Goal: Task Accomplishment & Management: Manage account settings

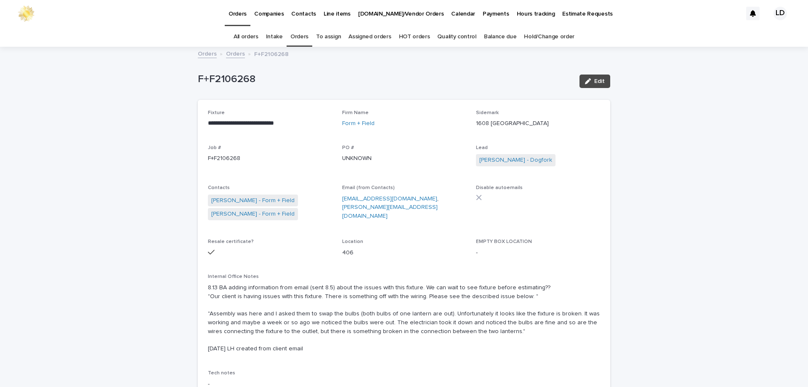
click at [300, 39] on link "Orders" at bounding box center [299, 37] width 18 height 20
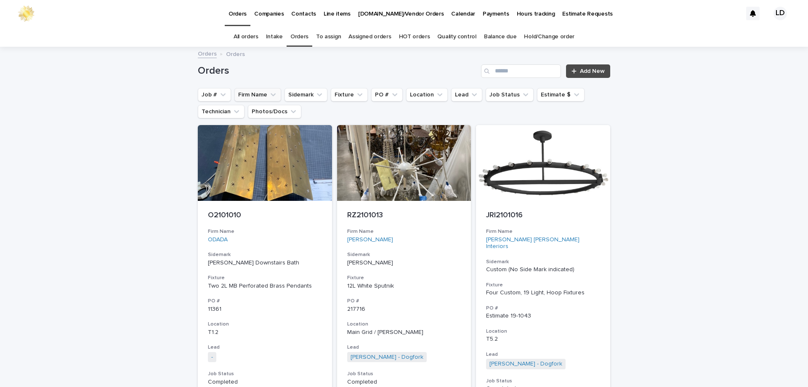
click at [259, 96] on button "Firm Name" at bounding box center [257, 94] width 47 height 13
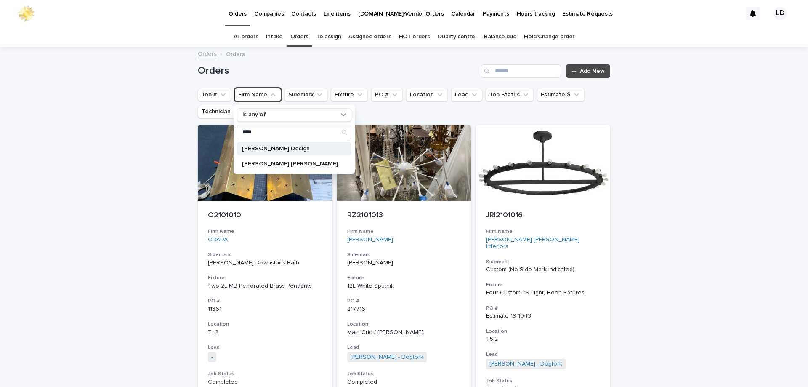
type input "****"
drag, startPoint x: 268, startPoint y: 149, endPoint x: 390, endPoint y: 159, distance: 122.4
click at [267, 149] on p "[PERSON_NAME] Design" at bounding box center [290, 149] width 96 height 6
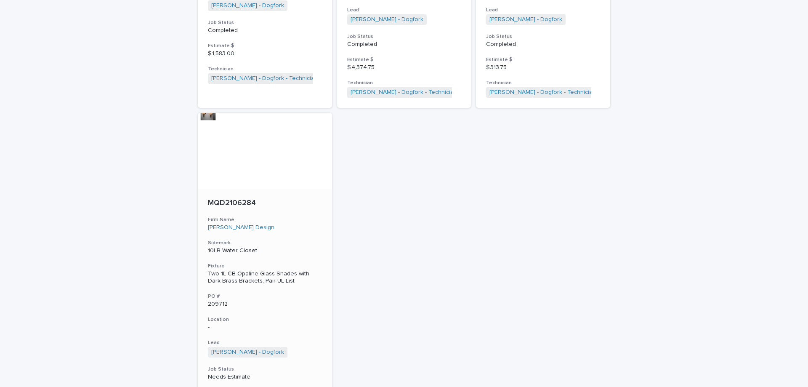
scroll to position [2055, 0]
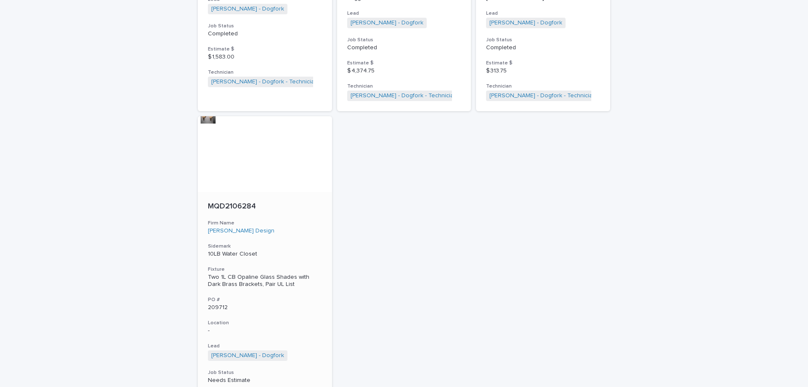
click at [283, 227] on div "[PERSON_NAME] Design" at bounding box center [265, 230] width 114 height 7
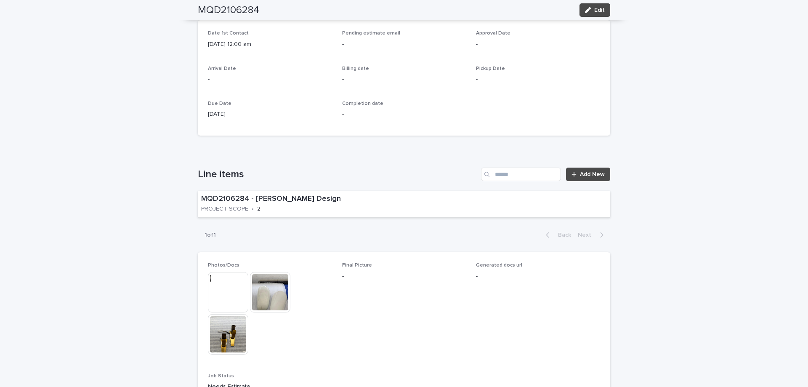
scroll to position [505, 0]
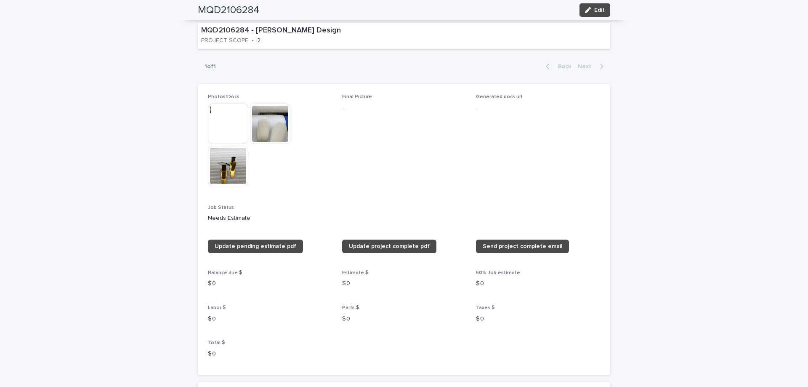
click at [233, 165] on img at bounding box center [228, 166] width 40 height 40
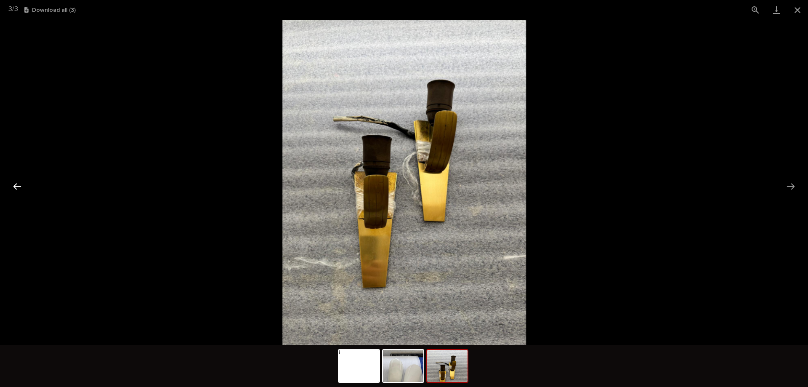
click at [21, 187] on button "Previous slide" at bounding box center [17, 186] width 18 height 16
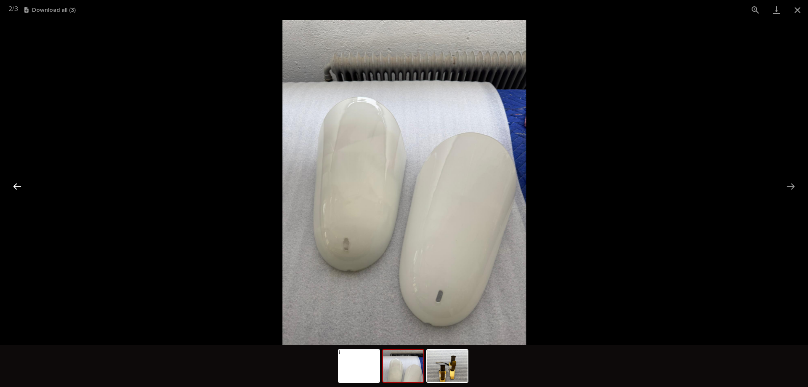
click at [21, 187] on button "Previous slide" at bounding box center [17, 186] width 18 height 16
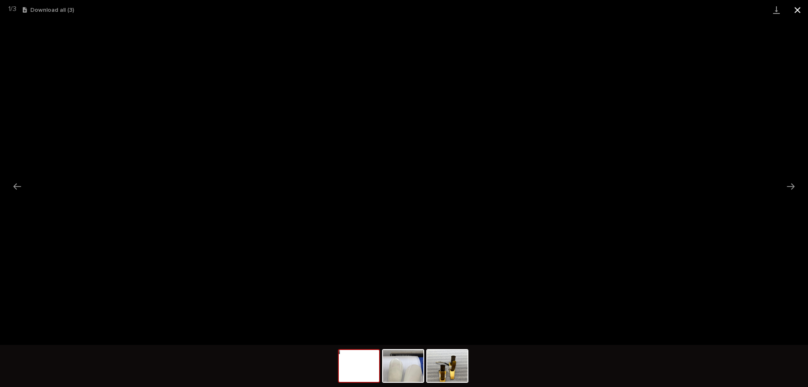
click at [797, 14] on button "Close gallery" at bounding box center [797, 10] width 21 height 20
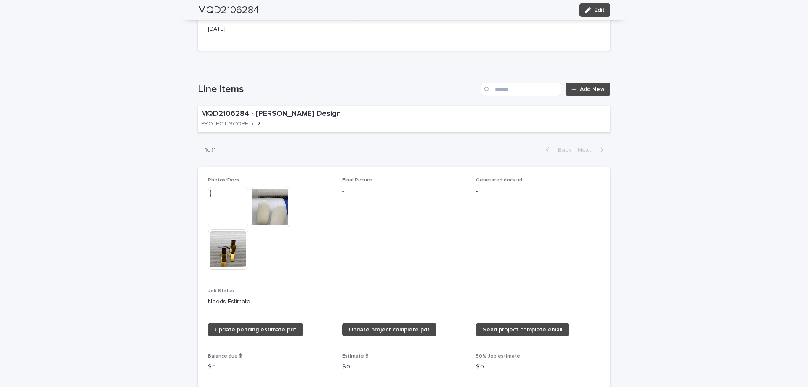
scroll to position [421, 0]
click at [219, 203] on img at bounding box center [228, 208] width 40 height 40
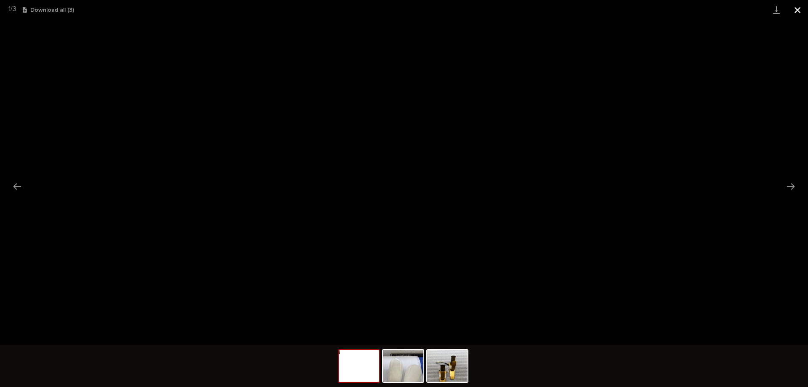
click at [798, 9] on button "Close gallery" at bounding box center [797, 10] width 21 height 20
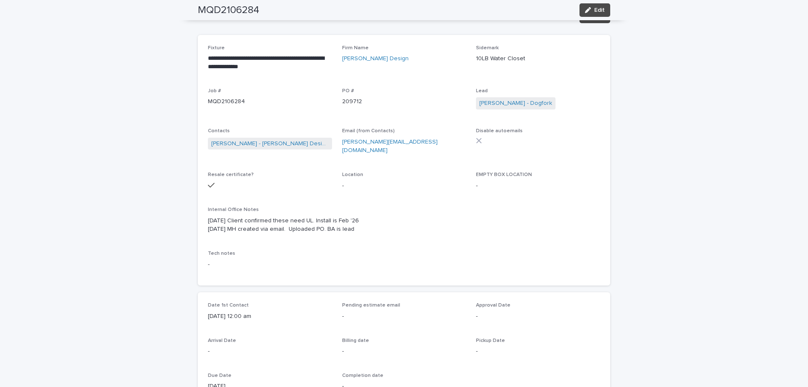
scroll to position [42, 0]
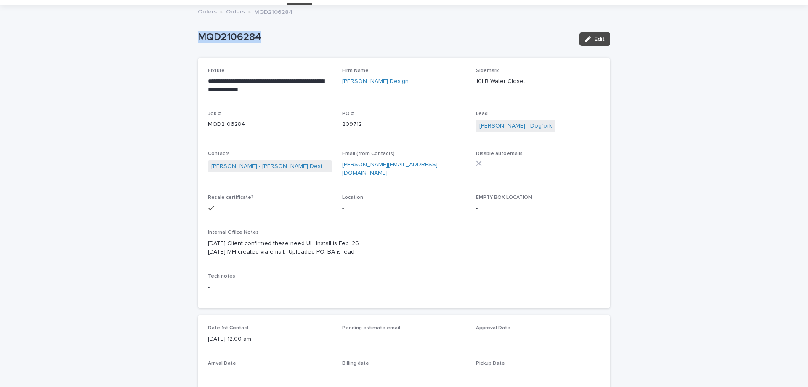
drag, startPoint x: 271, startPoint y: 31, endPoint x: 176, endPoint y: 37, distance: 94.9
copy p "MQD2106284"
click at [555, 85] on div "**********" at bounding box center [404, 183] width 392 height 231
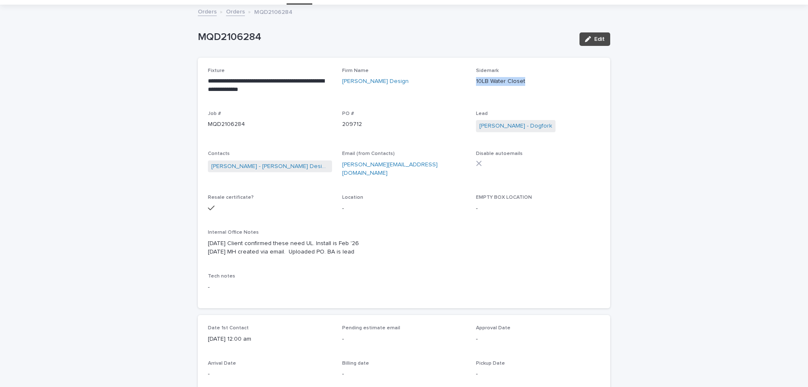
copy p "10LB Water Closet"
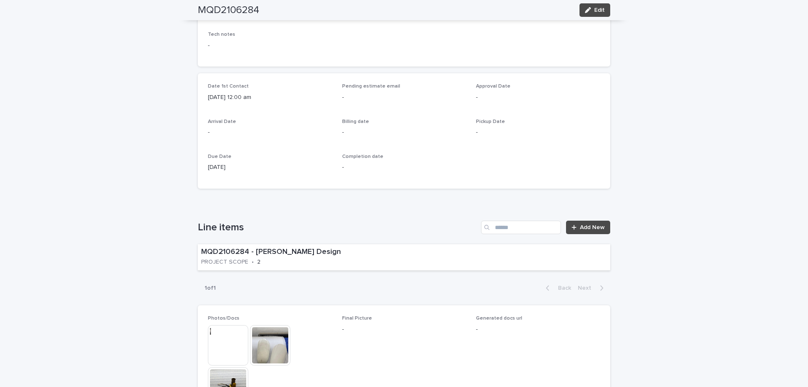
scroll to position [379, 0]
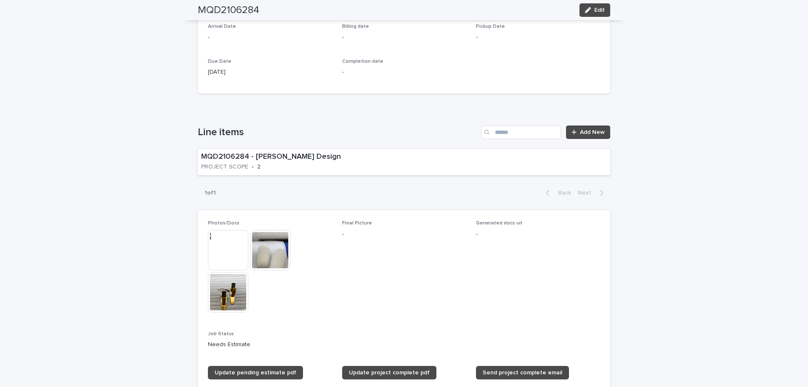
click at [222, 254] on img at bounding box center [228, 250] width 40 height 40
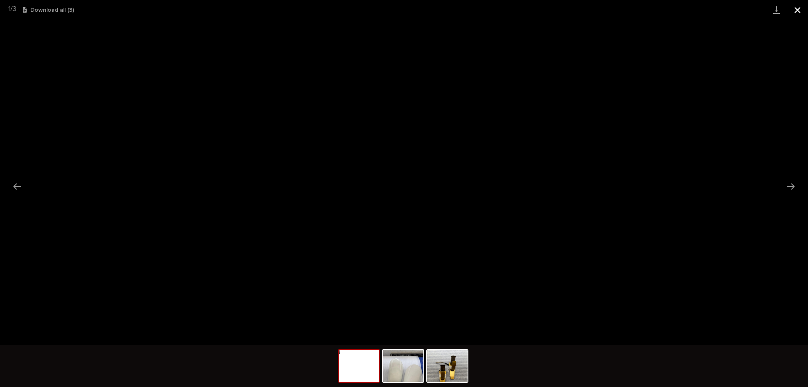
click at [794, 9] on button "Close gallery" at bounding box center [797, 10] width 21 height 20
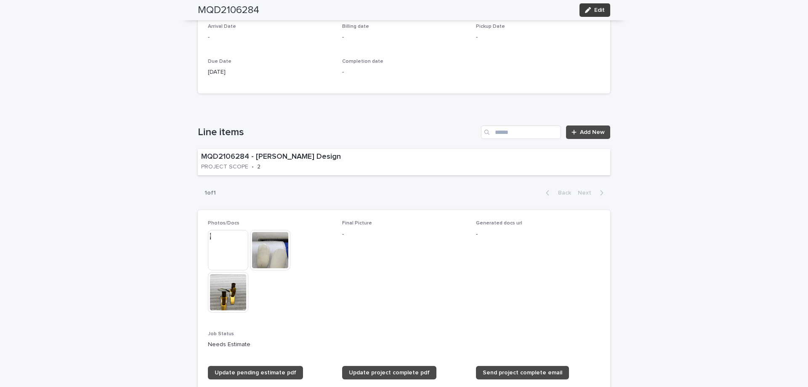
click at [597, 12] on span "Edit" at bounding box center [599, 10] width 11 height 6
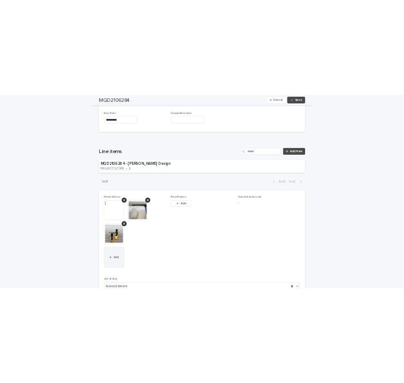
scroll to position [484, 0]
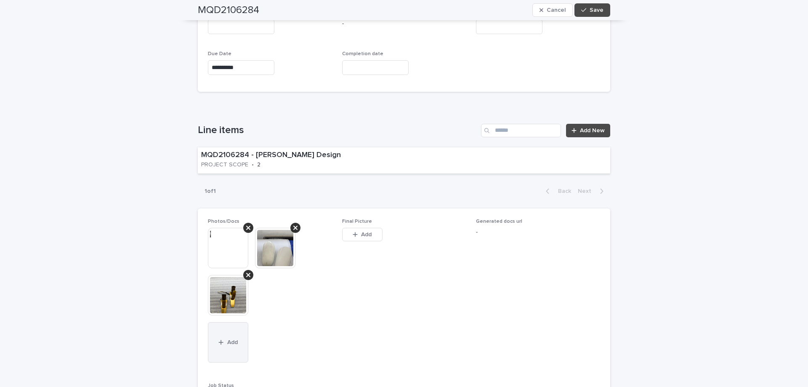
click at [228, 339] on span "Add" at bounding box center [232, 342] width 11 height 6
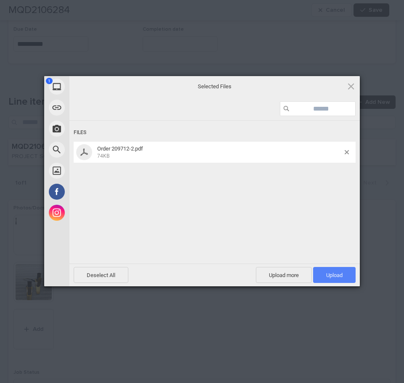
click at [341, 274] on span "Upload 1" at bounding box center [334, 275] width 16 height 6
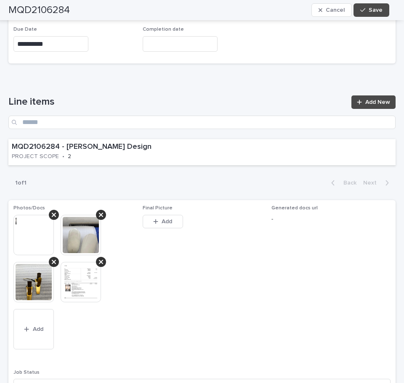
click at [76, 223] on img at bounding box center [81, 235] width 40 height 40
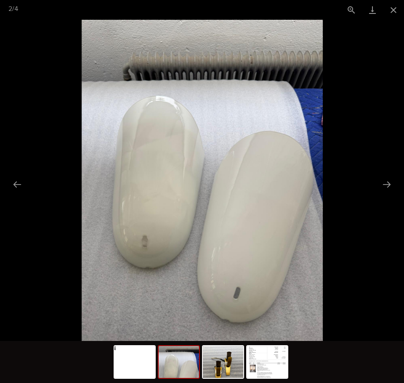
scroll to position [0, 0]
click at [391, 10] on button "Close gallery" at bounding box center [393, 10] width 21 height 20
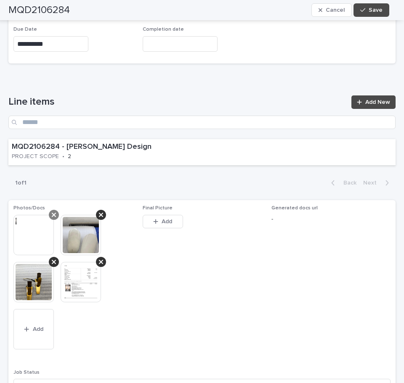
click at [52, 212] on icon at bounding box center [54, 215] width 4 height 7
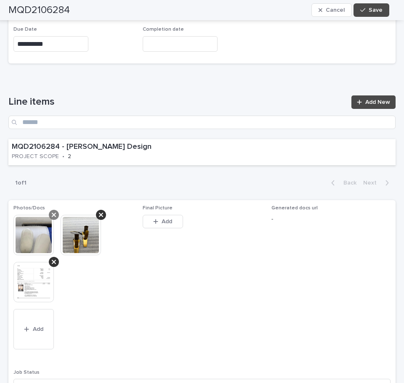
click at [52, 212] on icon at bounding box center [54, 215] width 4 height 7
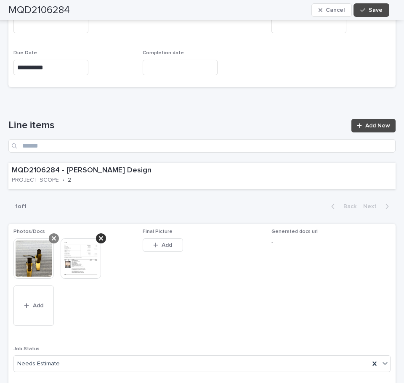
click at [54, 235] on icon at bounding box center [54, 238] width 4 height 7
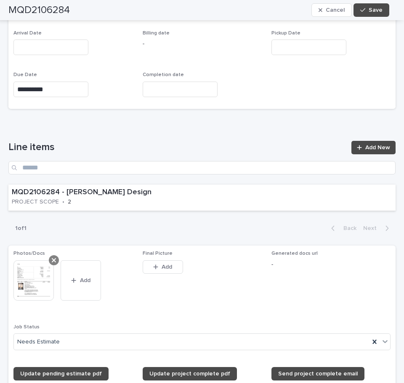
click at [58, 255] on div at bounding box center [54, 260] width 10 height 10
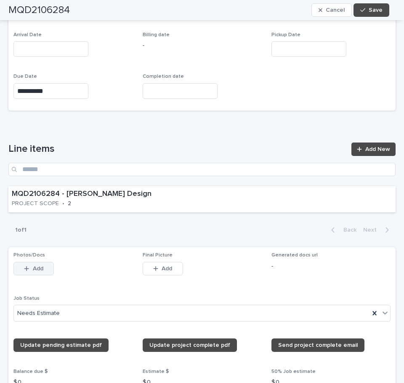
scroll to position [423, 0]
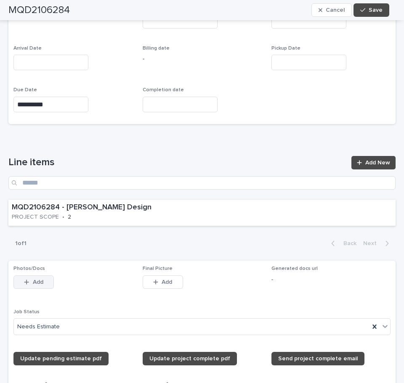
click at [42, 276] on button "Add" at bounding box center [33, 282] width 40 height 13
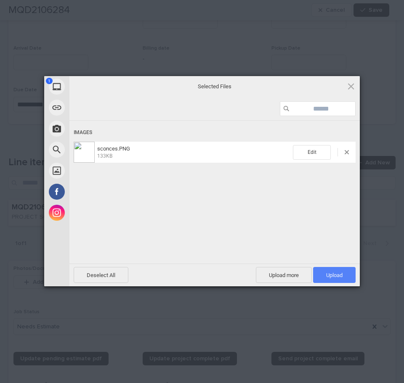
click at [329, 273] on span "Upload 1" at bounding box center [334, 275] width 16 height 6
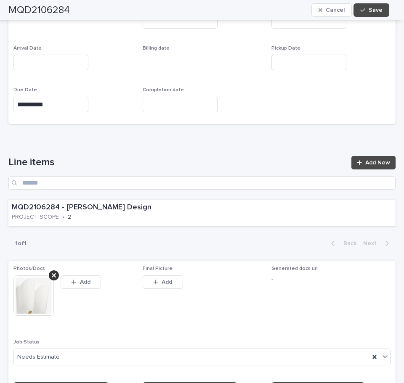
scroll to position [438, 0]
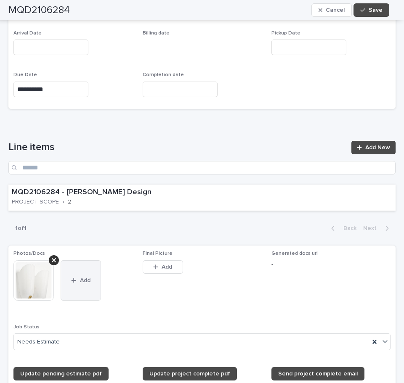
click at [83, 278] on span "Add" at bounding box center [85, 281] width 11 height 6
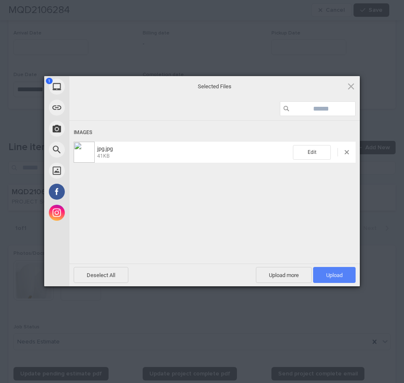
click at [331, 273] on span "Upload 1" at bounding box center [334, 275] width 16 height 6
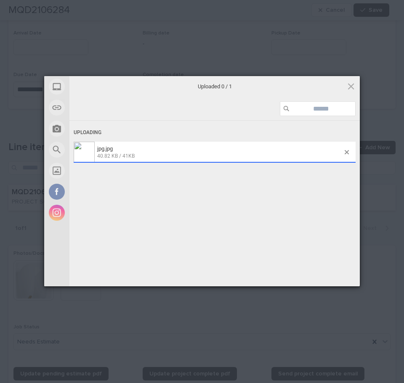
scroll to position [460, 0]
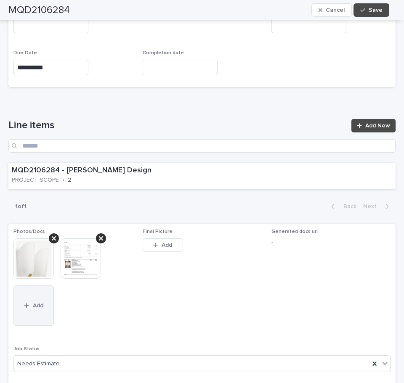
click at [42, 295] on button "Add" at bounding box center [33, 306] width 40 height 40
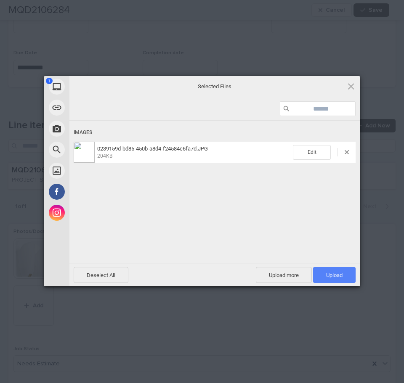
click at [331, 271] on span "Upload 1" at bounding box center [334, 275] width 42 height 16
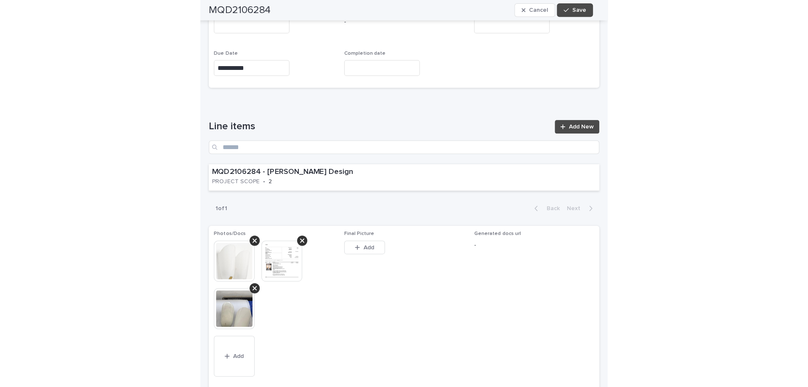
scroll to position [484, 0]
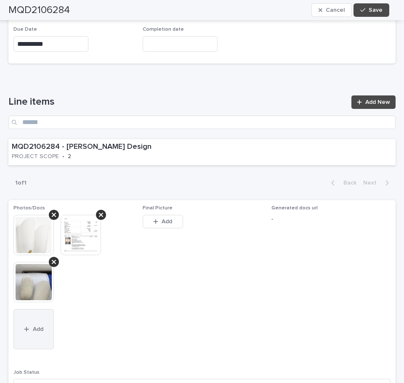
click at [36, 326] on span "Add" at bounding box center [38, 329] width 11 height 6
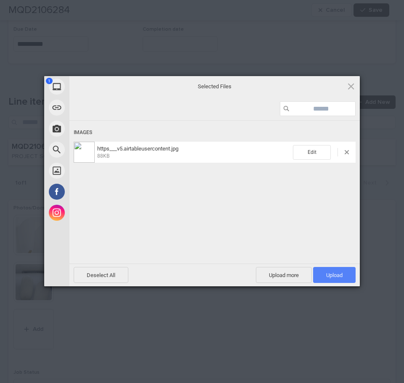
click at [326, 273] on span "Upload 1" at bounding box center [334, 275] width 16 height 6
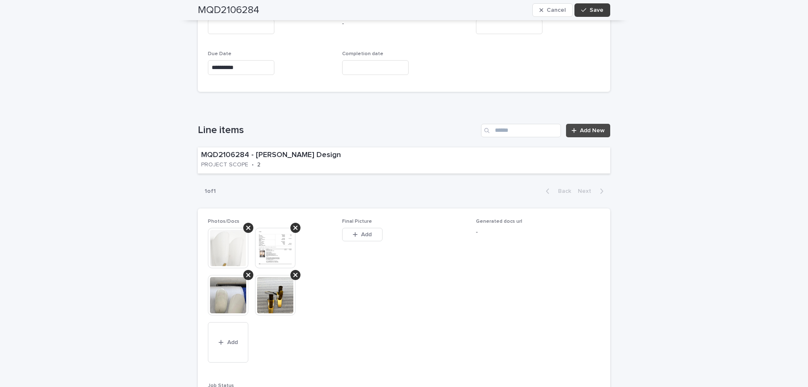
click at [597, 10] on span "Save" at bounding box center [596, 10] width 14 height 6
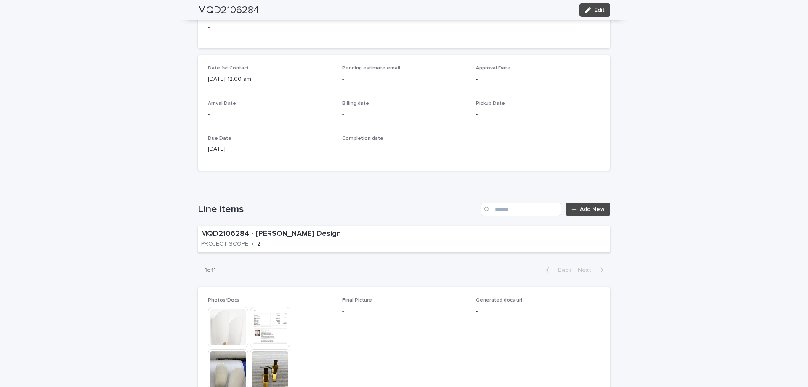
scroll to position [379, 0]
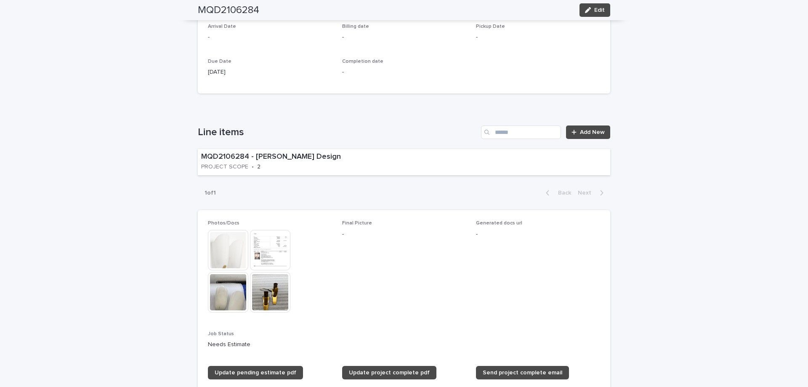
click at [267, 242] on img at bounding box center [270, 250] width 40 height 40
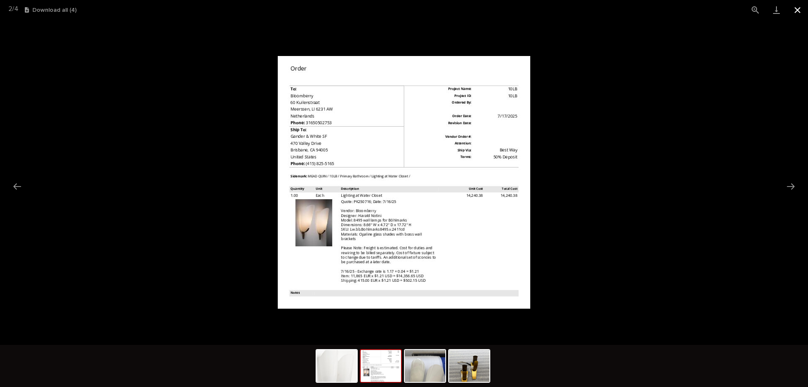
click at [797, 10] on button "Close gallery" at bounding box center [797, 10] width 21 height 20
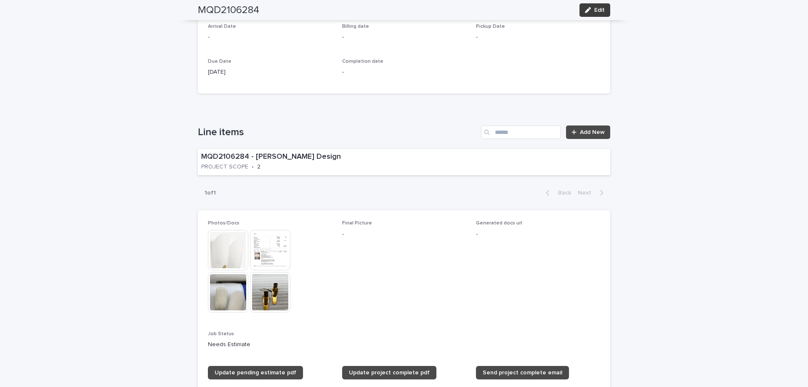
click at [594, 3] on button "Edit" at bounding box center [594, 9] width 31 height 13
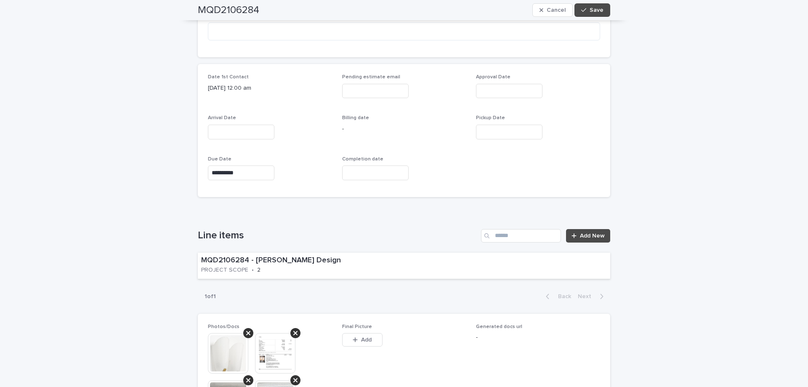
scroll to position [491, 0]
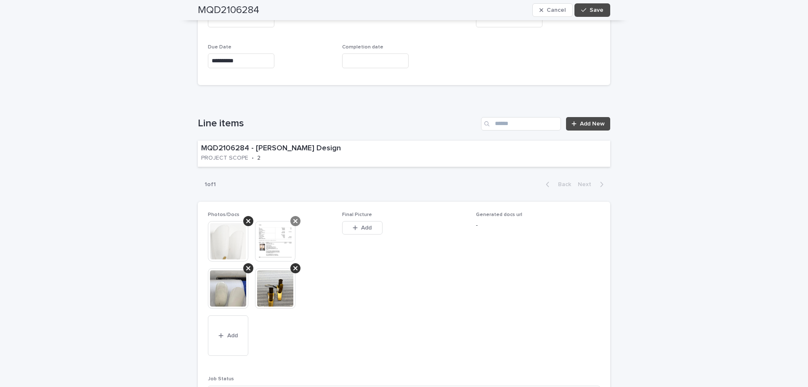
click at [293, 218] on icon at bounding box center [295, 221] width 4 height 7
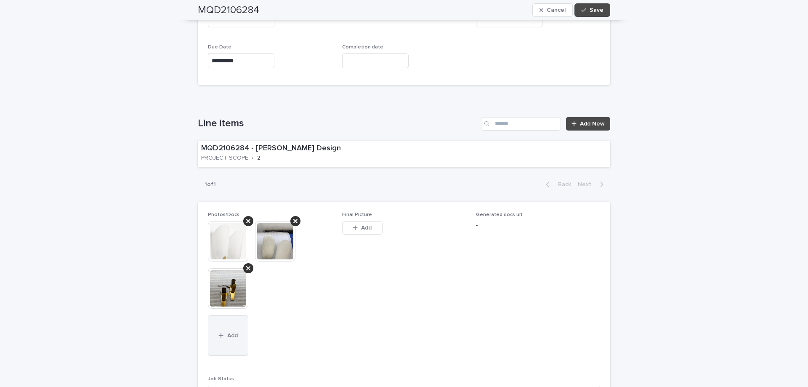
click at [227, 332] on span "Add" at bounding box center [232, 335] width 11 height 6
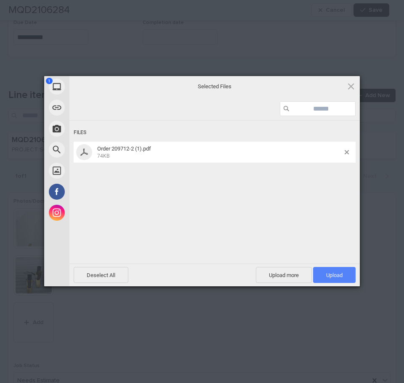
click at [332, 274] on span "Upload 1" at bounding box center [334, 275] width 16 height 6
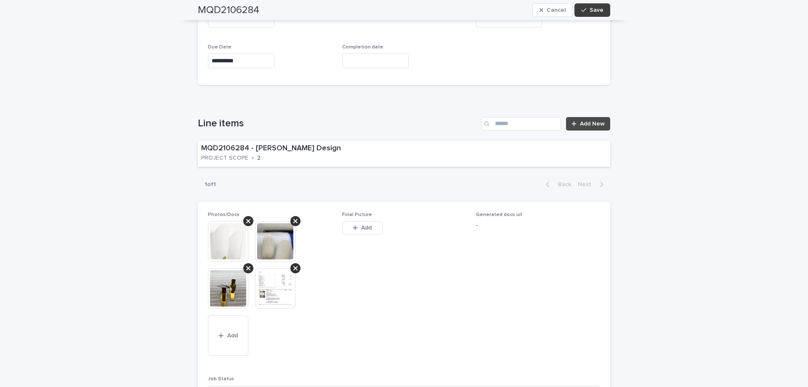
click at [594, 5] on button "Save" at bounding box center [592, 9] width 36 height 13
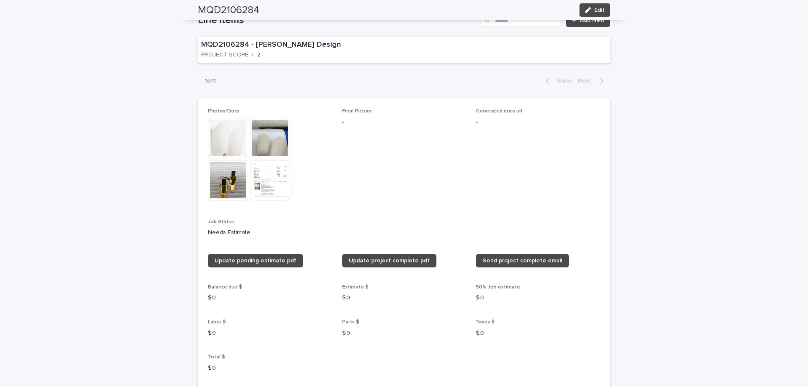
scroll to position [375, 0]
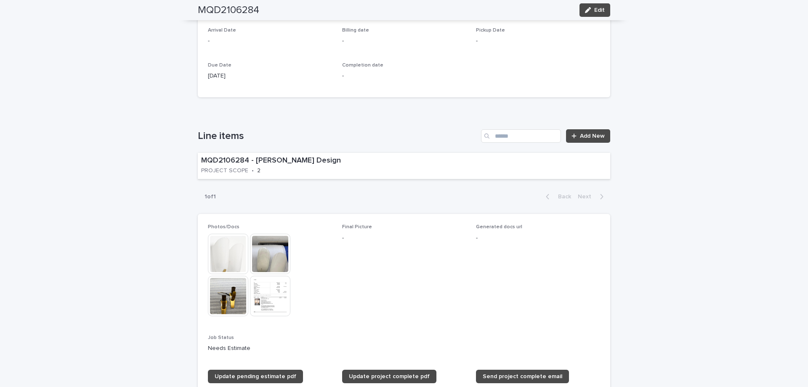
click at [271, 297] on img at bounding box center [270, 296] width 40 height 40
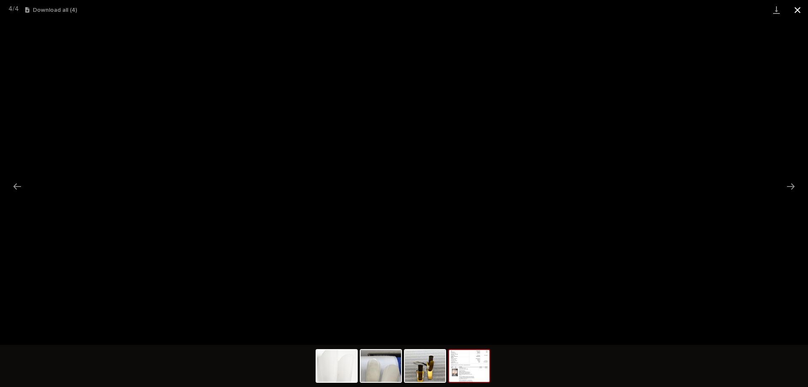
click at [798, 10] on button "Close gallery" at bounding box center [797, 10] width 21 height 20
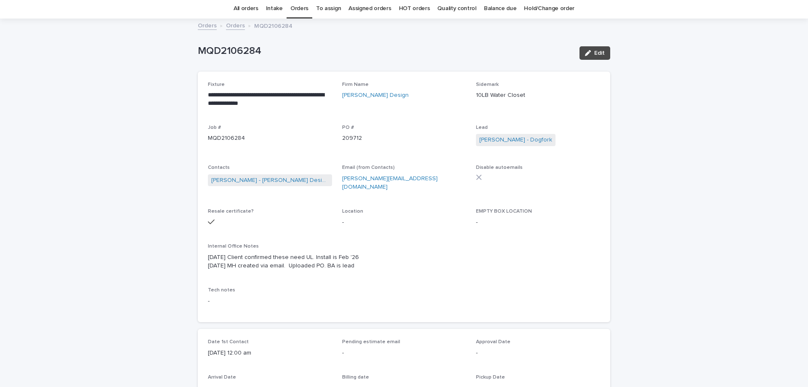
scroll to position [0, 0]
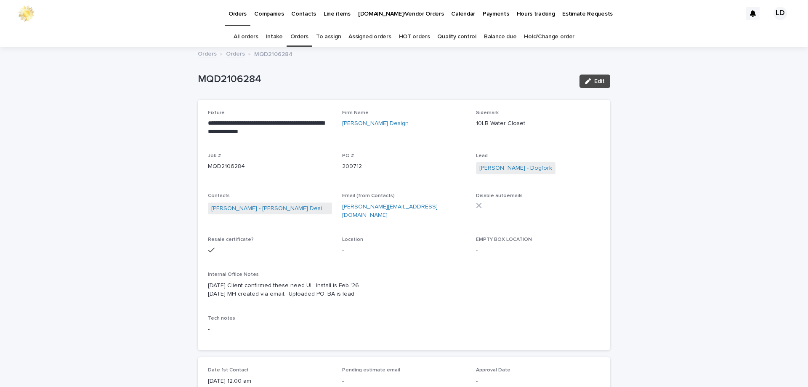
click at [294, 38] on link "Orders" at bounding box center [299, 37] width 18 height 20
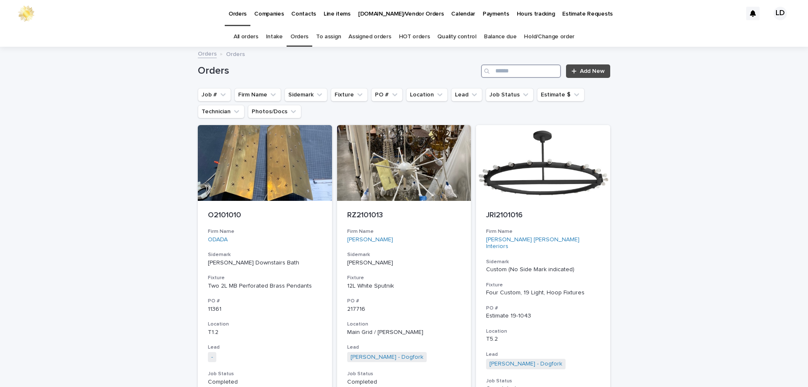
click at [519, 71] on input "Search" at bounding box center [521, 70] width 80 height 13
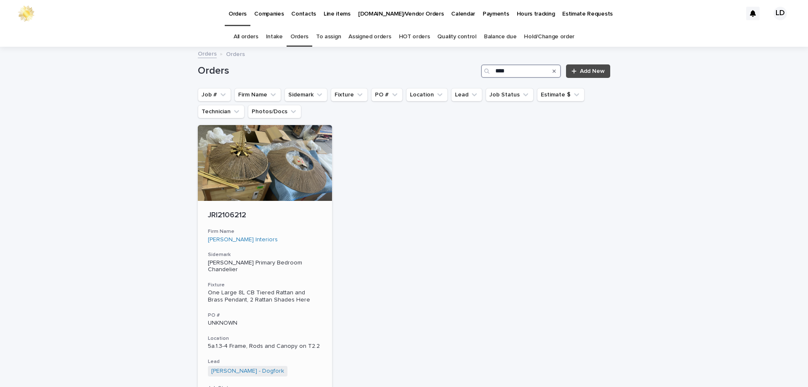
type input "****"
click at [282, 232] on h3 "Firm Name" at bounding box center [265, 231] width 114 height 7
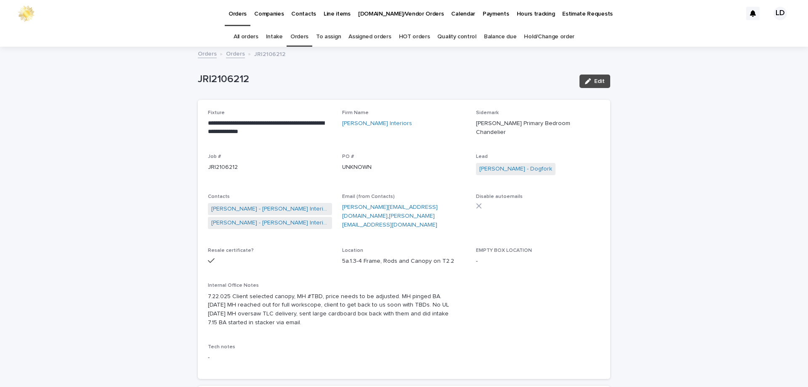
click at [302, 35] on link "Orders" at bounding box center [299, 37] width 18 height 20
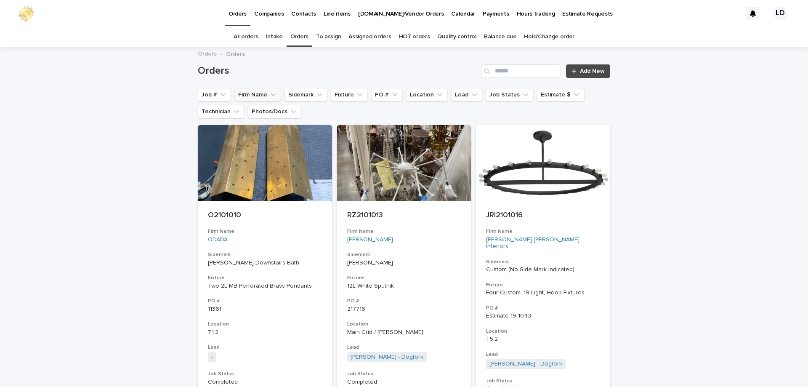
click at [257, 92] on button "Firm Name" at bounding box center [257, 94] width 47 height 13
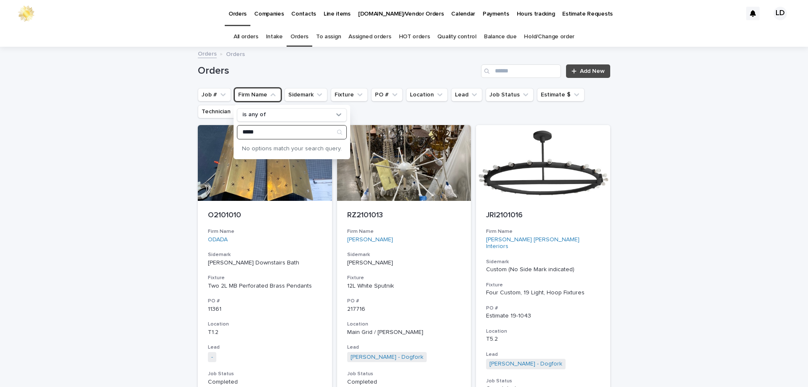
click at [240, 132] on input "*****" at bounding box center [291, 131] width 109 height 13
drag, startPoint x: 264, startPoint y: 133, endPoint x: 228, endPoint y: 132, distance: 36.2
type input "*"
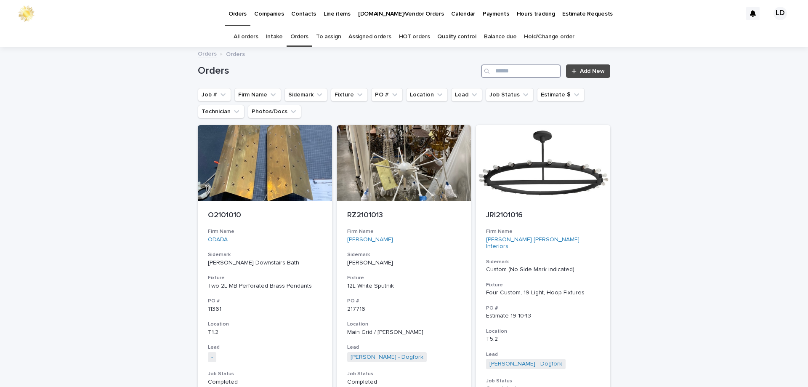
click at [504, 72] on input "Search" at bounding box center [521, 70] width 80 height 13
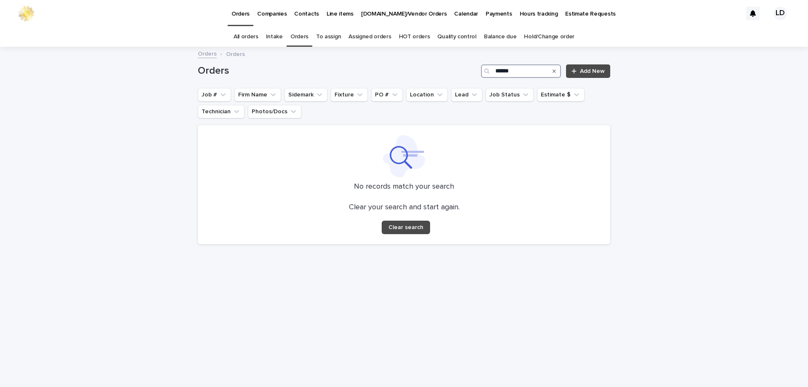
type input "******"
click at [555, 71] on icon "Search" at bounding box center [553, 70] width 3 height 3
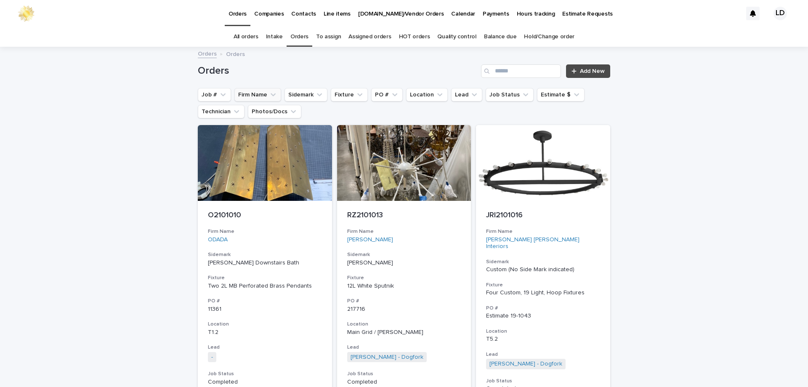
click at [257, 98] on button "Firm Name" at bounding box center [257, 94] width 47 height 13
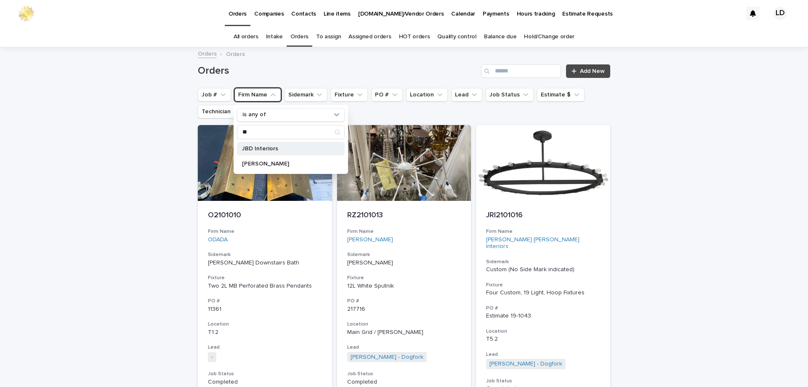
type input "**"
click at [265, 148] on p "JBD Interiors" at bounding box center [286, 149] width 89 height 6
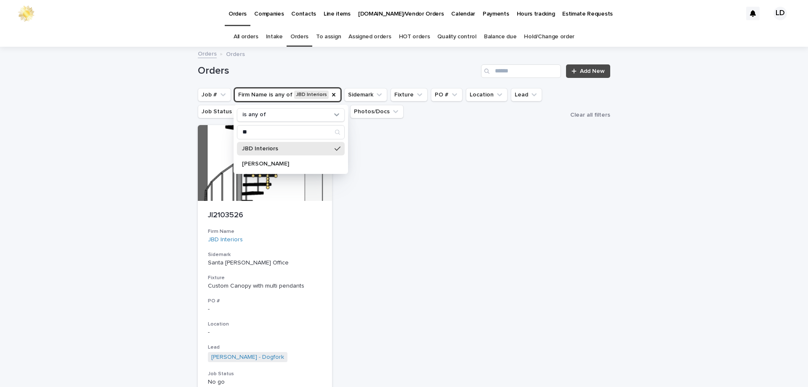
click at [413, 224] on div "JI2103526 Firm Name JBD Interiors Sidemark Santa Cruz Office Fixture Custom Can…" at bounding box center [404, 283] width 412 height 317
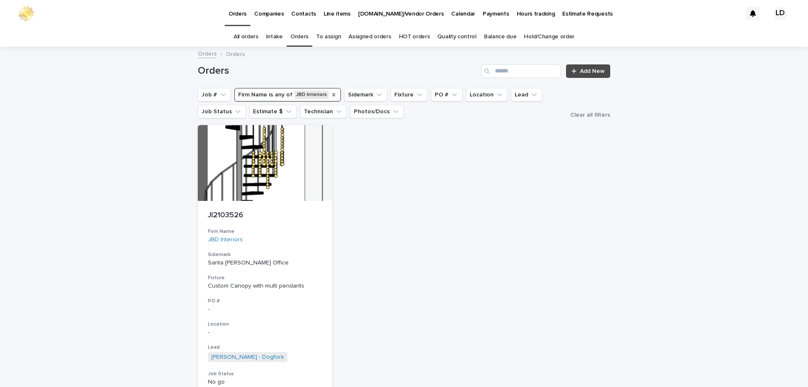
click at [330, 96] on icon "Firm Name" at bounding box center [333, 94] width 7 height 7
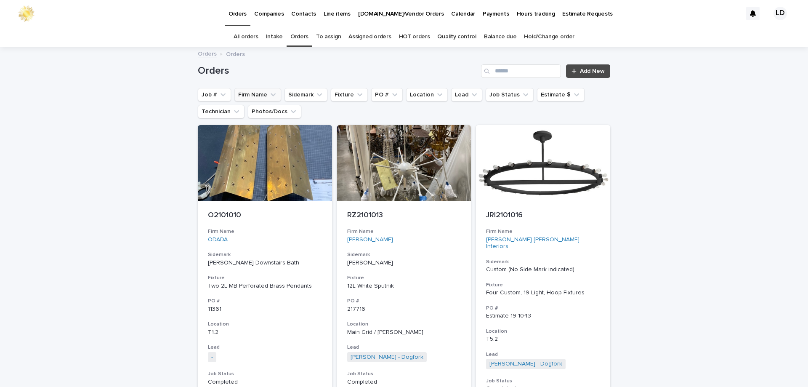
click at [260, 95] on button "Firm Name" at bounding box center [257, 94] width 47 height 13
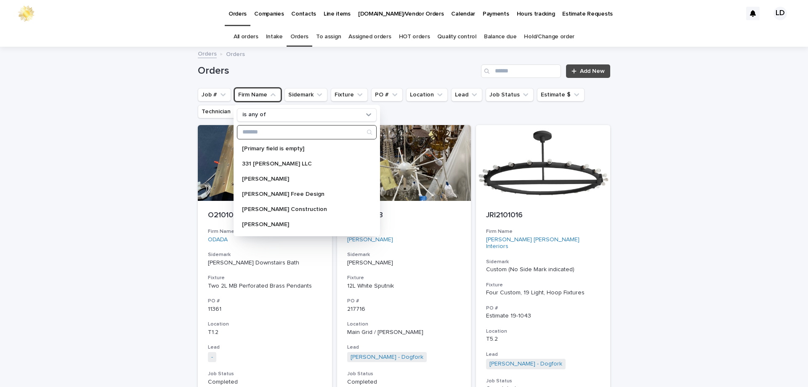
click at [262, 131] on input "Search" at bounding box center [306, 131] width 139 height 13
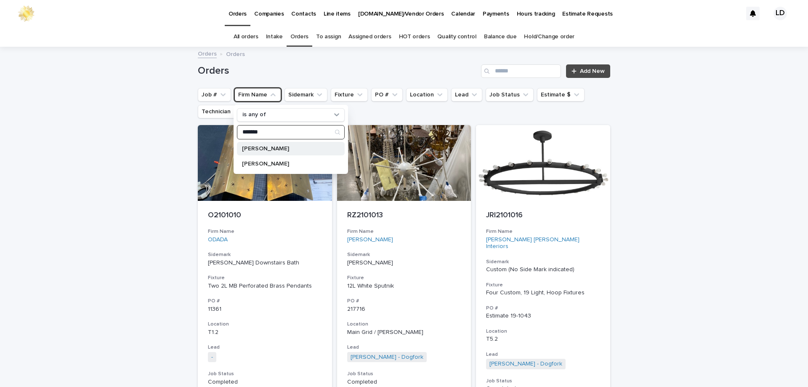
type input "*******"
click at [266, 146] on p "Jessica Bovert" at bounding box center [286, 149] width 89 height 6
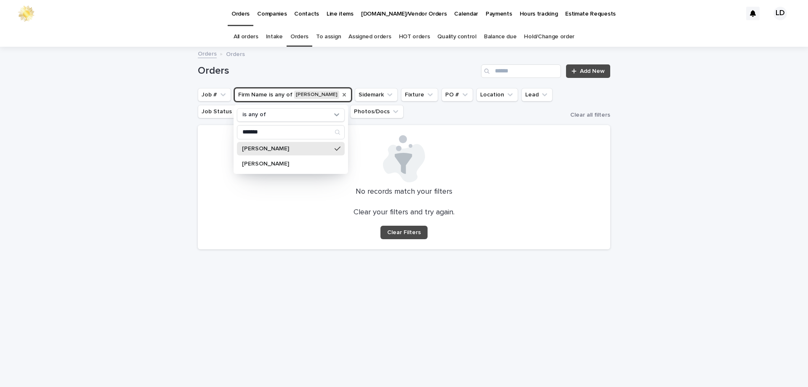
click at [683, 180] on div "Loading... Saving… Loading... Saving… Orders Add New Job # Firm Name is any of …" at bounding box center [404, 217] width 808 height 339
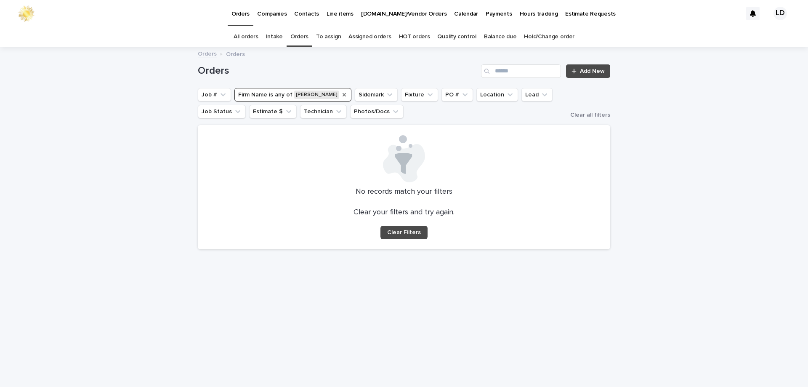
click at [274, 13] on p "Companies" at bounding box center [271, 9] width 29 height 18
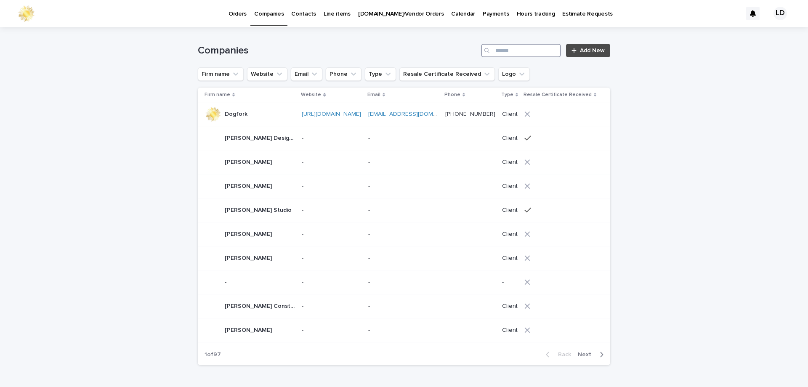
click at [528, 50] on input "Search" at bounding box center [521, 50] width 80 height 13
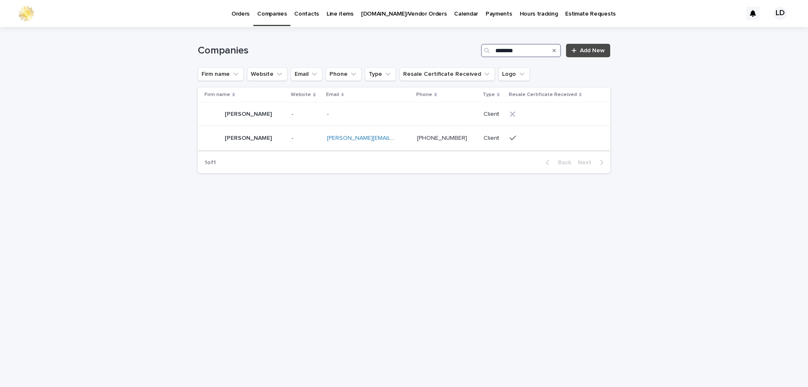
type input "*******"
click at [259, 136] on p "Jessica Bovert" at bounding box center [249, 137] width 49 height 9
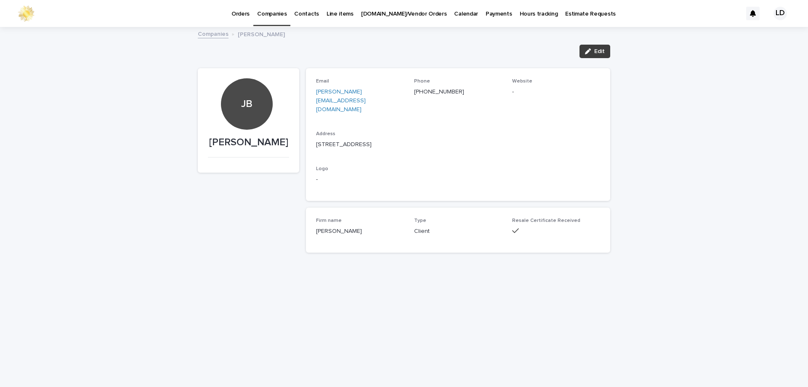
click at [597, 51] on span "Edit" at bounding box center [599, 51] width 11 height 6
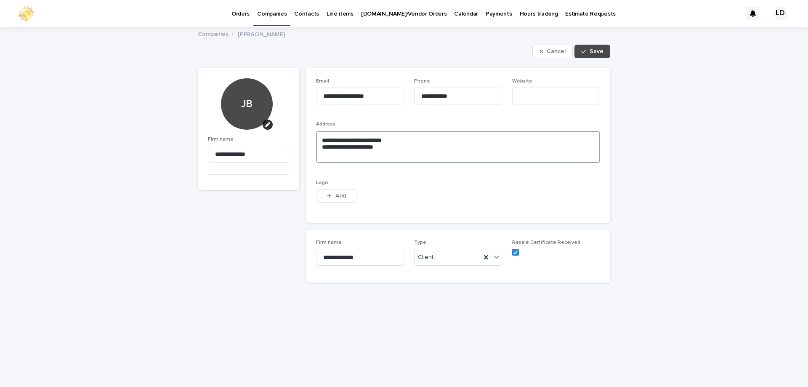
drag, startPoint x: 319, startPoint y: 136, endPoint x: 419, endPoint y: 157, distance: 101.8
click at [419, 157] on textarea "**********" at bounding box center [458, 147] width 284 height 32
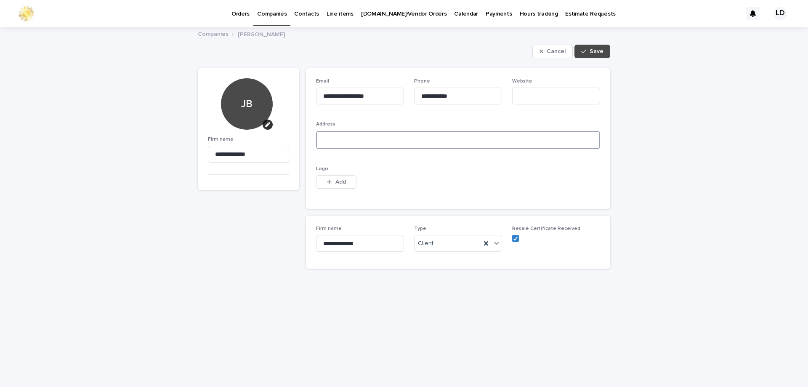
click at [334, 138] on textarea at bounding box center [458, 140] width 284 height 18
type textarea "**********"
click at [595, 55] on button "Save" at bounding box center [592, 51] width 36 height 13
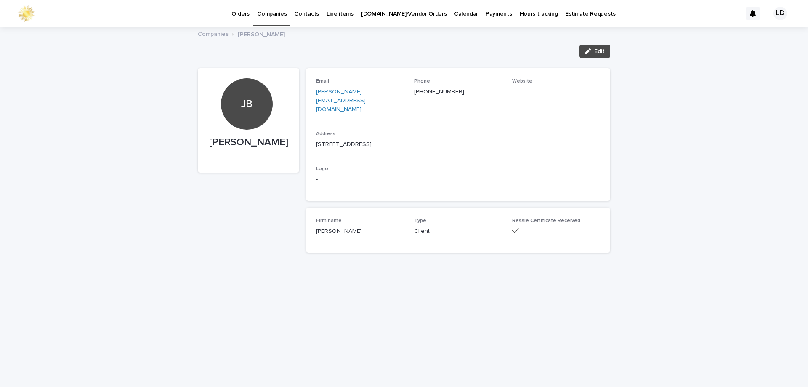
click at [241, 16] on p "Orders" at bounding box center [240, 9] width 18 height 18
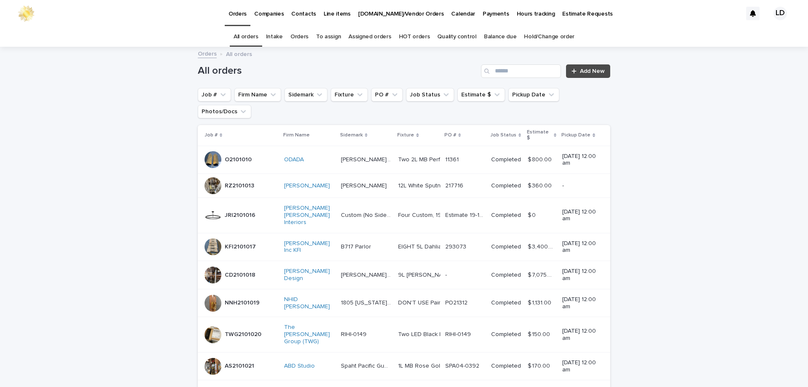
click at [307, 37] on link "Orders" at bounding box center [299, 37] width 18 height 20
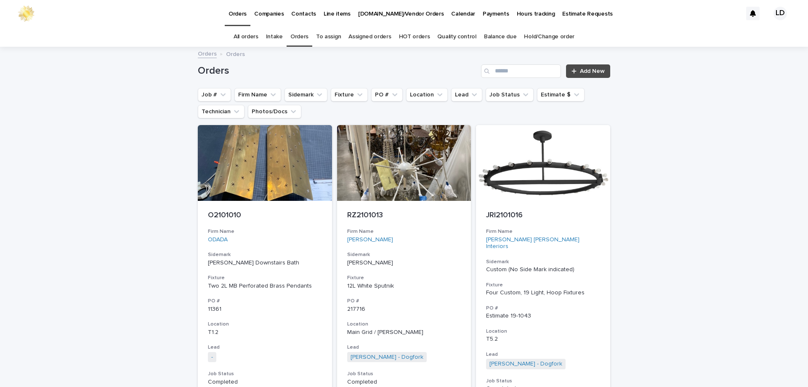
click at [250, 97] on button "Firm Name" at bounding box center [257, 94] width 47 height 13
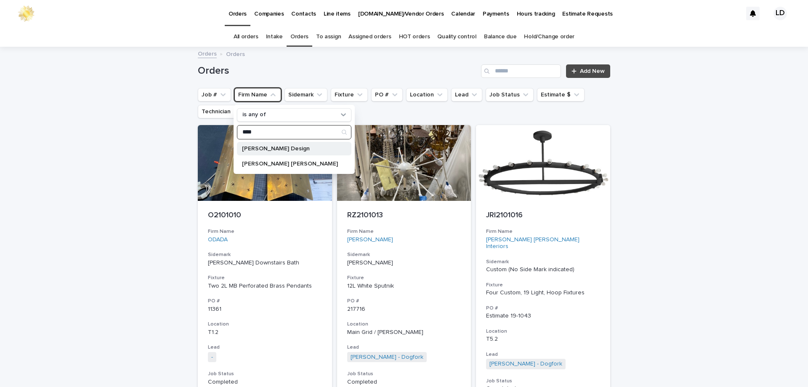
type input "****"
click at [267, 147] on p "[PERSON_NAME] Design" at bounding box center [290, 149] width 96 height 6
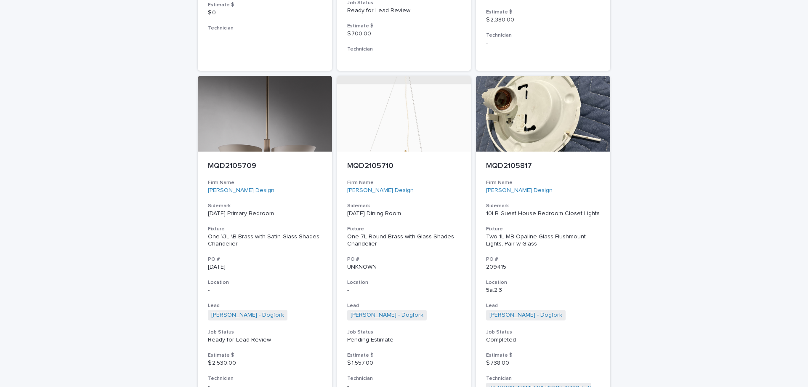
scroll to position [1388, 0]
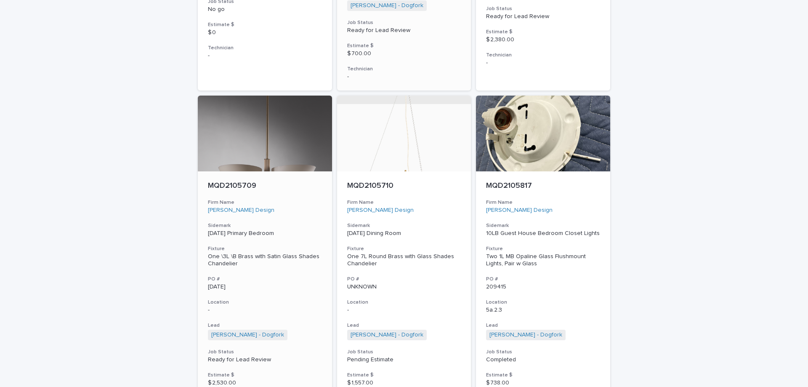
click at [297, 222] on h3 "Sidemark" at bounding box center [265, 225] width 114 height 7
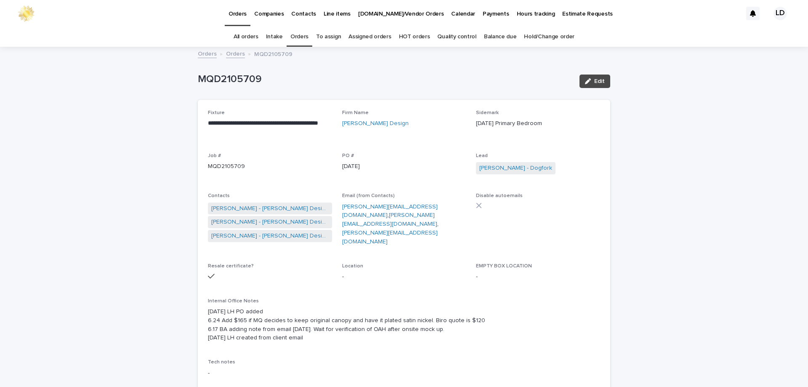
click at [303, 36] on link "Orders" at bounding box center [299, 37] width 18 height 20
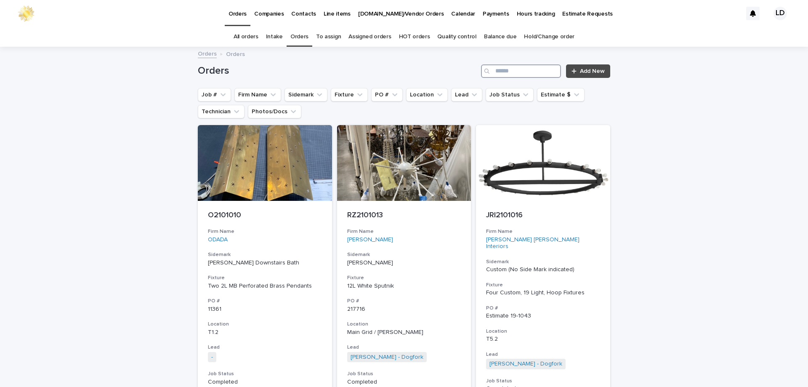
click at [503, 72] on input "Search" at bounding box center [521, 70] width 80 height 13
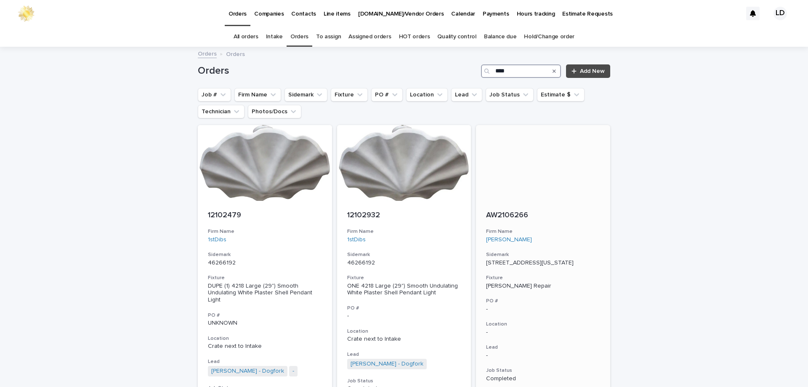
type input "****"
click at [560, 313] on div "AW2106266 Firm Name Amy Weaver Sidemark 1055 California Street Fixture Crystal …" at bounding box center [543, 320] width 134 height 238
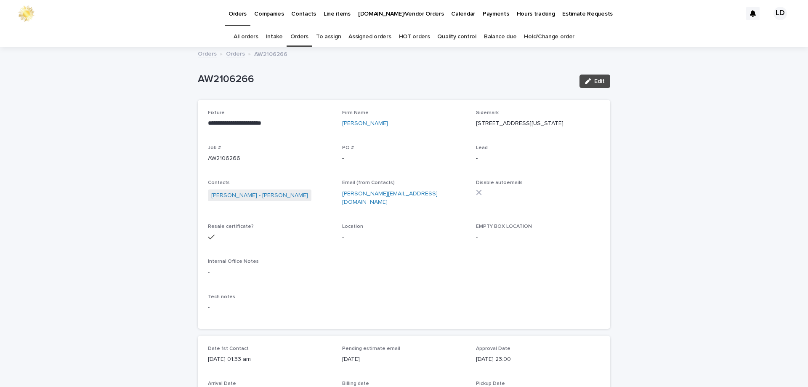
click at [299, 38] on link "Orders" at bounding box center [299, 37] width 18 height 20
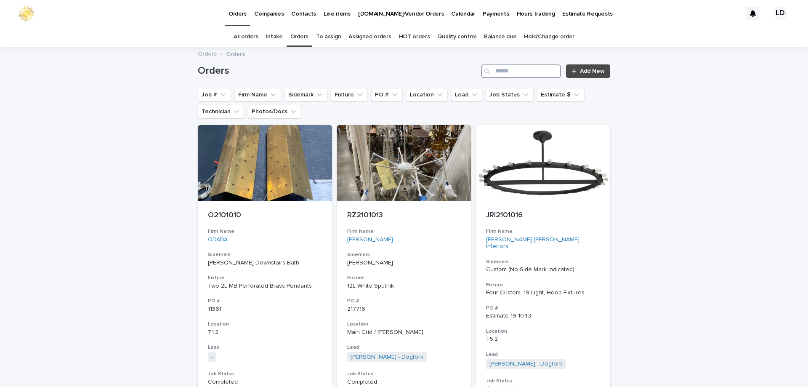
click at [501, 68] on input "Search" at bounding box center [521, 70] width 80 height 13
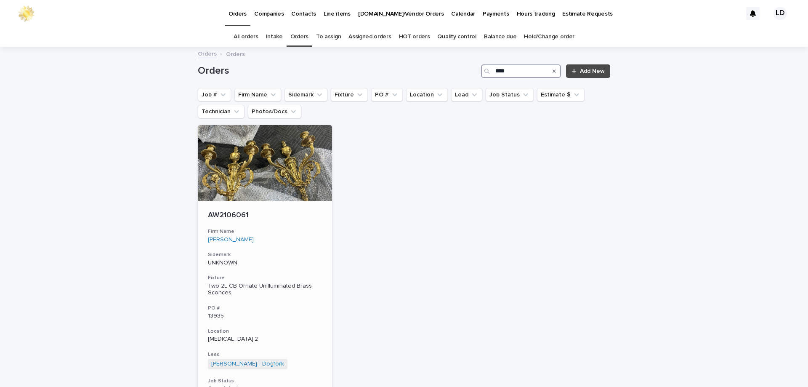
type input "****"
click at [305, 231] on h3 "Firm Name" at bounding box center [265, 231] width 114 height 7
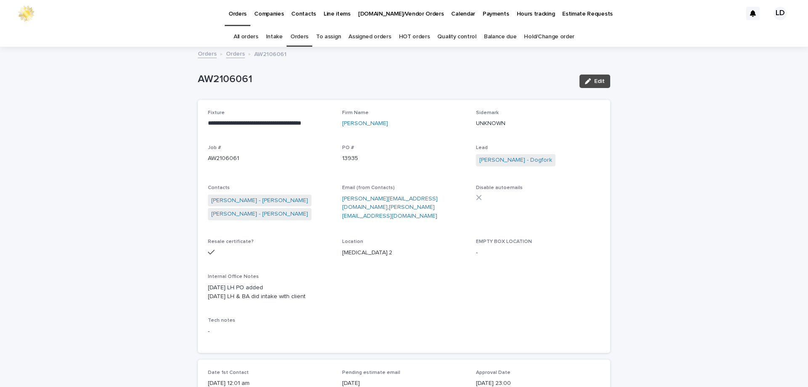
click at [300, 37] on link "Orders" at bounding box center [299, 37] width 18 height 20
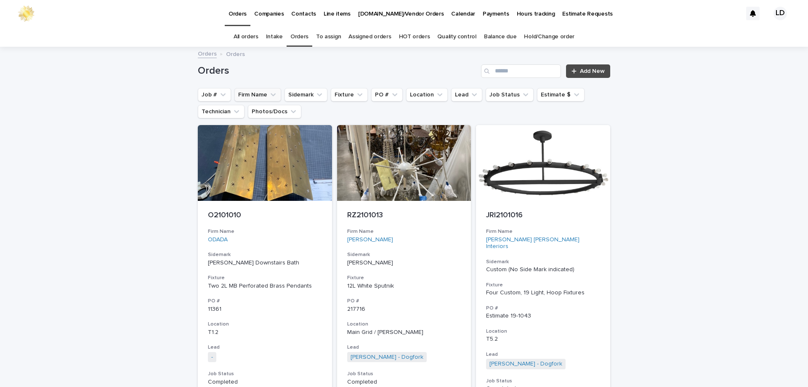
click at [259, 94] on button "Firm Name" at bounding box center [257, 94] width 47 height 13
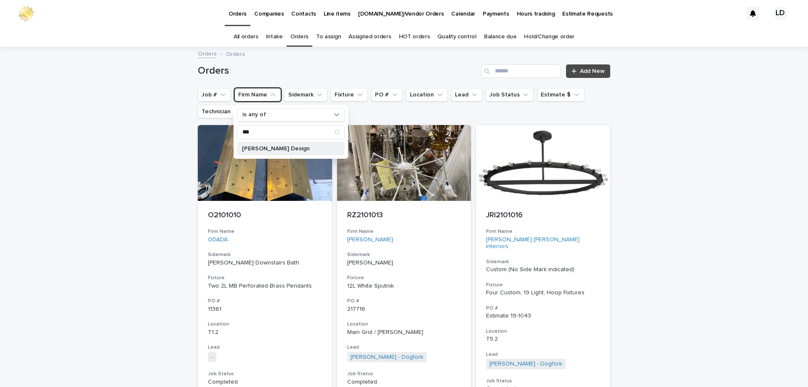
type input "***"
click at [267, 147] on p "Savelle Marcs Design" at bounding box center [286, 149] width 89 height 6
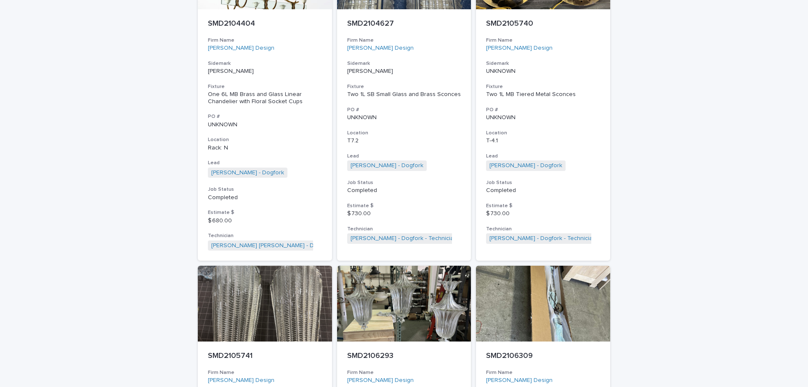
scroll to position [1052, 0]
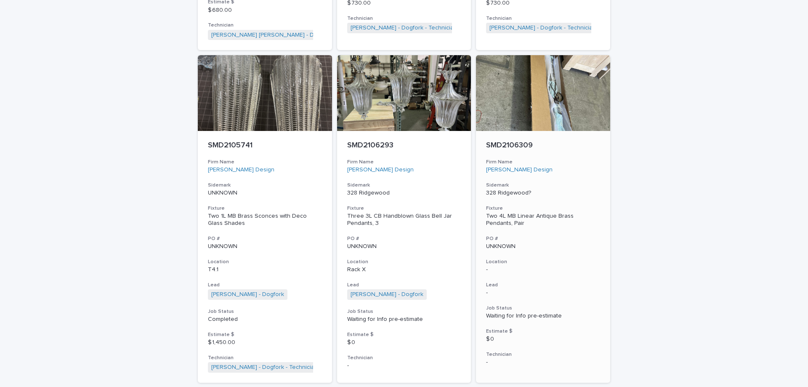
click at [565, 266] on p "-" at bounding box center [543, 269] width 114 height 7
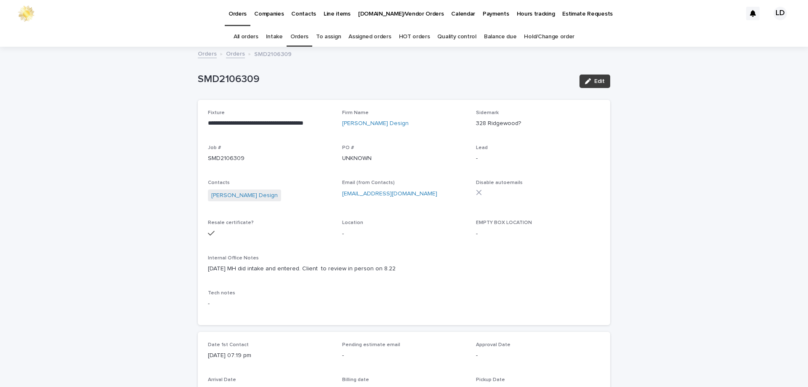
click at [585, 81] on icon "button" at bounding box center [588, 81] width 6 height 6
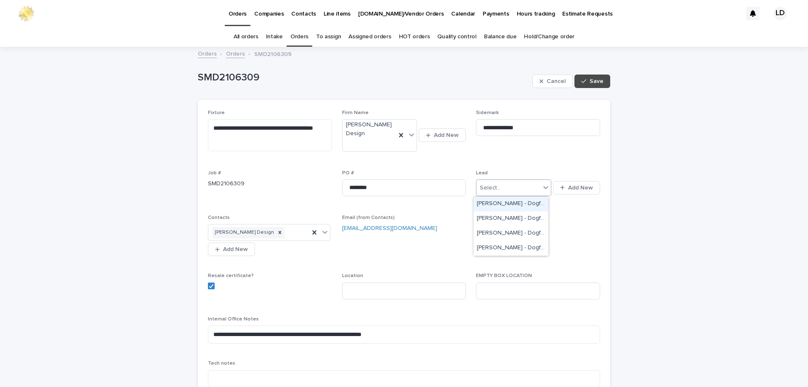
click at [541, 187] on icon at bounding box center [545, 187] width 8 height 8
click at [509, 244] on div "[PERSON_NAME] - Dogfork" at bounding box center [510, 248] width 75 height 15
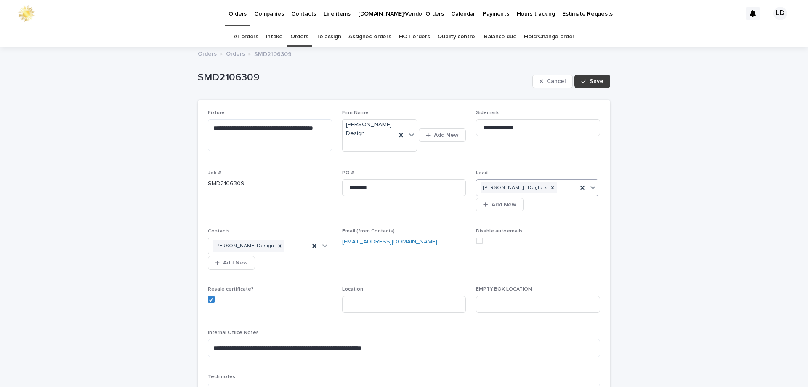
click at [597, 82] on span "Save" at bounding box center [596, 81] width 14 height 6
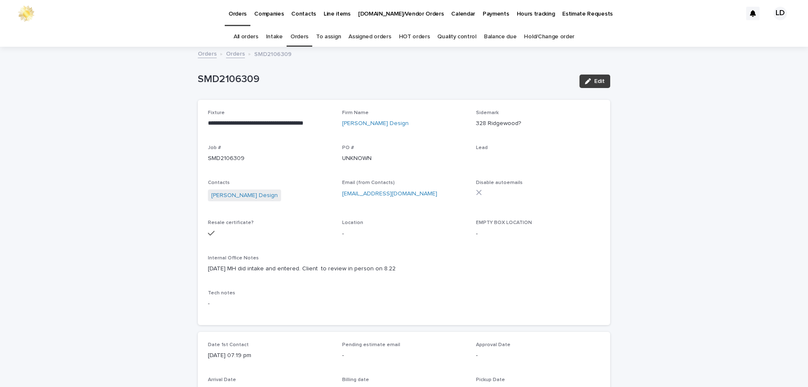
click at [590, 82] on div "button" at bounding box center [589, 81] width 9 height 6
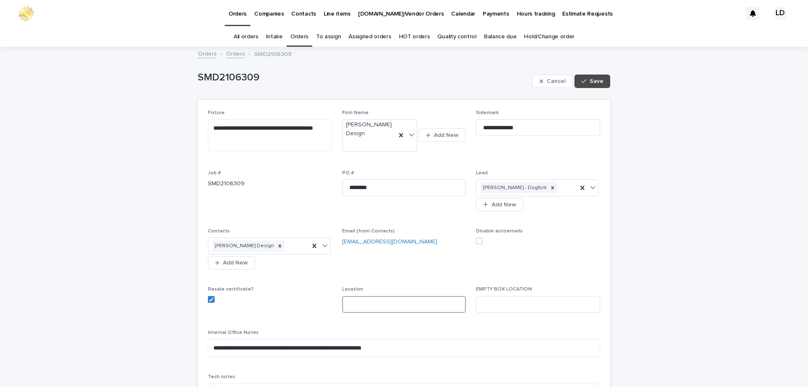
click at [356, 310] on input at bounding box center [404, 304] width 124 height 17
type input "*"
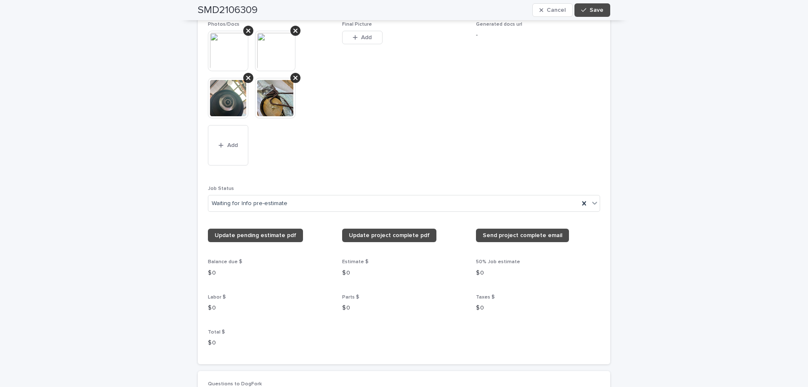
scroll to position [715, 0]
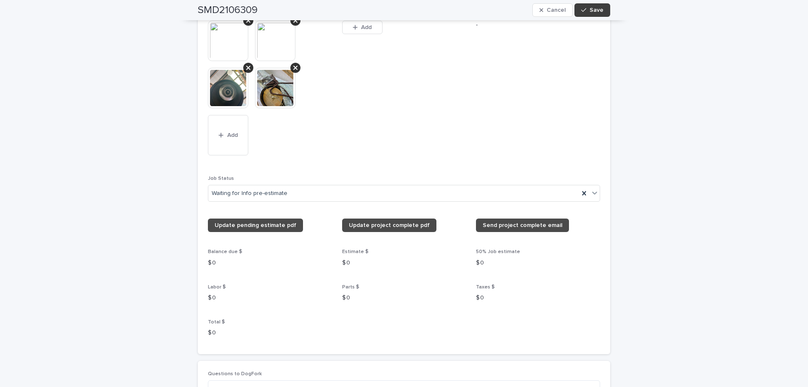
type input "**********"
click at [594, 13] on button "Save" at bounding box center [592, 9] width 36 height 13
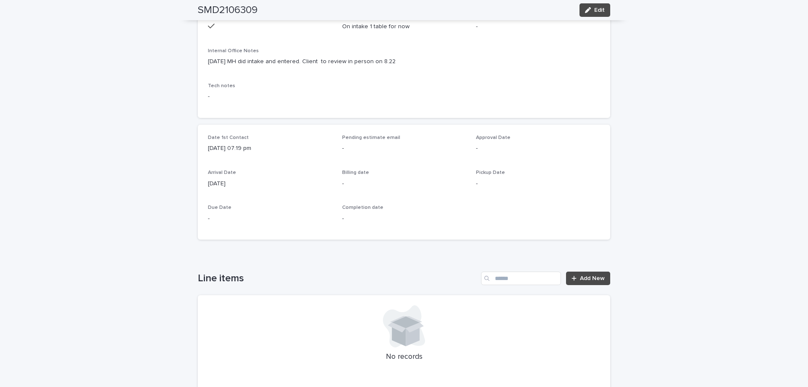
scroll to position [44, 0]
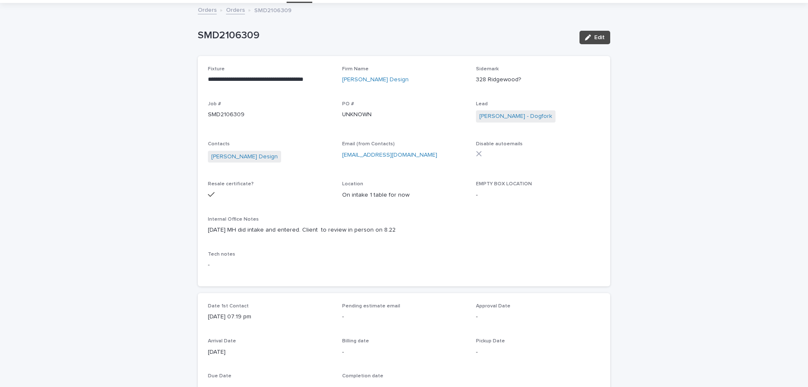
drag, startPoint x: 371, startPoint y: 151, endPoint x: 676, endPoint y: 197, distance: 308.5
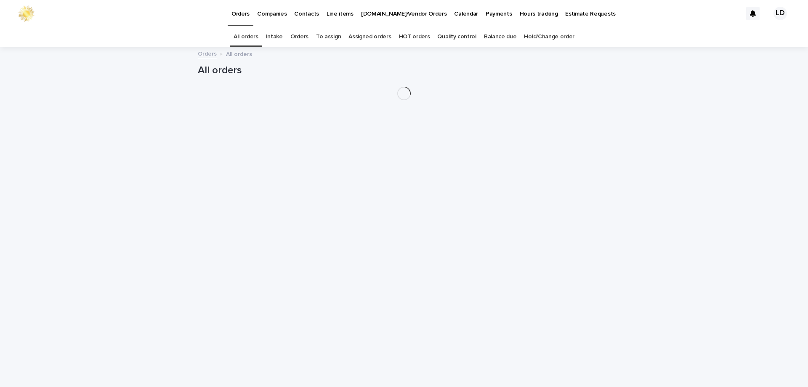
click at [300, 35] on link "Orders" at bounding box center [299, 37] width 18 height 20
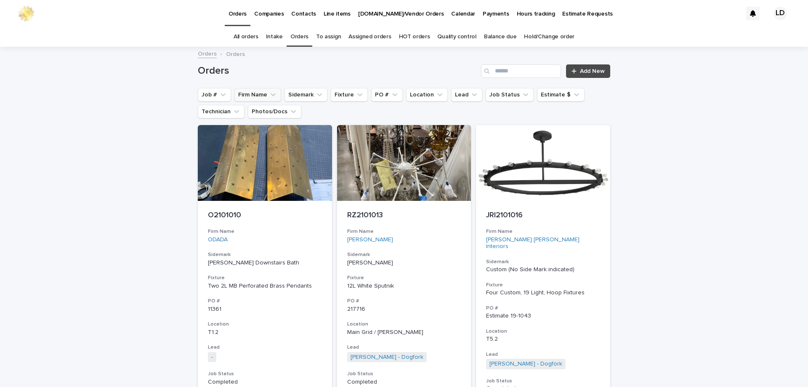
click at [260, 95] on button "Firm Name" at bounding box center [257, 94] width 47 height 13
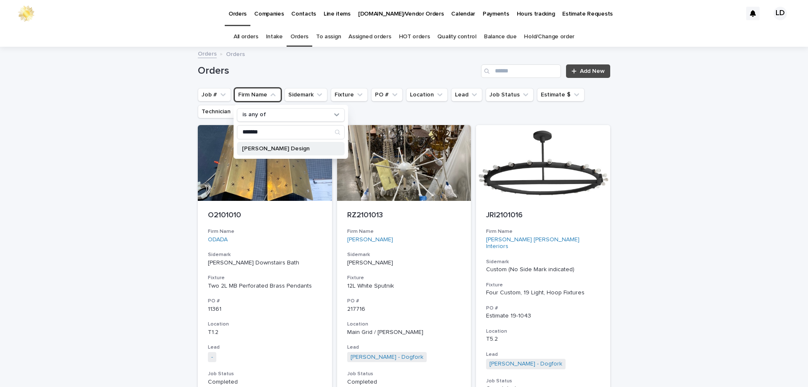
type input "*******"
click at [304, 150] on p "[PERSON_NAME] Design" at bounding box center [286, 149] width 89 height 6
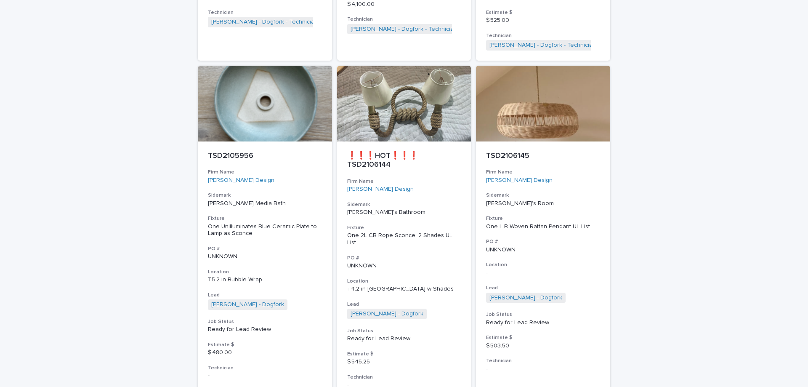
scroll to position [1425, 0]
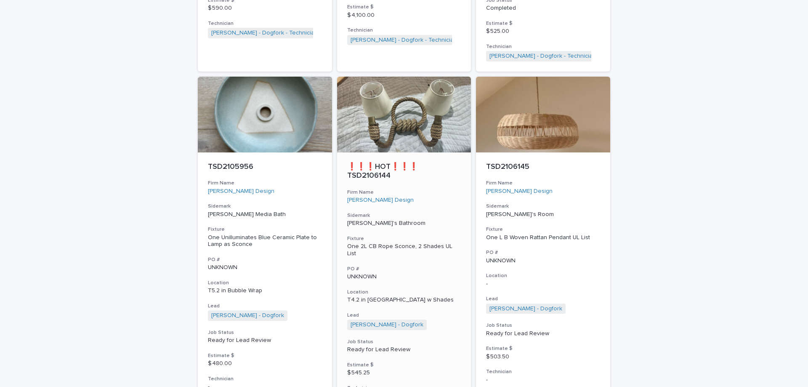
click at [440, 254] on div "❗❗❗HOT❗❗❗ TSD2106144 Firm Name [PERSON_NAME] Design Sidemark [PERSON_NAME]'s Ba…" at bounding box center [404, 280] width 134 height 257
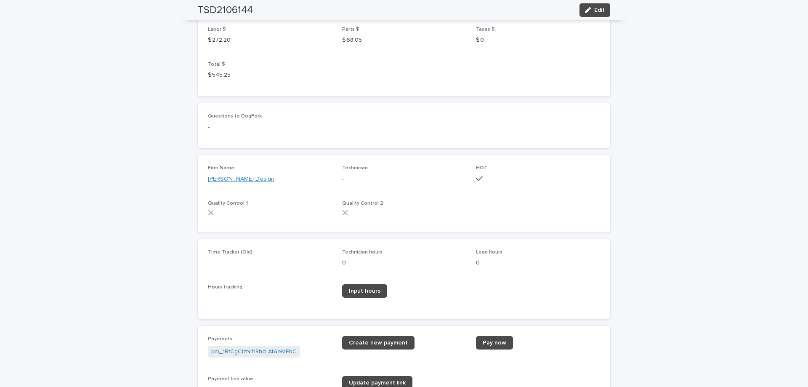
scroll to position [1052, 0]
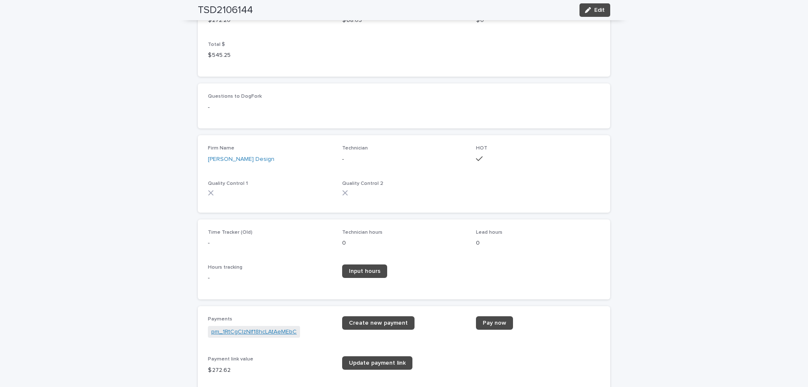
click at [251, 328] on link "pm_1RtCgCIzNIf18hcLAtAeMEbC" at bounding box center [253, 331] width 85 height 9
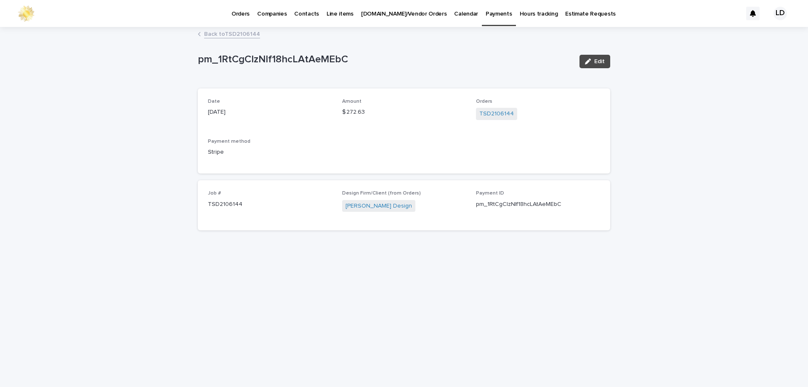
click at [229, 36] on link "Back to TSD2106144" at bounding box center [232, 34] width 56 height 10
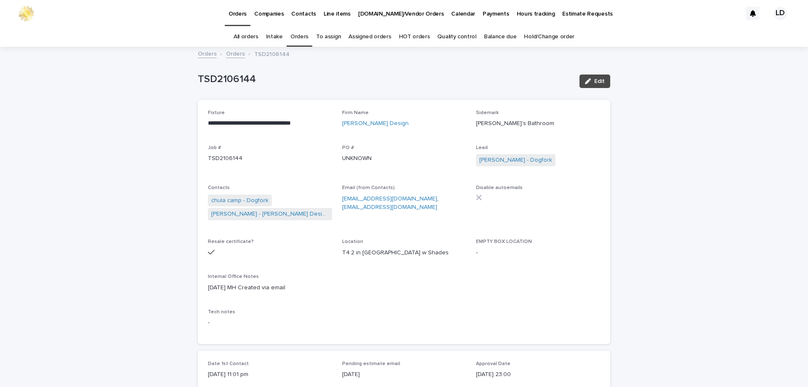
click at [229, 56] on link "Orders" at bounding box center [235, 53] width 19 height 10
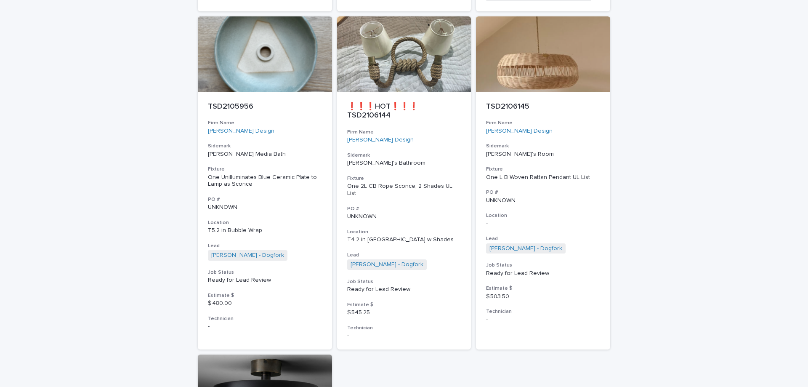
scroll to position [1499, 0]
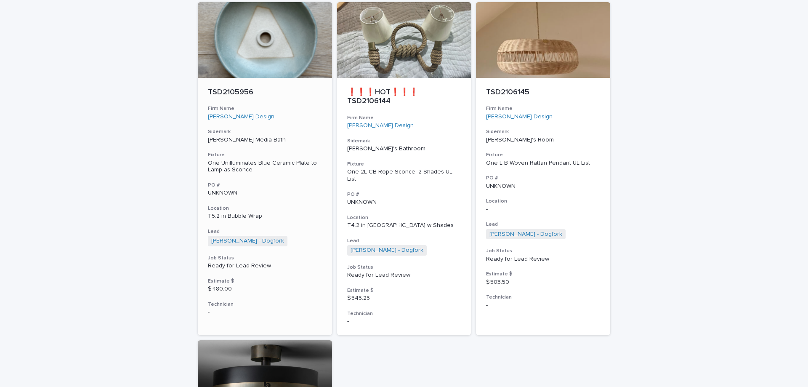
click at [293, 136] on p "[PERSON_NAME] Media Bath" at bounding box center [265, 139] width 114 height 7
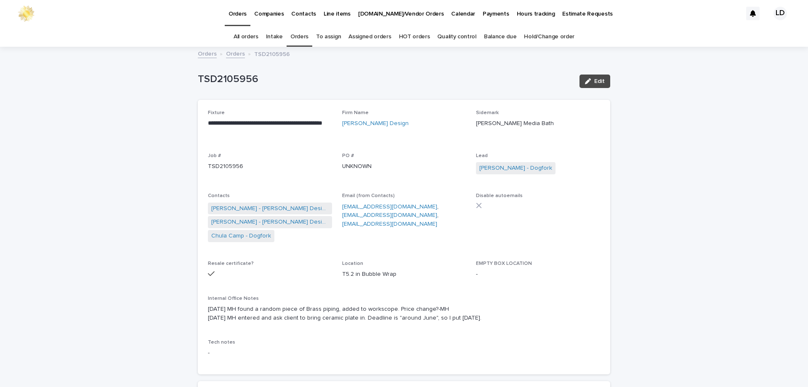
click at [300, 36] on link "Orders" at bounding box center [299, 37] width 18 height 20
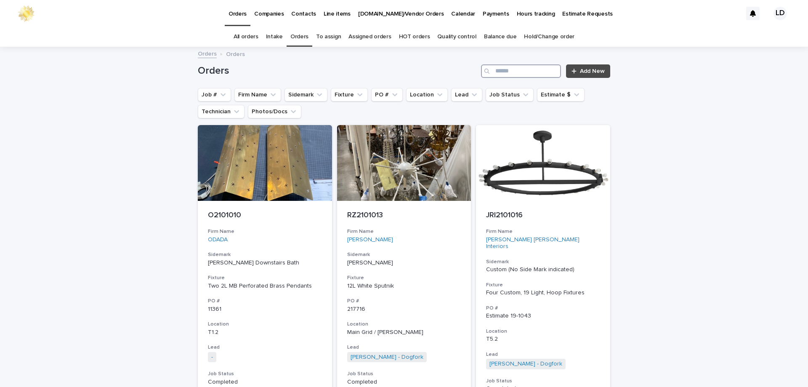
click at [497, 73] on input "Search" at bounding box center [521, 70] width 80 height 13
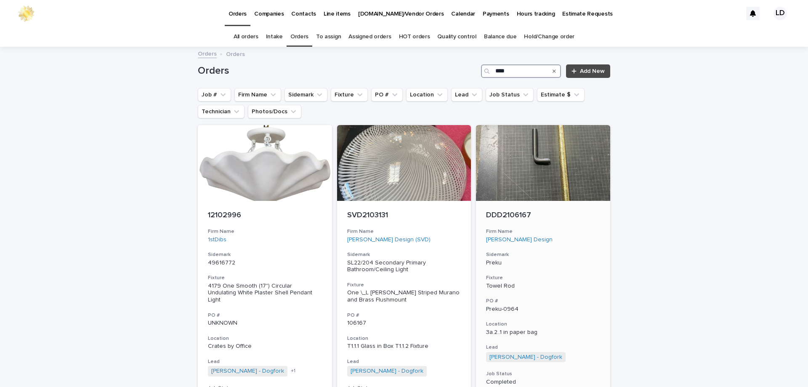
type input "****"
click at [573, 247] on div "DDD2106167 Firm Name [PERSON_NAME] Design Sidemark Preku Fixture Towel Rod PO #…" at bounding box center [543, 323] width 134 height 244
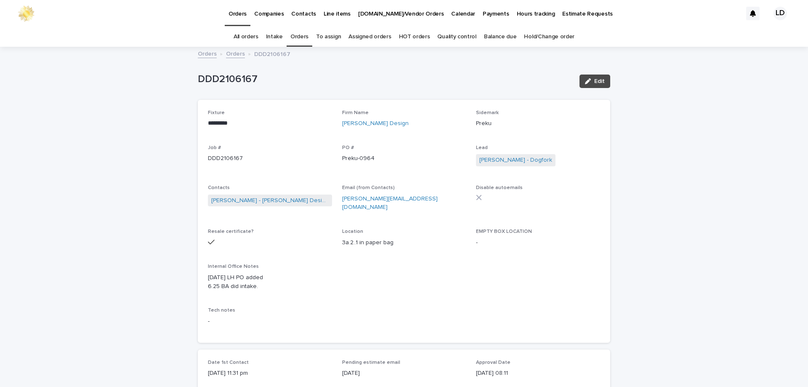
click at [301, 40] on link "Orders" at bounding box center [299, 37] width 18 height 20
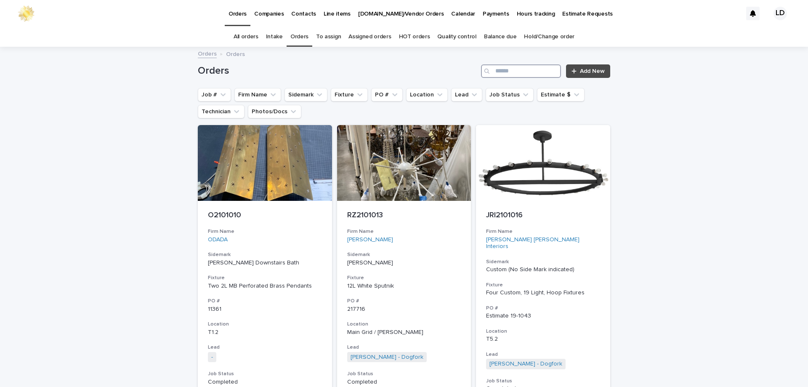
click at [512, 74] on input "Search" at bounding box center [521, 70] width 80 height 13
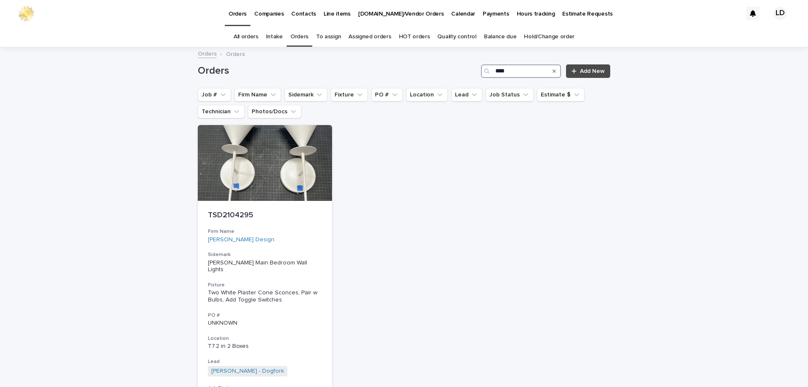
type input "****"
click at [553, 73] on icon "Search" at bounding box center [553, 71] width 3 height 5
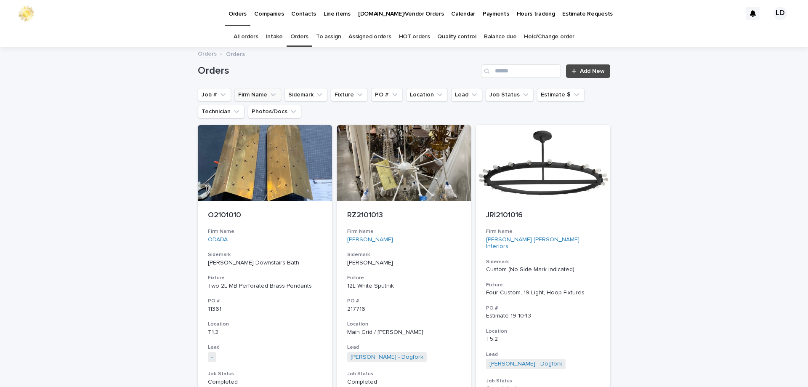
click at [264, 93] on button "Firm Name" at bounding box center [257, 94] width 47 height 13
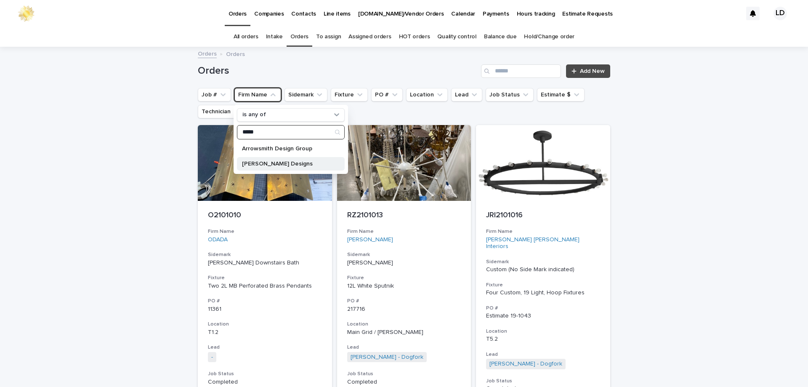
type input "*****"
click at [267, 162] on p "[PERSON_NAME] Designs" at bounding box center [286, 164] width 89 height 6
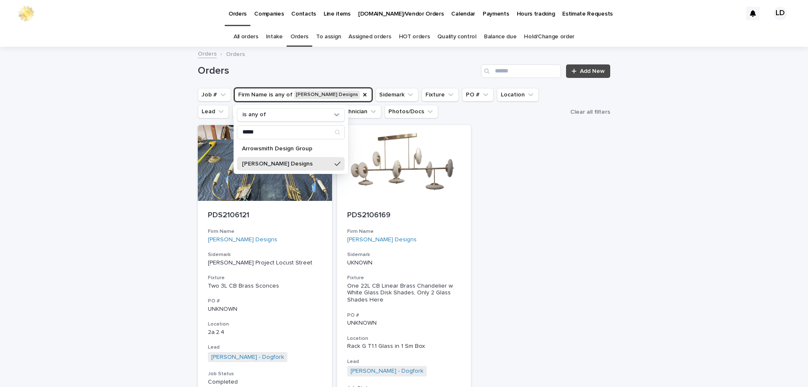
click at [648, 220] on div "Loading... Saving… Loading... Saving… Orders Add New Job # Firm Name is any of …" at bounding box center [404, 283] width 808 height 471
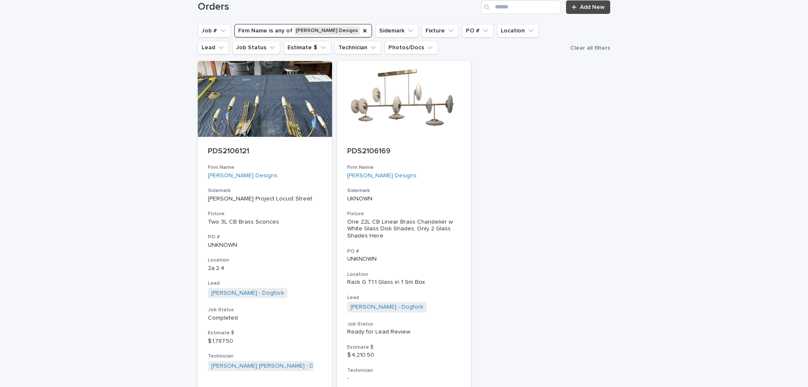
scroll to position [84, 0]
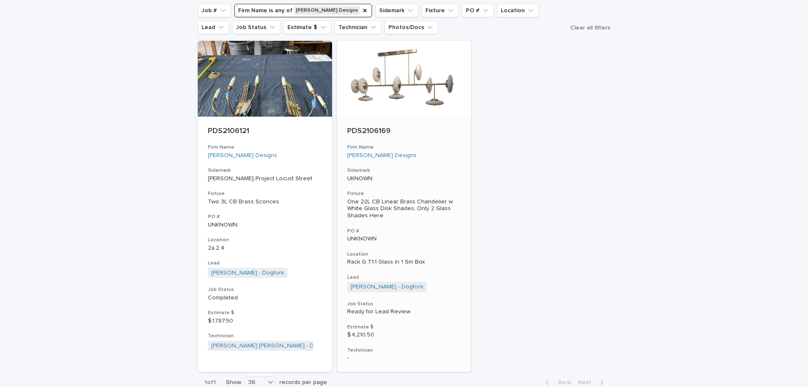
click at [424, 162] on div "PDS2106169 Firm Name [PERSON_NAME] Designs Sidemark UKNOWN Fixture One 22L CB L…" at bounding box center [404, 244] width 134 height 255
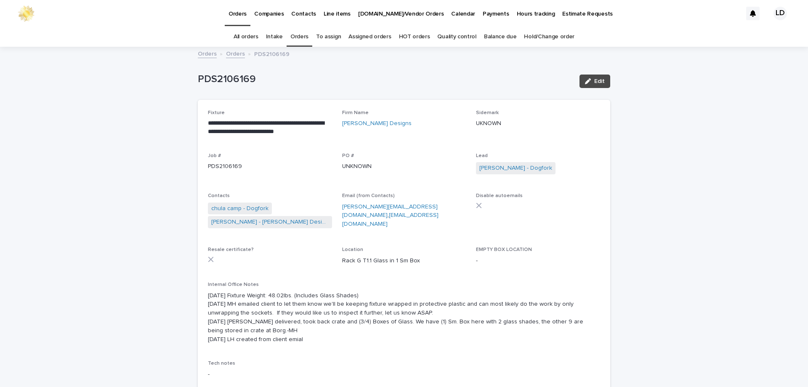
click at [306, 36] on link "Orders" at bounding box center [299, 37] width 18 height 20
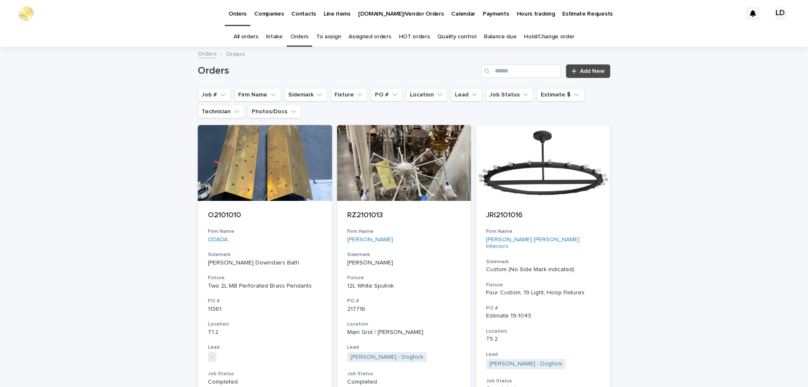
click at [486, 34] on link "Balance due" at bounding box center [500, 37] width 33 height 20
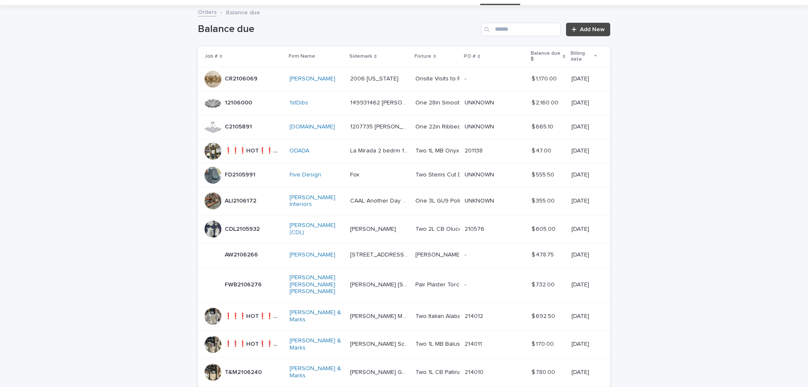
scroll to position [42, 0]
click at [260, 207] on div "ALI2106172 ALI2106172" at bounding box center [243, 200] width 78 height 17
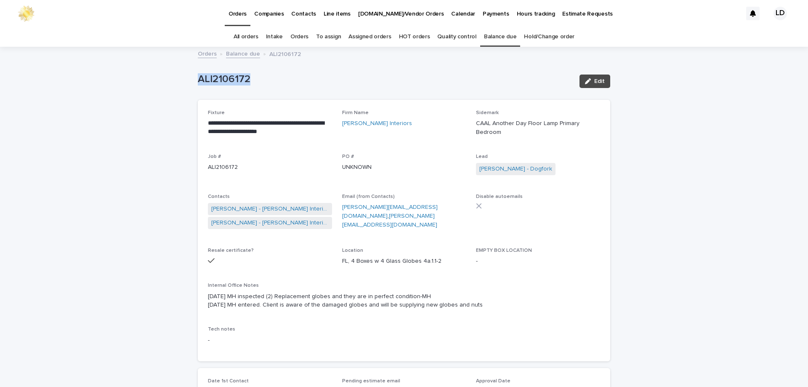
drag, startPoint x: 266, startPoint y: 81, endPoint x: 202, endPoint y: 82, distance: 64.4
copy p "ALI2106172"
click at [299, 37] on link "Orders" at bounding box center [299, 37] width 18 height 20
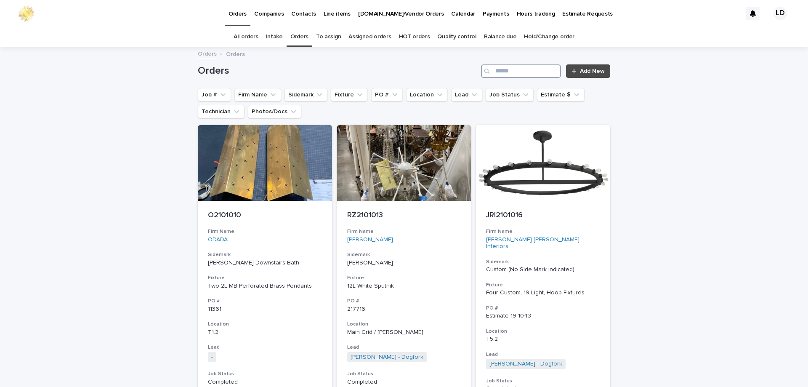
click at [524, 74] on input "Search" at bounding box center [521, 70] width 80 height 13
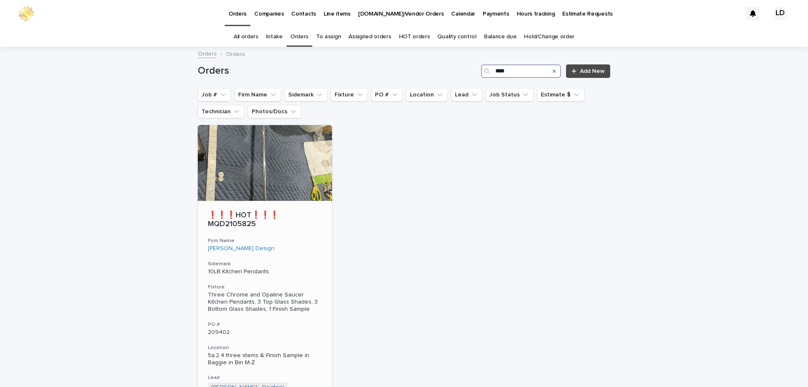
type input "****"
click at [289, 246] on div "❗❗❗HOT❗❗❗ MQD2105825 Firm Name [PERSON_NAME] Design Sidemark 10LB Kitchen Penda…" at bounding box center [265, 338] width 134 height 275
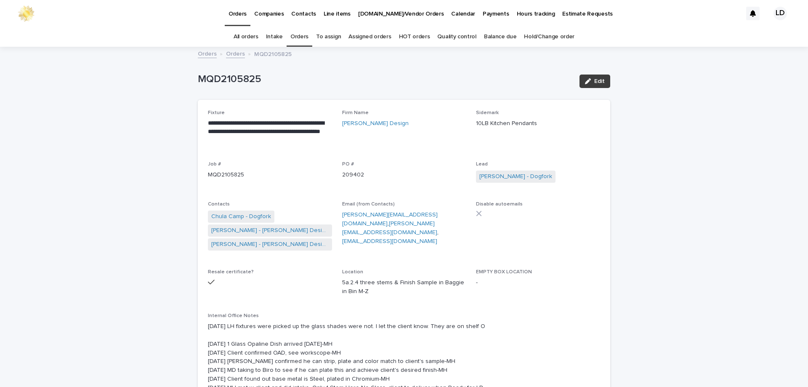
click at [598, 79] on span "Edit" at bounding box center [599, 81] width 11 height 6
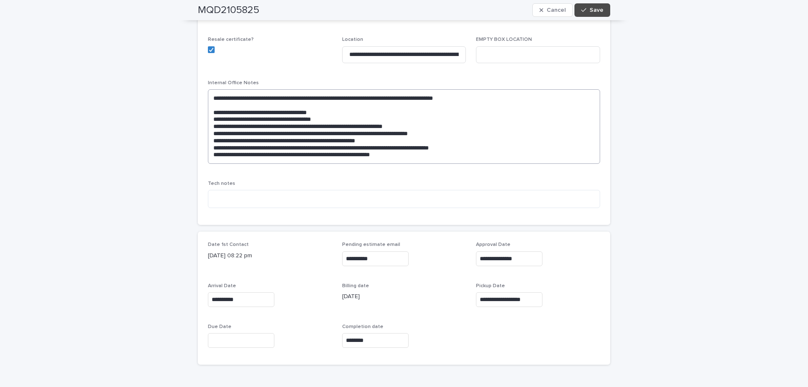
scroll to position [295, 0]
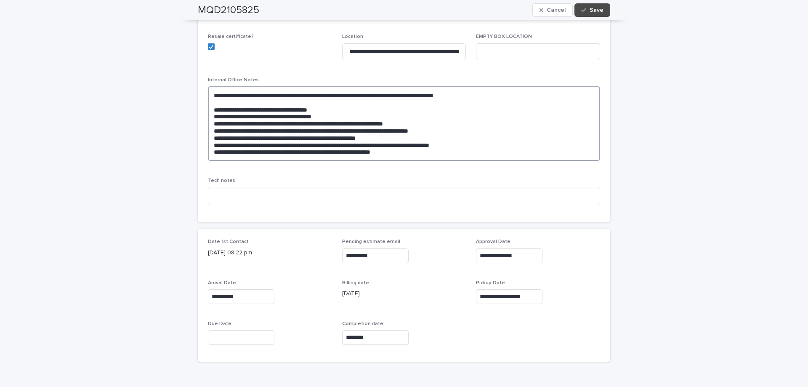
click at [212, 86] on textarea "**********" at bounding box center [404, 123] width 392 height 74
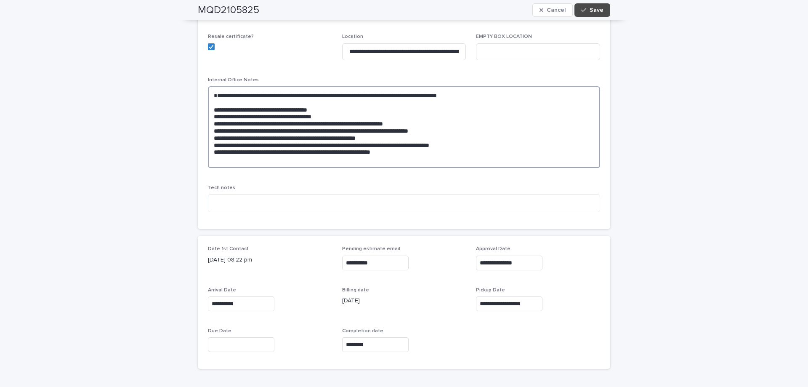
click at [219, 86] on textarea "**********" at bounding box center [404, 127] width 392 height 82
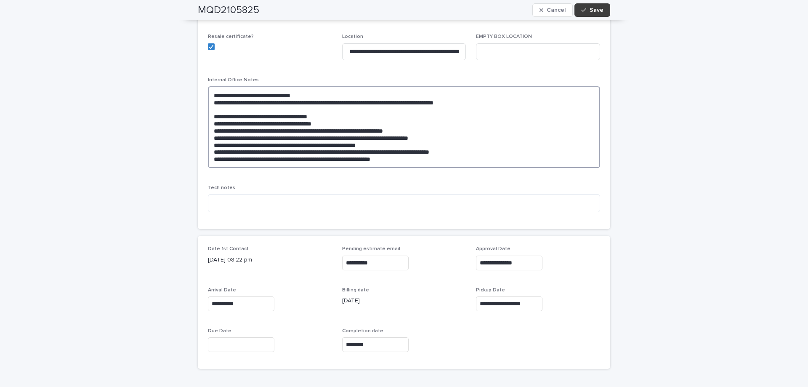
type textarea "**********"
click at [589, 7] on span "Save" at bounding box center [596, 10] width 14 height 6
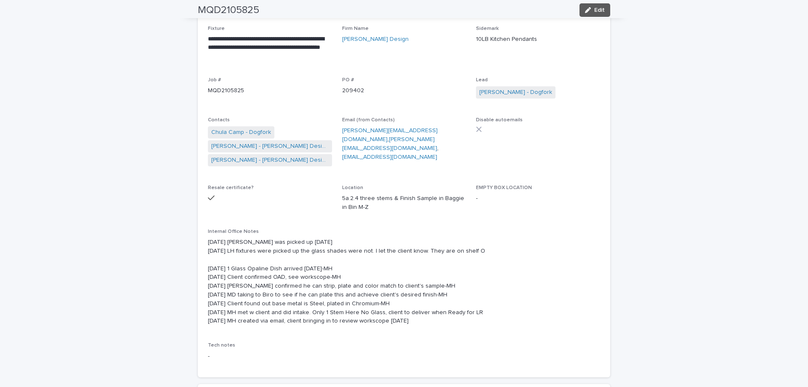
scroll to position [0, 0]
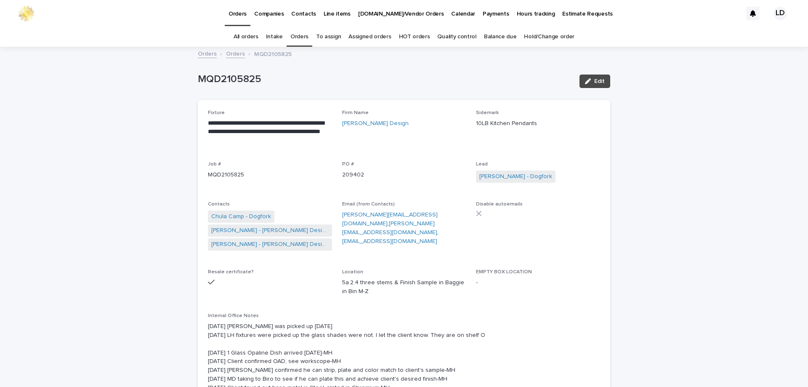
click at [295, 35] on link "Orders" at bounding box center [299, 37] width 18 height 20
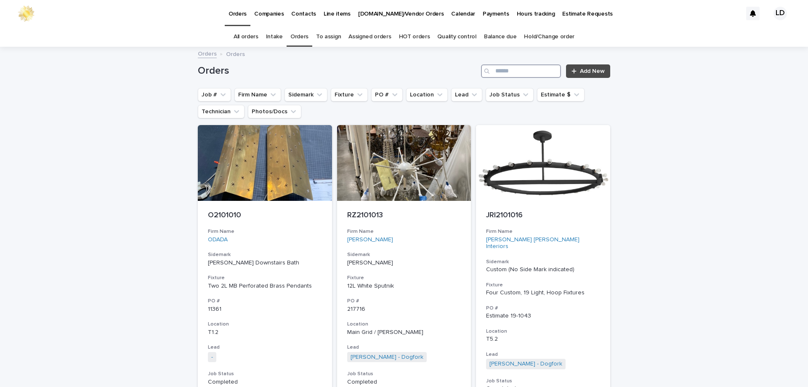
click at [496, 71] on input "Search" at bounding box center [521, 70] width 80 height 13
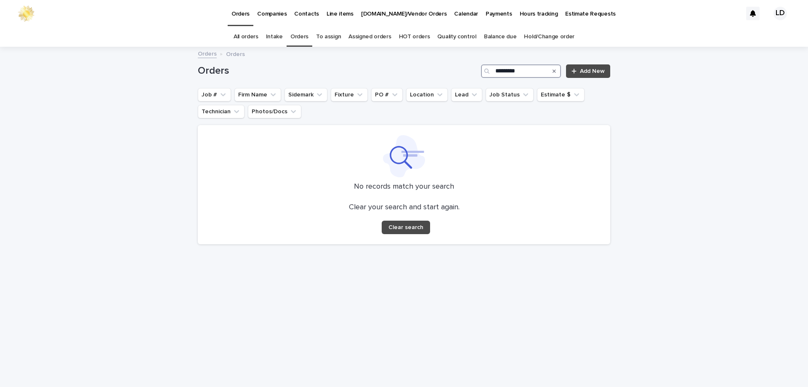
type input "*********"
click at [554, 70] on icon "Search" at bounding box center [553, 70] width 3 height 3
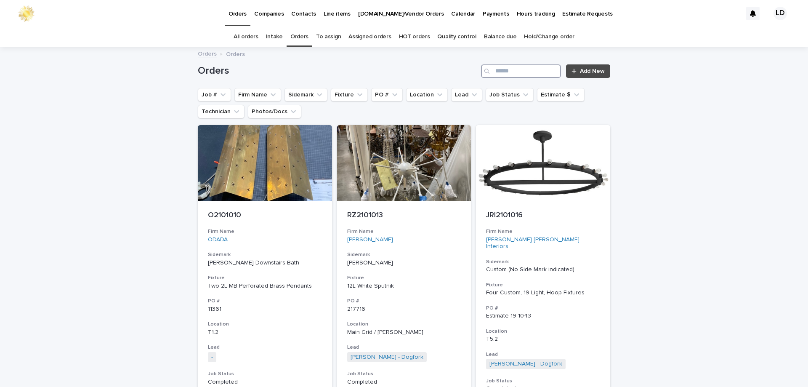
click at [493, 69] on input "Search" at bounding box center [521, 70] width 80 height 13
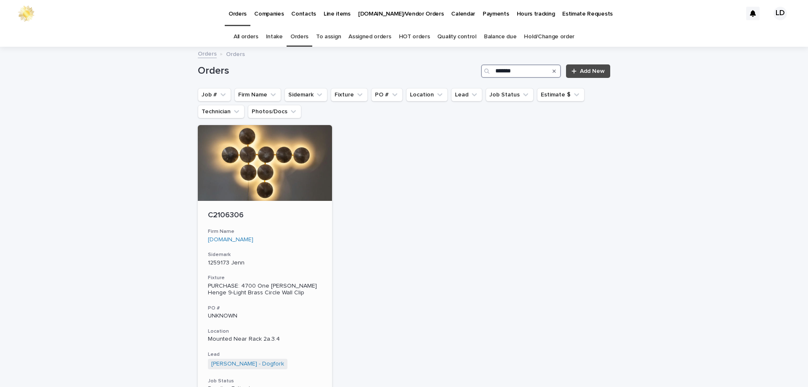
type input "*******"
click at [320, 255] on div "C2106306 Firm Name [DOMAIN_NAME] Sidemark 1259173 [PERSON_NAME] PURCHASE: 4700 …" at bounding box center [265, 325] width 134 height 248
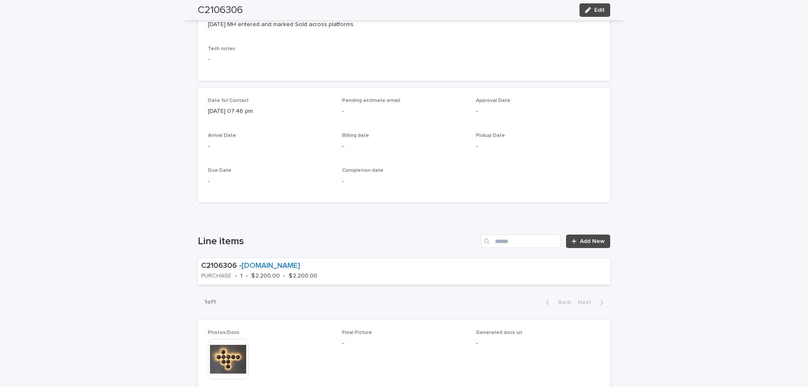
scroll to position [252, 0]
click at [352, 270] on p "C2106306 - [DOMAIN_NAME]" at bounding box center [308, 265] width 215 height 9
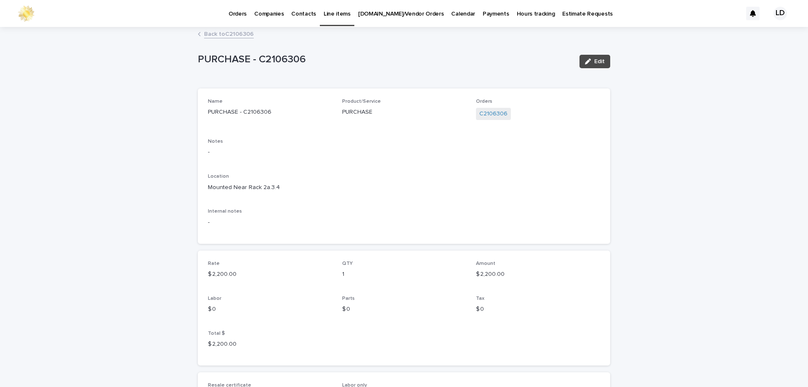
click at [226, 31] on link "Back to C2106306" at bounding box center [229, 34] width 50 height 10
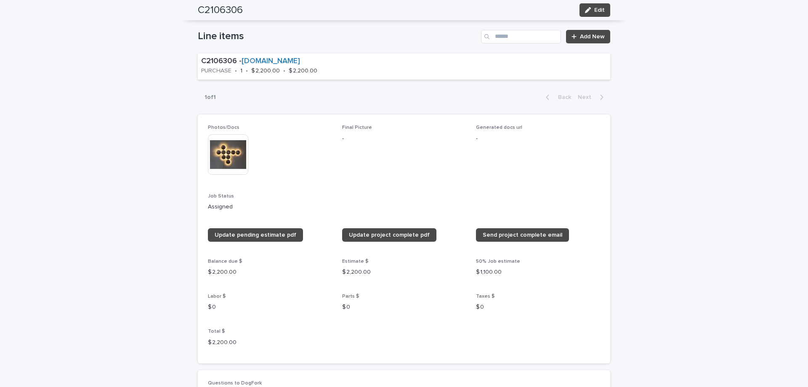
scroll to position [463, 0]
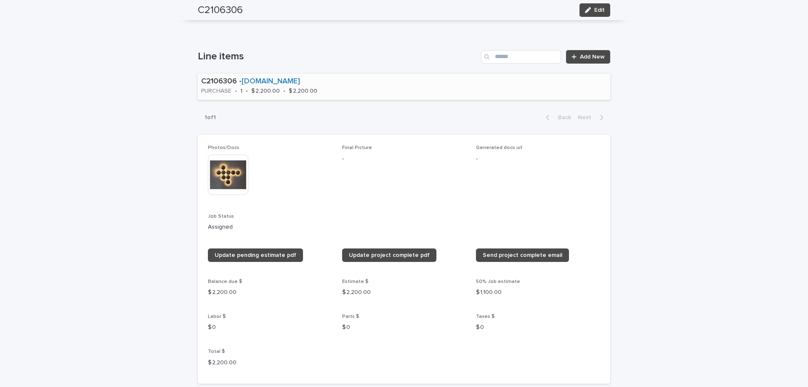
click at [336, 92] on div "C2106306 - [DOMAIN_NAME] PURCHASE • 1 • $ 2,200.00 • $ 2,200.00" at bounding box center [309, 87] width 222 height 26
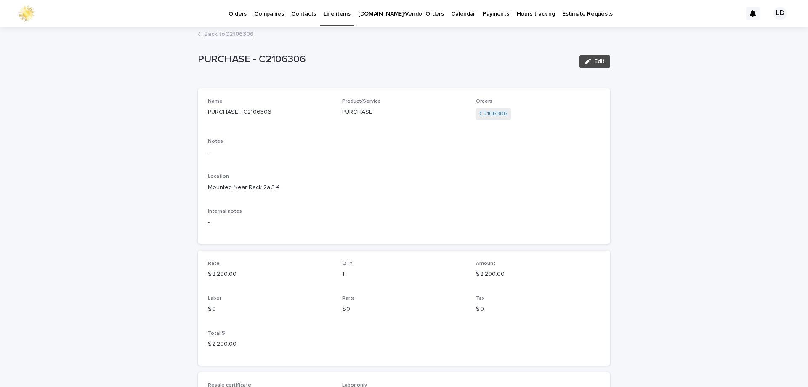
click at [235, 34] on link "Back to C2106306" at bounding box center [229, 34] width 50 height 10
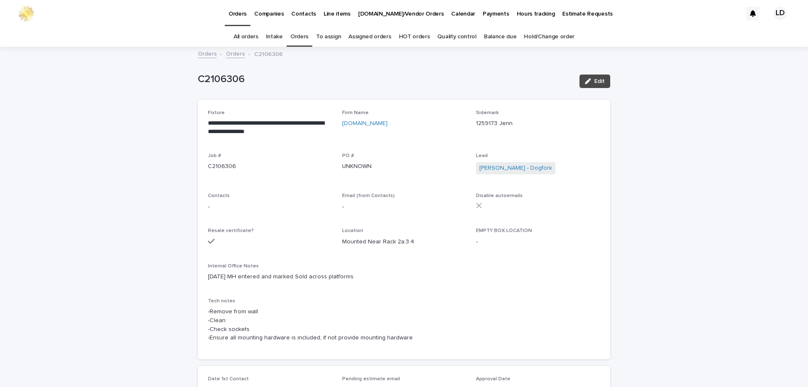
scroll to position [27, 0]
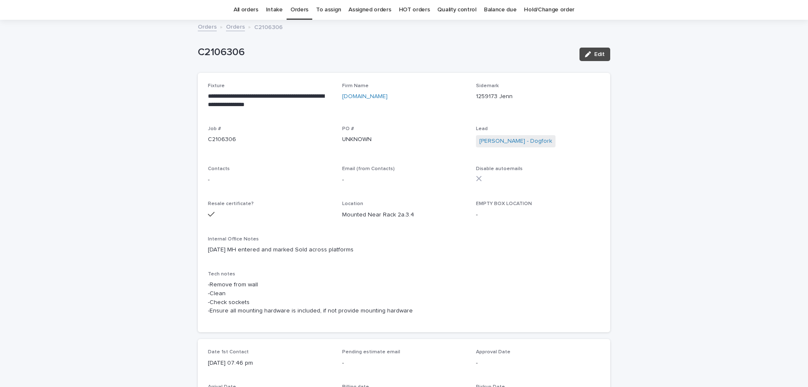
click at [304, 12] on link "Orders" at bounding box center [299, 10] width 18 height 20
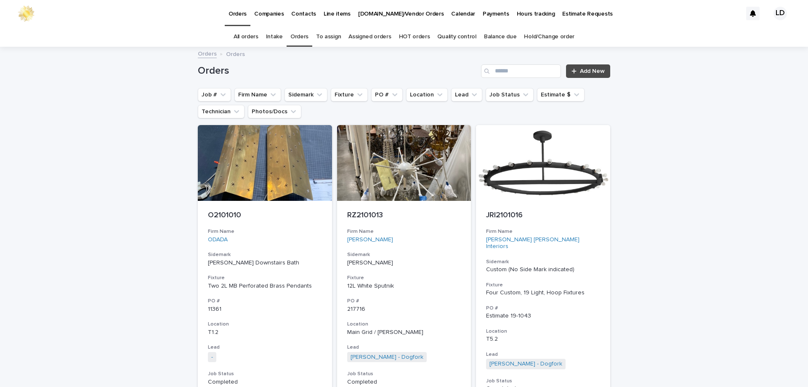
click at [305, 40] on link "Orders" at bounding box center [299, 37] width 18 height 20
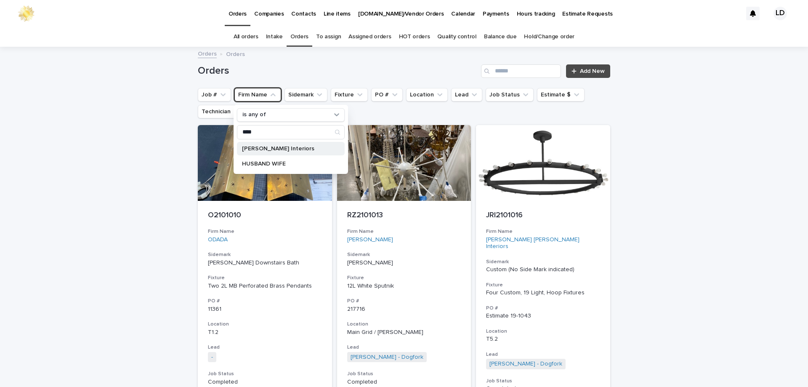
type input "****"
drag, startPoint x: 250, startPoint y: 146, endPoint x: 337, endPoint y: 151, distance: 87.7
click at [250, 146] on p "[PERSON_NAME] Interiors" at bounding box center [286, 149] width 89 height 6
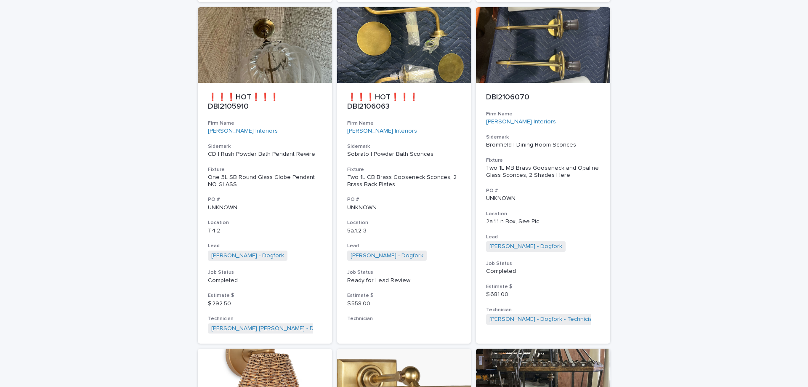
scroll to position [1431, 0]
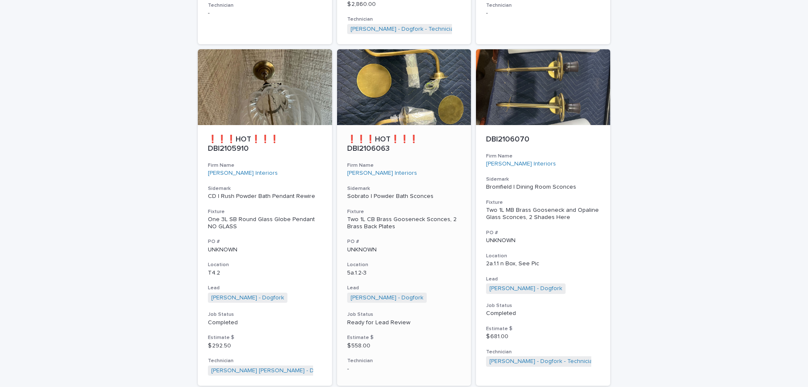
click at [411, 226] on div "❗❗❗HOT❗❗❗ DBI2106063 Firm Name [PERSON_NAME] Interiors Sidemark Sobrato | Powde…" at bounding box center [404, 253] width 134 height 257
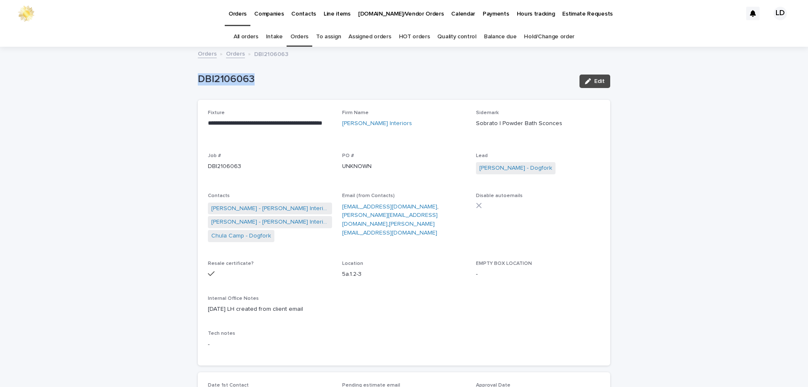
drag, startPoint x: 273, startPoint y: 80, endPoint x: 191, endPoint y: 81, distance: 81.6
copy p "DBI2106063"
click at [234, 56] on link "Orders" at bounding box center [235, 53] width 19 height 10
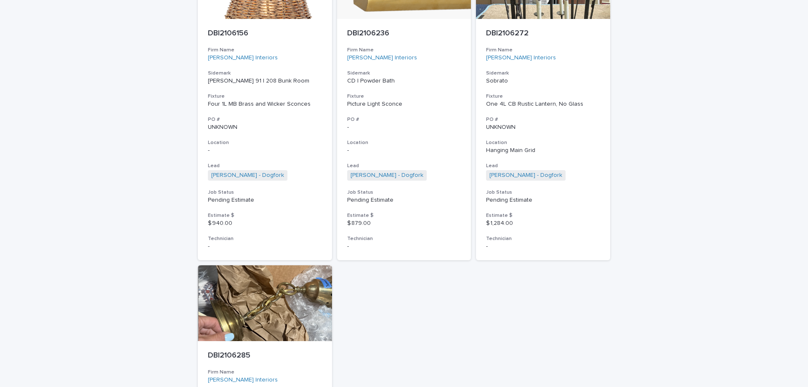
scroll to position [2104, 0]
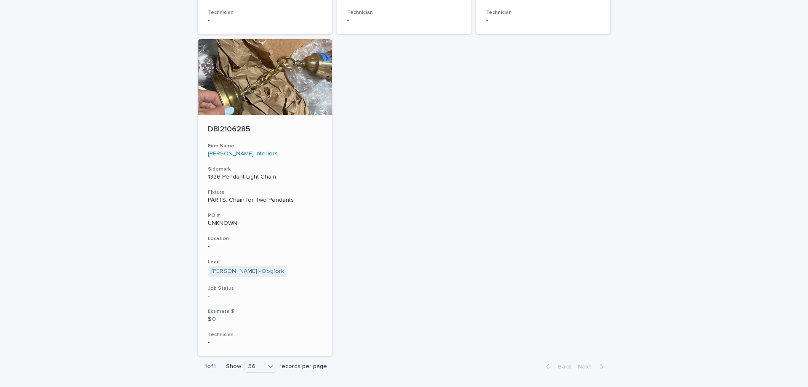
click at [296, 220] on p "UNKNOWN" at bounding box center [265, 223] width 114 height 7
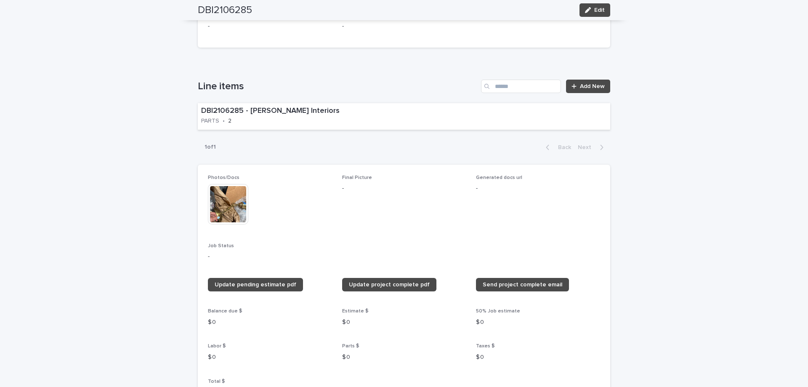
scroll to position [421, 0]
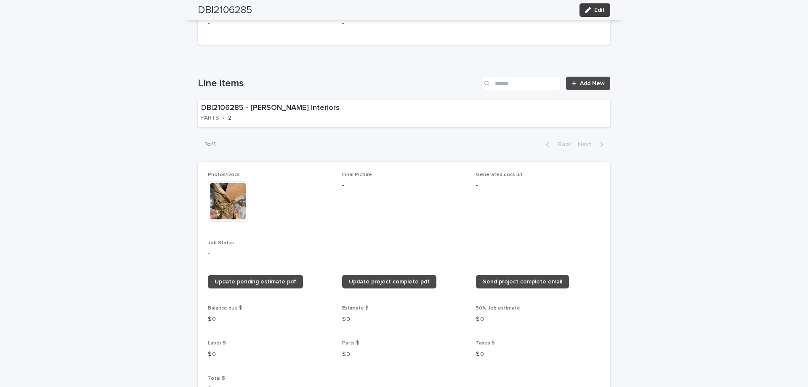
click at [600, 8] on span "Edit" at bounding box center [599, 10] width 11 height 6
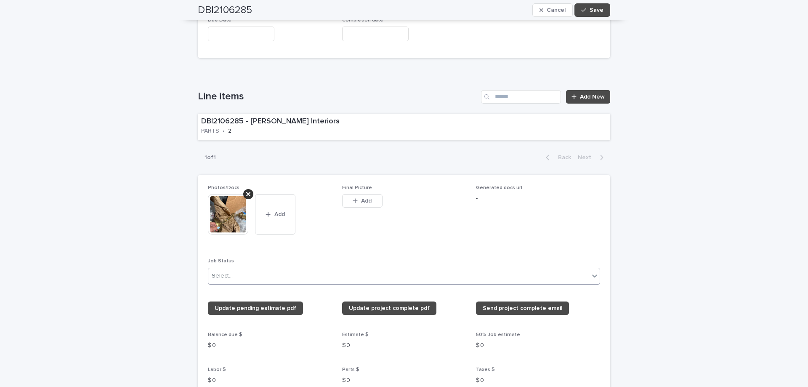
scroll to position [517, 0]
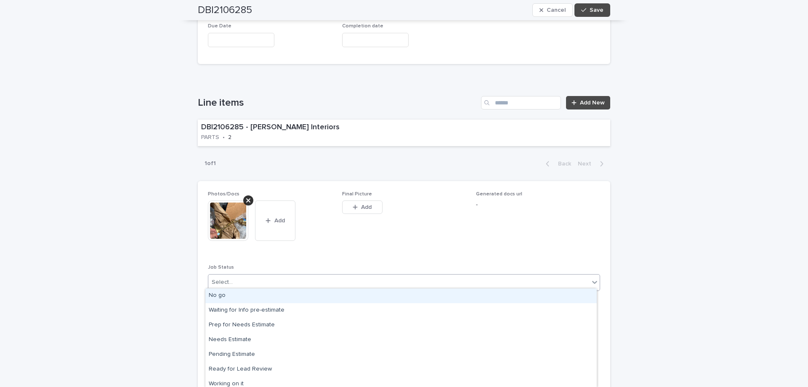
click at [594, 281] on icon at bounding box center [594, 282] width 8 height 8
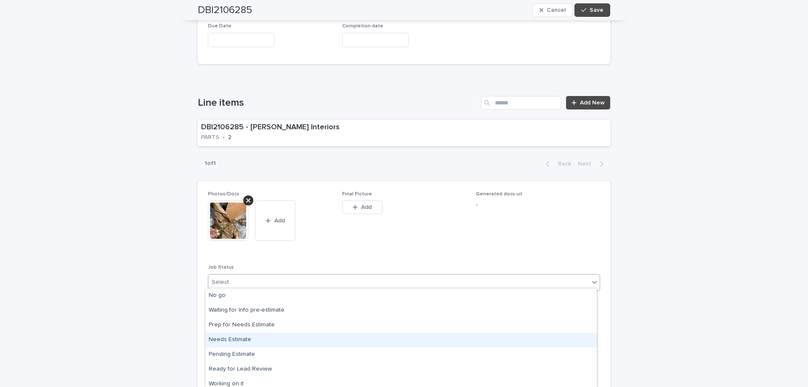
click at [295, 337] on div "Needs Estimate" at bounding box center [400, 339] width 391 height 15
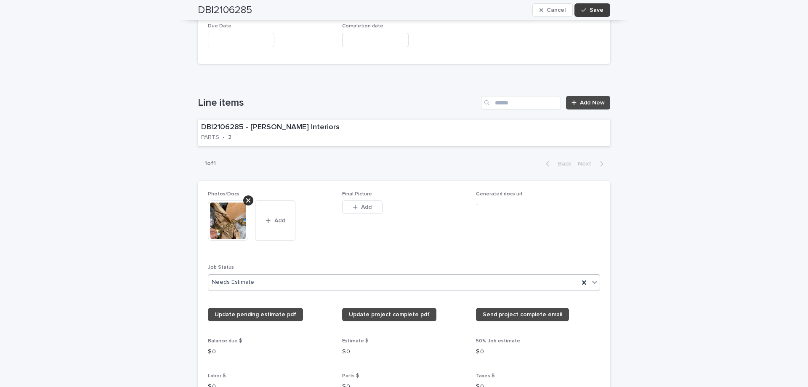
click at [600, 8] on span "Save" at bounding box center [596, 10] width 14 height 6
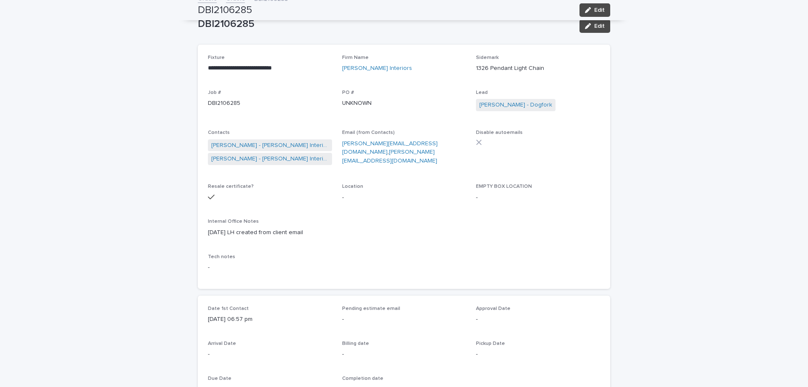
scroll to position [0, 0]
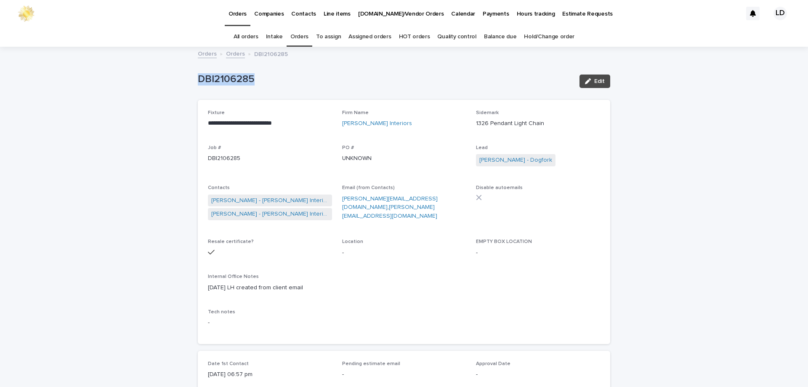
drag, startPoint x: 254, startPoint y: 82, endPoint x: 139, endPoint y: 83, distance: 114.4
copy p "DBI2106285"
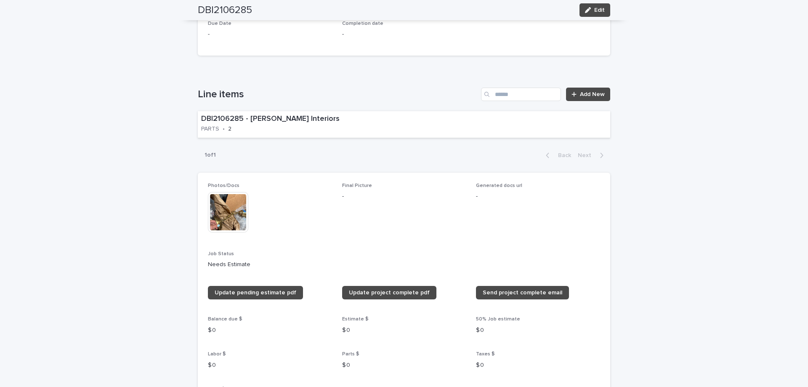
scroll to position [379, 0]
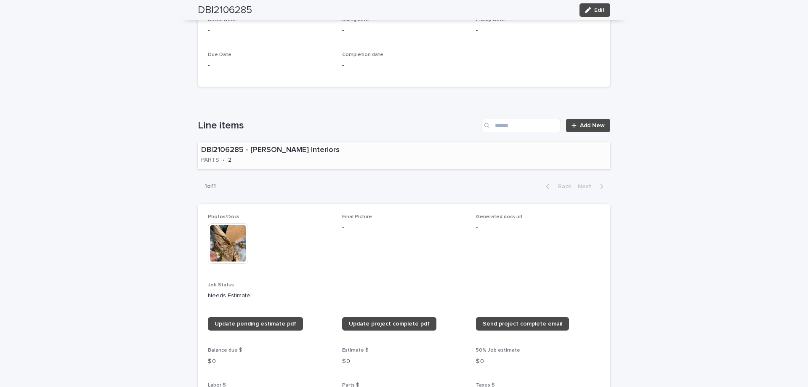
click at [317, 163] on div "DBI2106285 - [PERSON_NAME] Interiors PARTS • 2" at bounding box center [285, 155] width 175 height 26
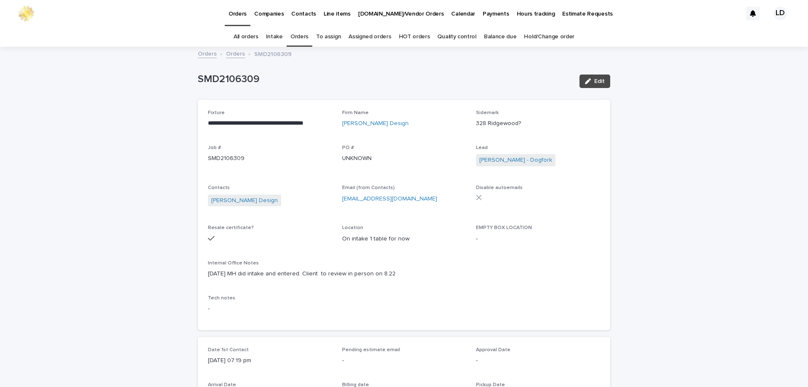
click at [297, 36] on link "Orders" at bounding box center [299, 37] width 18 height 20
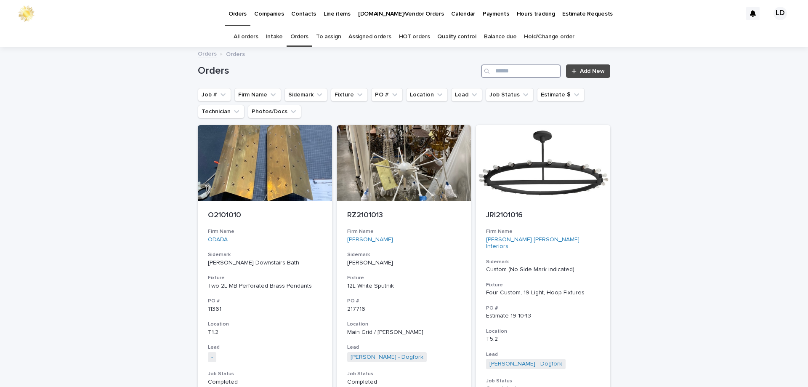
click at [493, 69] on input "Search" at bounding box center [521, 70] width 80 height 13
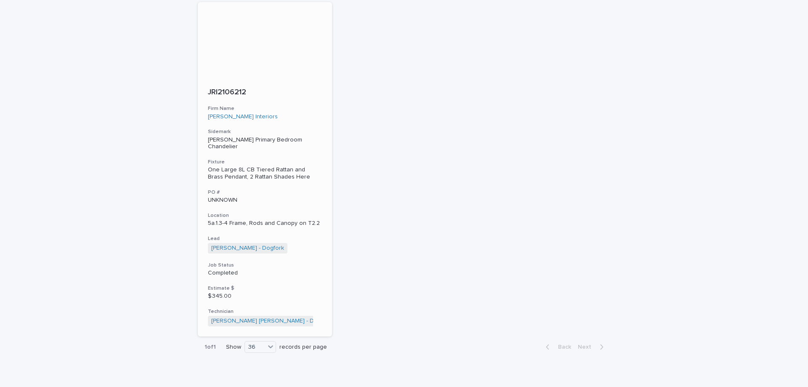
scroll to position [126, 0]
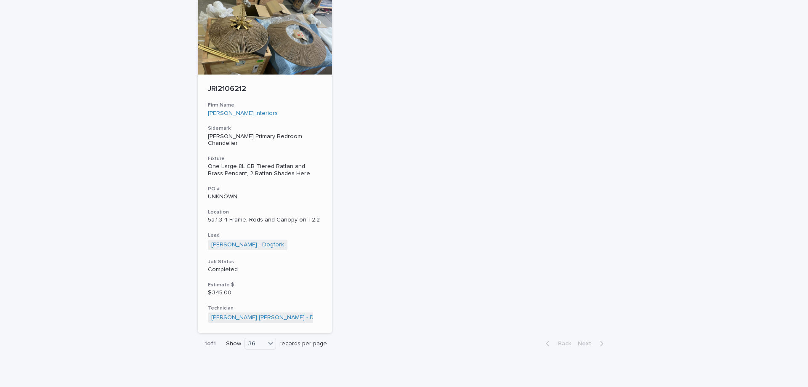
type input "****"
click at [310, 114] on div "[PERSON_NAME] Interiors" at bounding box center [265, 113] width 114 height 7
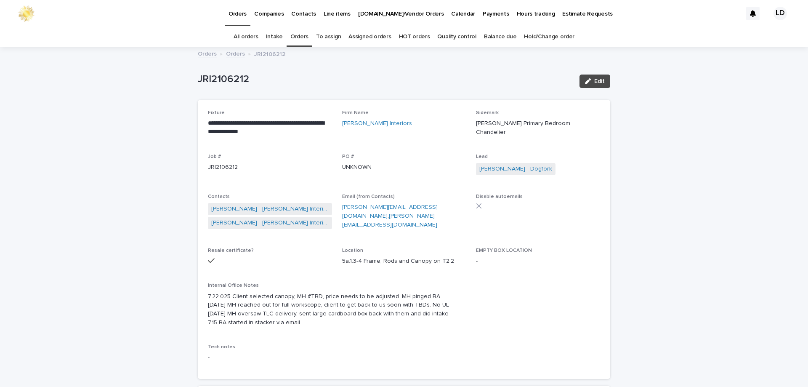
click at [227, 55] on link "Orders" at bounding box center [235, 53] width 19 height 10
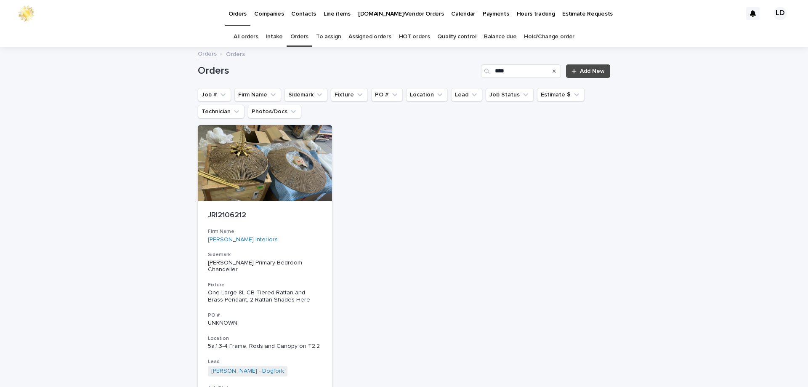
click at [552, 72] on icon "Search" at bounding box center [553, 71] width 3 height 5
click at [258, 95] on button "Firm Name" at bounding box center [257, 94] width 47 height 13
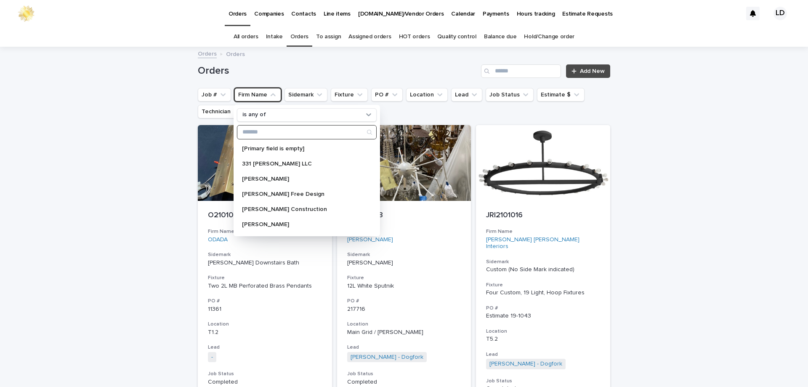
click at [260, 132] on input "Search" at bounding box center [306, 131] width 139 height 13
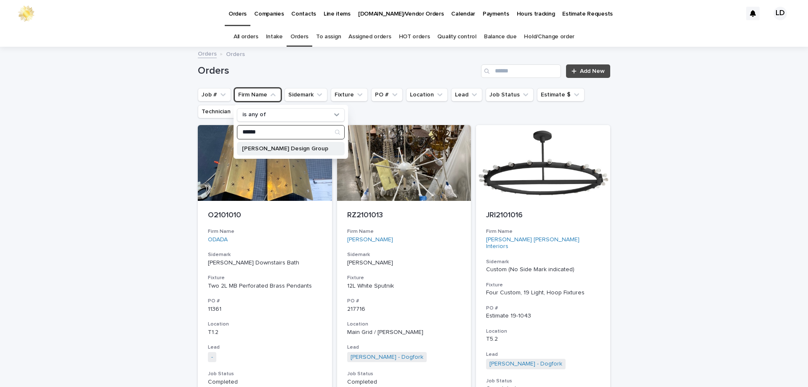
type input "******"
drag, startPoint x: 311, startPoint y: 151, endPoint x: 388, endPoint y: 151, distance: 76.6
click at [313, 151] on p "[PERSON_NAME] Design Group" at bounding box center [286, 149] width 89 height 6
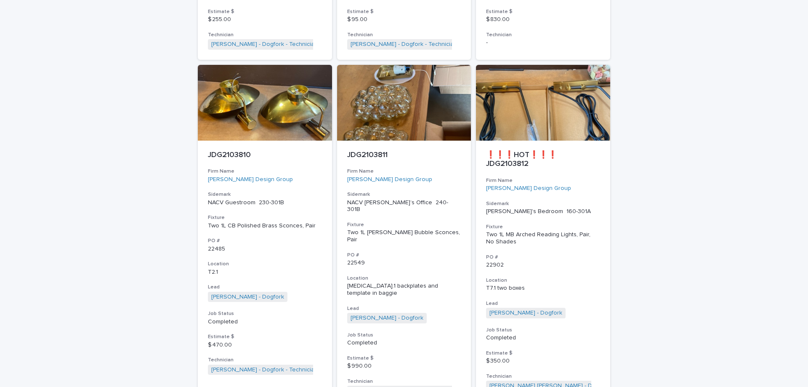
scroll to position [3785, 0]
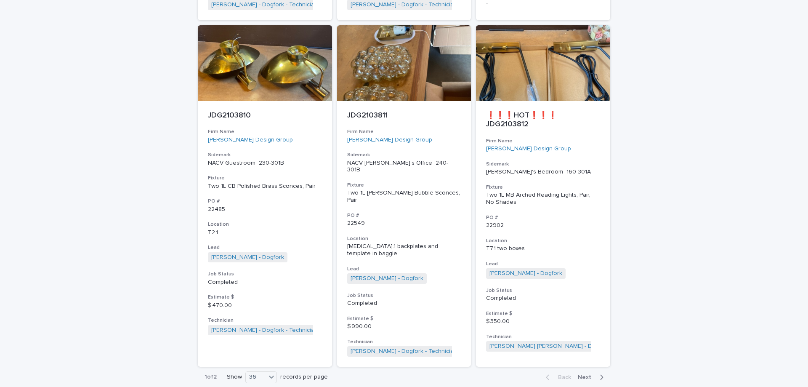
click at [580, 374] on span "Next" at bounding box center [587, 377] width 19 height 6
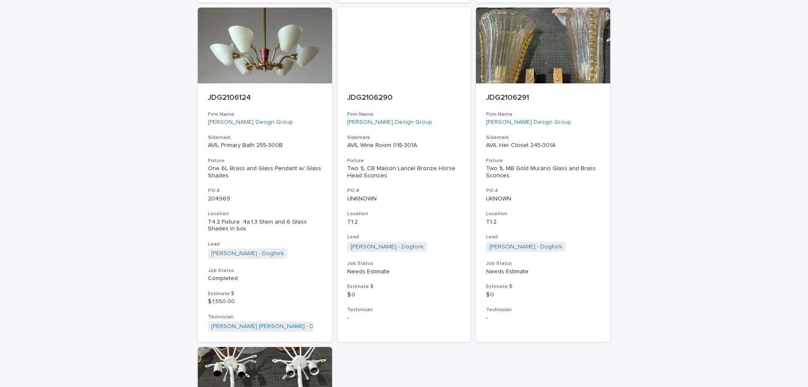
scroll to position [2152, 0]
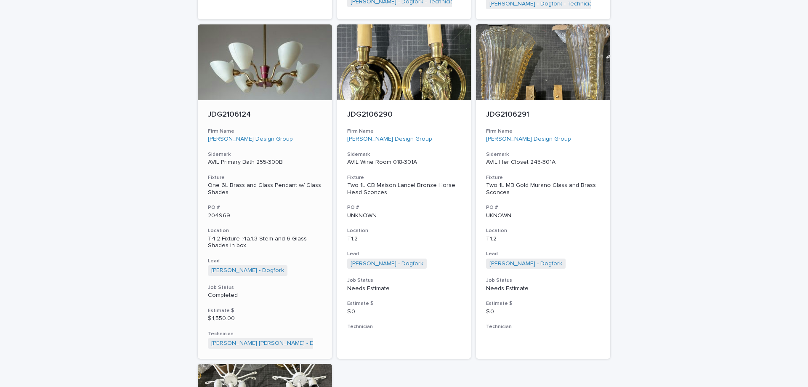
click at [282, 212] on p "204969" at bounding box center [265, 215] width 114 height 7
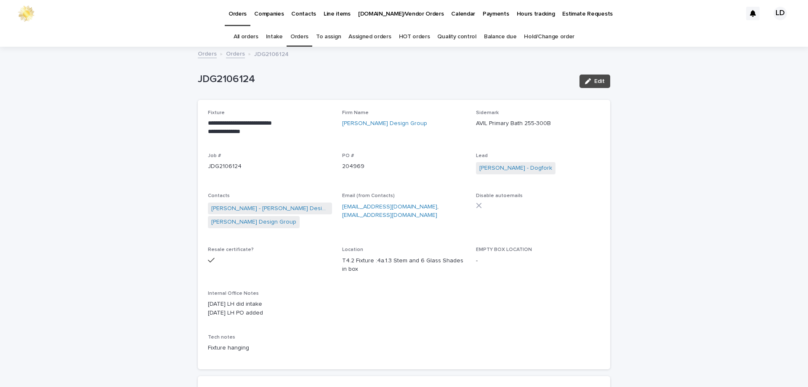
click at [234, 53] on link "Orders" at bounding box center [235, 53] width 19 height 10
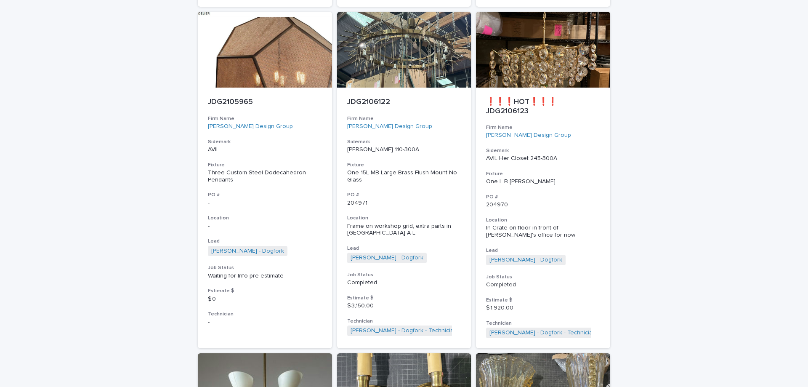
scroll to position [1809, 0]
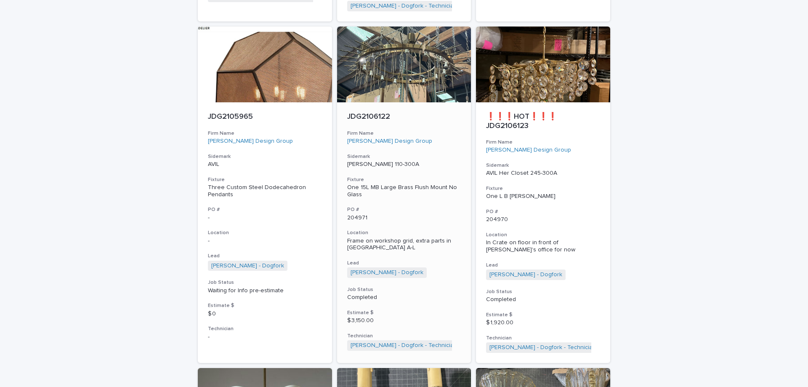
click at [420, 122] on div "JDG2106122 Firm Name Jeffers Design Group Sidemark AVIL LR 110-300A Fixture One…" at bounding box center [404, 231] width 134 height 258
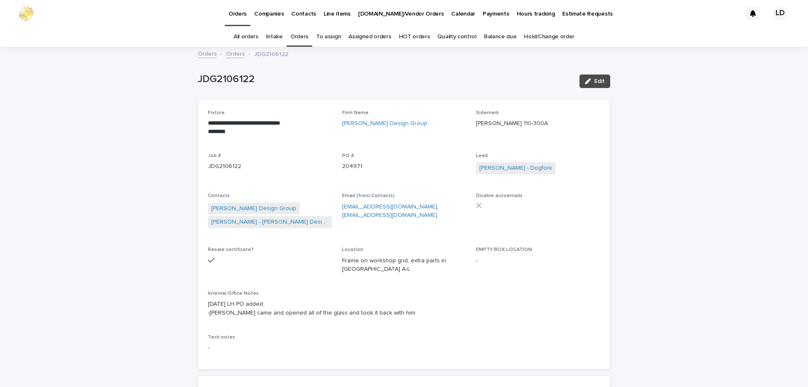
click at [231, 49] on link "Orders" at bounding box center [235, 53] width 19 height 10
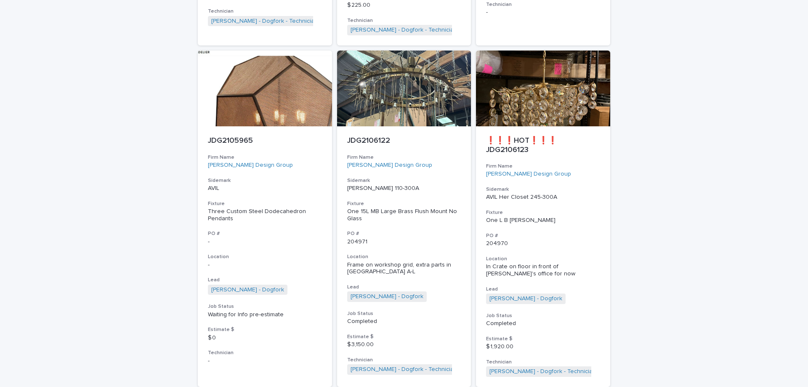
scroll to position [1752, 0]
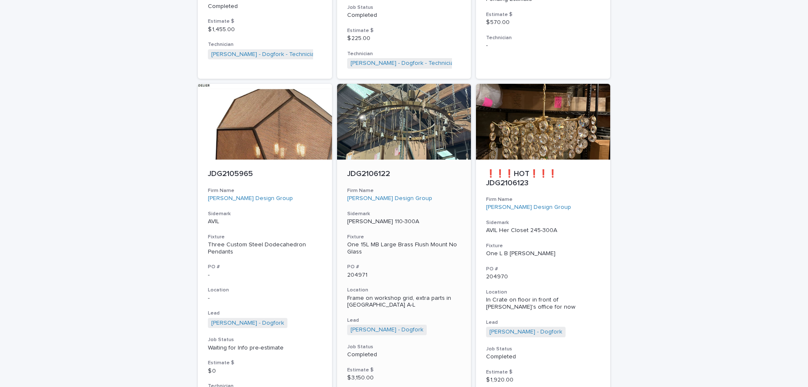
click at [433, 200] on div "JDG2106122 Firm Name Jeffers Design Group Sidemark AVIL LR 110-300A Fixture One…" at bounding box center [404, 288] width 134 height 258
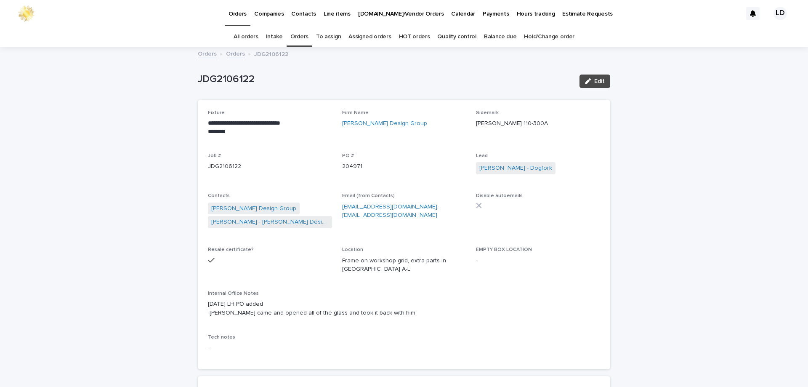
click at [298, 35] on link "Orders" at bounding box center [299, 37] width 18 height 20
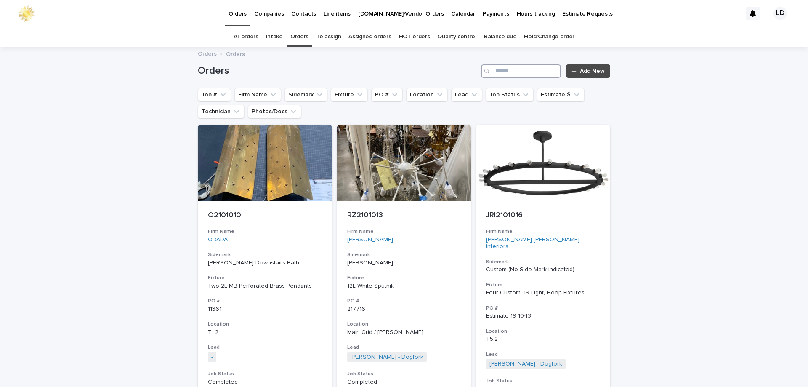
click at [508, 76] on input "Search" at bounding box center [521, 70] width 80 height 13
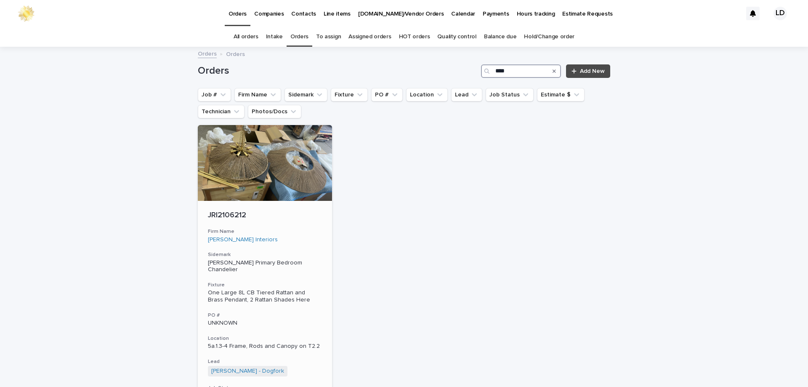
type input "****"
click at [303, 243] on div "JRI2106212 Firm Name Julie Rootes Interiors Sidemark Barsotti Primary Bedroom C…" at bounding box center [265, 330] width 134 height 258
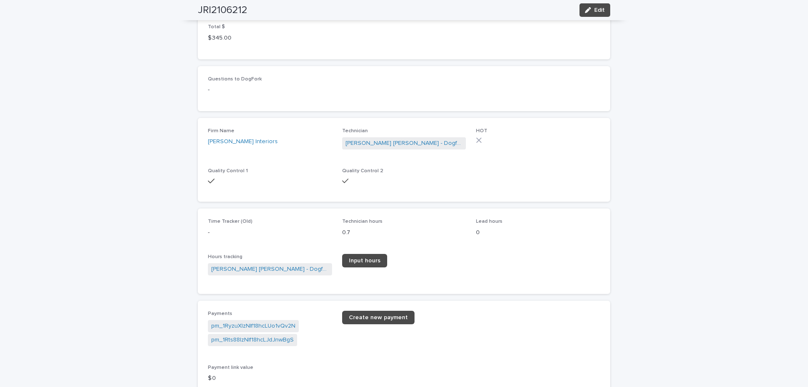
scroll to position [1220, 0]
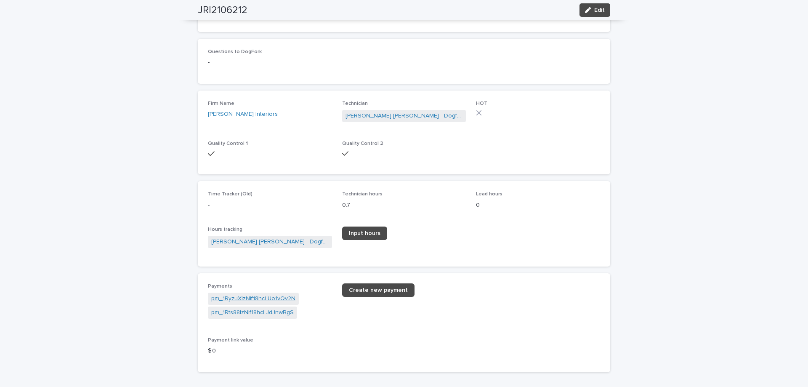
click at [281, 295] on link "pm_1RyzuXIzNIf18hcLUo1vQv2N" at bounding box center [253, 298] width 84 height 9
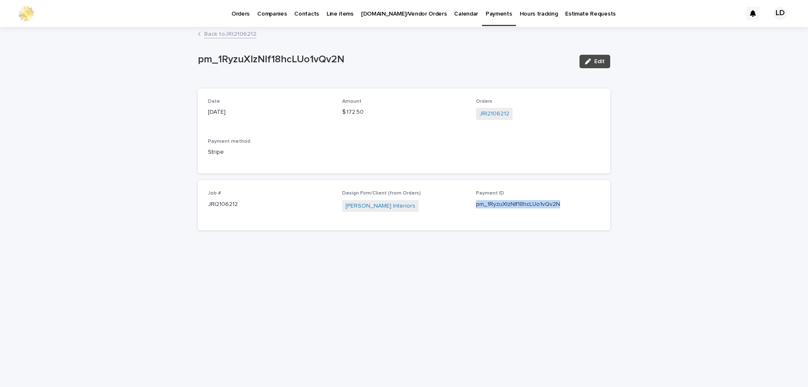
drag, startPoint x: 475, startPoint y: 205, endPoint x: 573, endPoint y: 203, distance: 98.1
click at [583, 204] on div "Job # JRI2106212 Design Firm/Client (from Orders) Julie Rootes Interiors Paymen…" at bounding box center [404, 205] width 392 height 30
copy p "pm_1RyzuXIzNIf18hcLUo1vQv2N"
click at [227, 33] on link "Back to JRI2106212" at bounding box center [230, 34] width 52 height 10
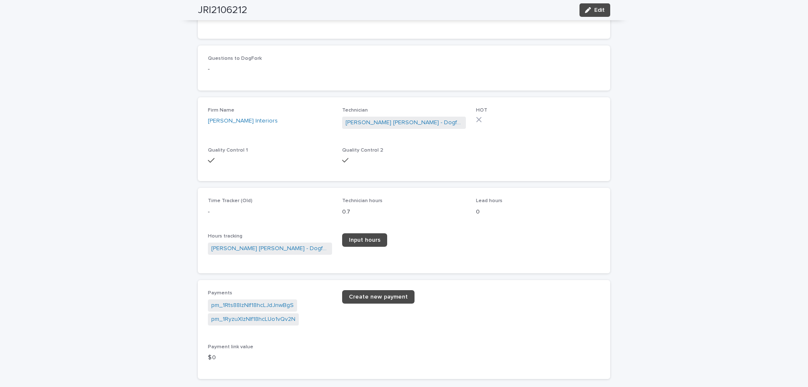
scroll to position [1331, 0]
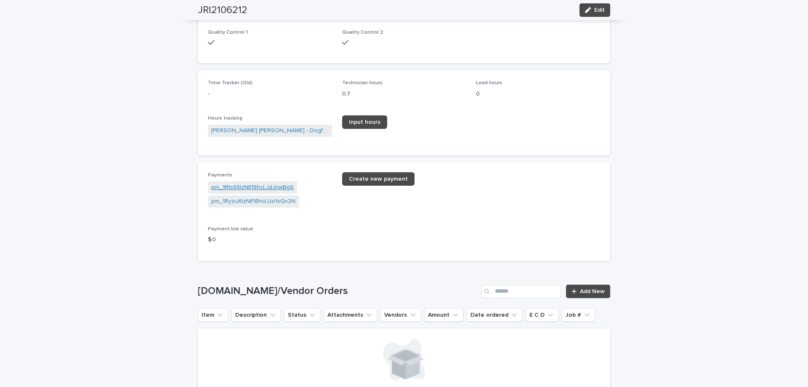
click at [242, 184] on link "pm_1Rts88IzNIf18hcLJdJnwBgS" at bounding box center [252, 187] width 82 height 9
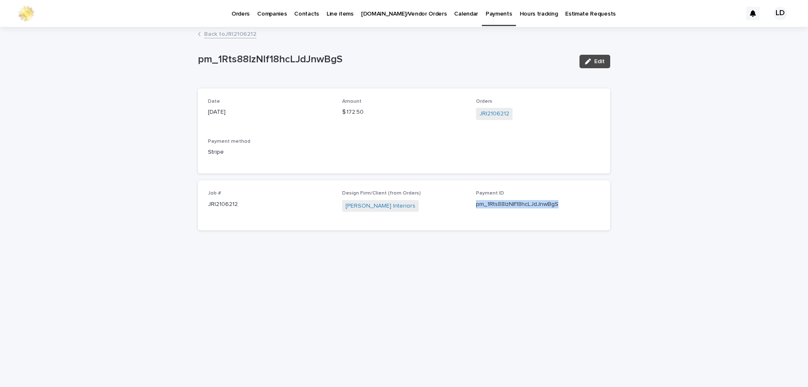
drag, startPoint x: 475, startPoint y: 207, endPoint x: 582, endPoint y: 207, distance: 107.3
click at [582, 207] on div "Job # JRI2106212 Design Firm/Client (from Orders) Julie Rootes Interiors Paymen…" at bounding box center [404, 205] width 392 height 30
copy p "pm_1Rts88IzNIf18hcLJdJnwBgS"
click at [219, 32] on link "Back to JRI2106212" at bounding box center [230, 34] width 52 height 10
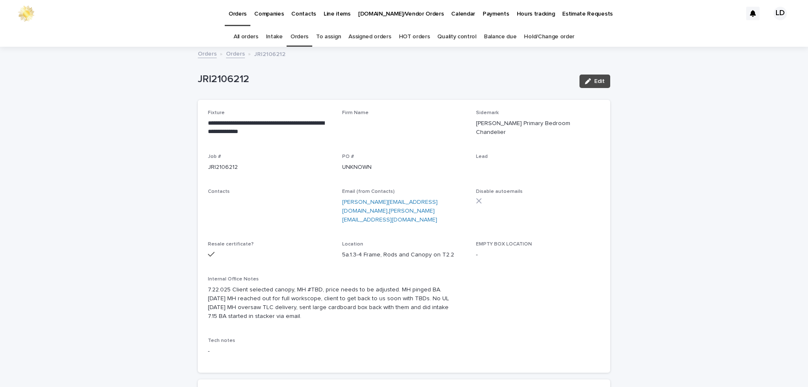
scroll to position [27, 0]
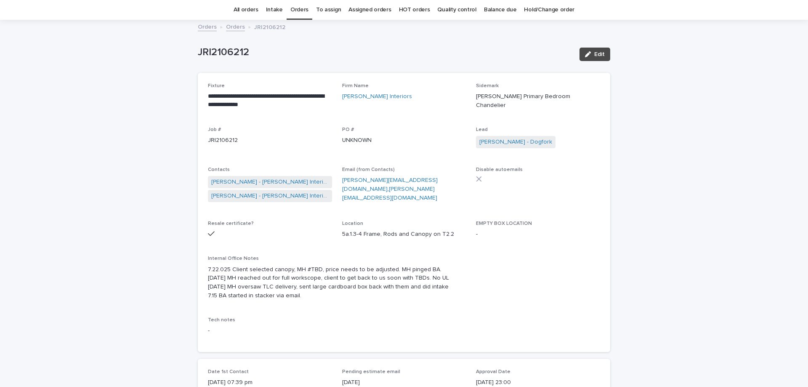
click at [303, 13] on link "Orders" at bounding box center [299, 10] width 18 height 20
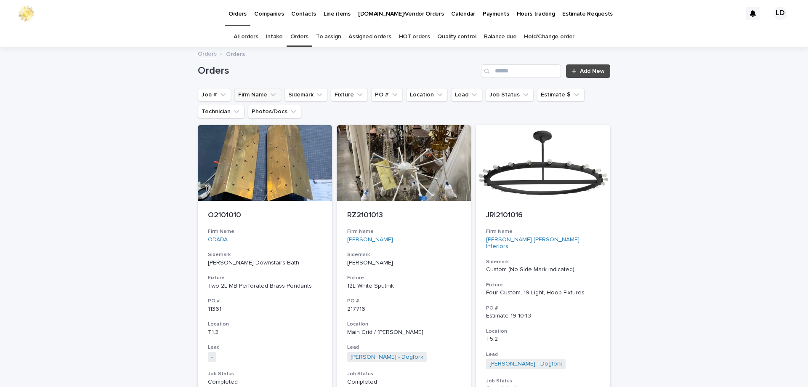
click at [261, 98] on button "Firm Name" at bounding box center [257, 94] width 47 height 13
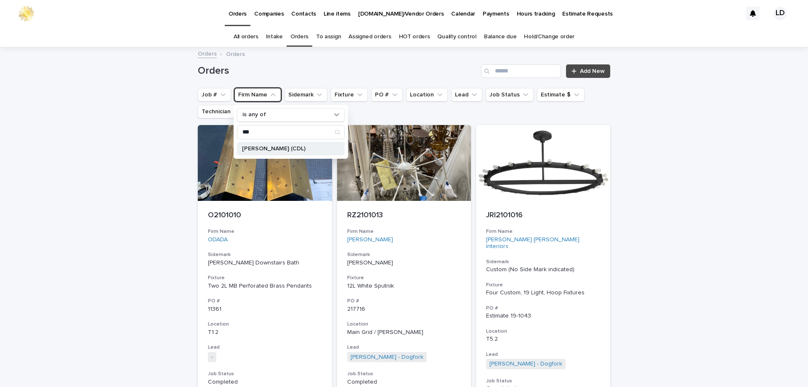
type input "***"
click at [263, 148] on p "[PERSON_NAME] (CDL)" at bounding box center [286, 149] width 89 height 6
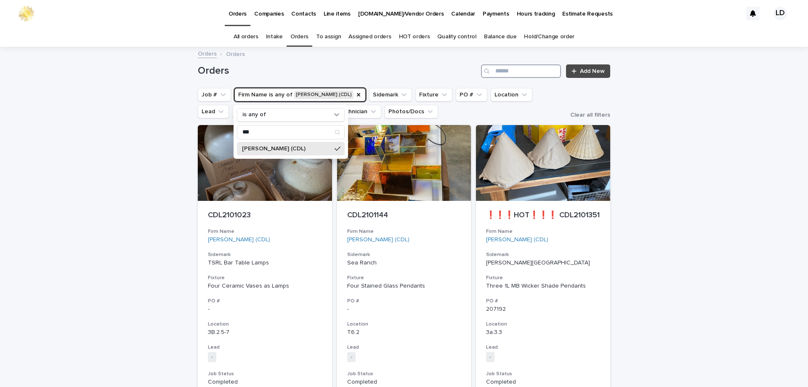
click at [506, 73] on input "Search" at bounding box center [521, 70] width 80 height 13
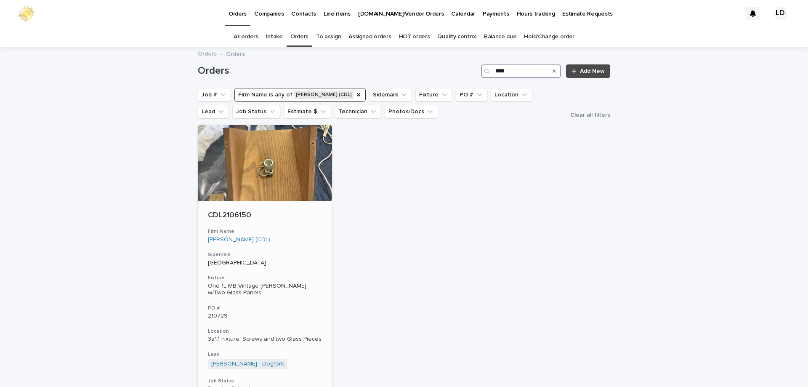
type input "****"
click at [305, 259] on p "Broadway Primary Bedroom" at bounding box center [265, 262] width 114 height 7
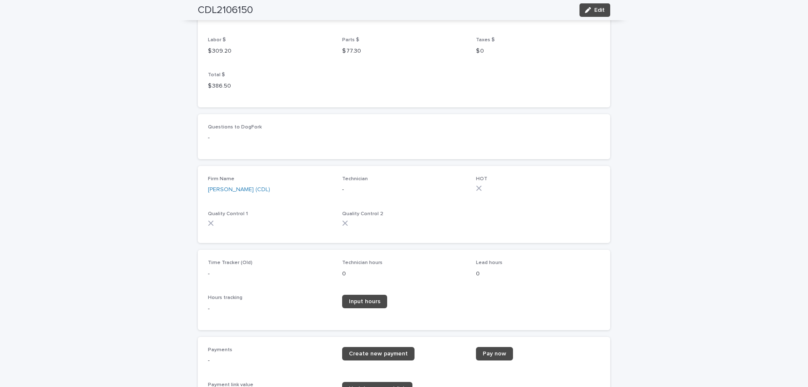
scroll to position [1010, 0]
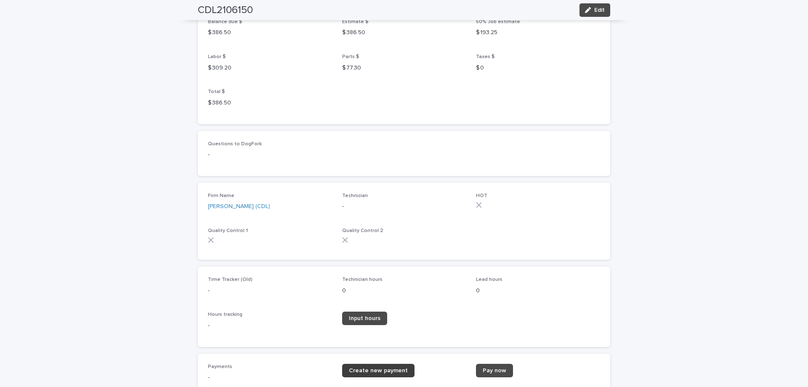
click at [374, 368] on span "Create new payment" at bounding box center [378, 370] width 59 height 6
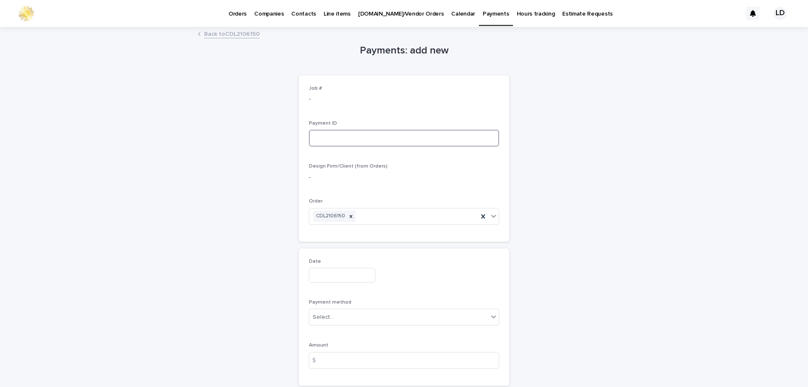
click at [346, 137] on input at bounding box center [404, 138] width 190 height 17
type input "**********"
click at [328, 277] on input "text" at bounding box center [342, 275] width 66 height 15
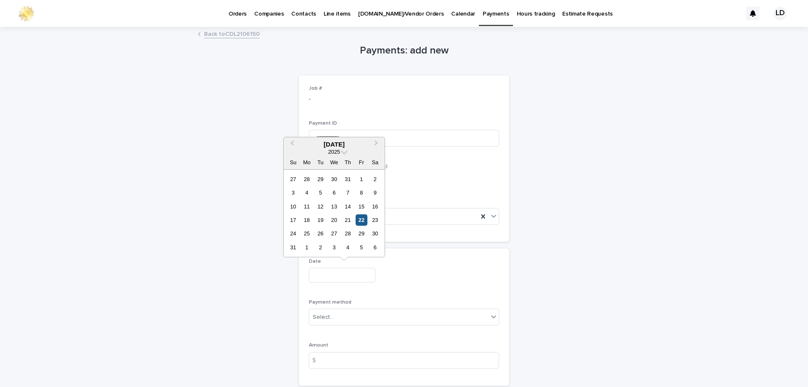
click at [364, 221] on div "22" at bounding box center [361, 219] width 11 height 11
type input "**********"
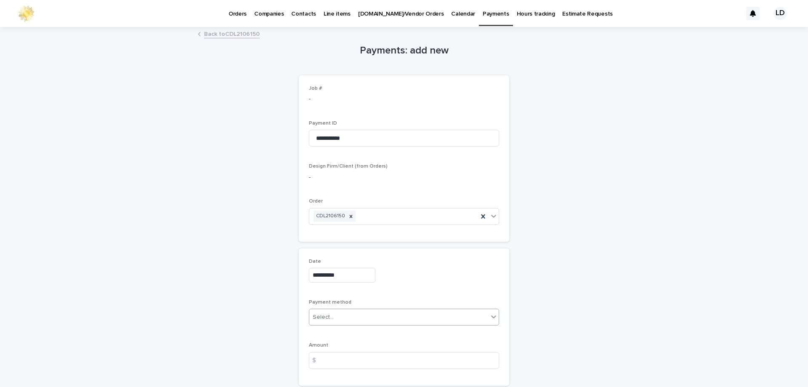
click at [353, 315] on div "Select..." at bounding box center [398, 317] width 179 height 14
click at [342, 348] on div "Check" at bounding box center [400, 347] width 189 height 15
click at [335, 364] on input at bounding box center [404, 360] width 190 height 17
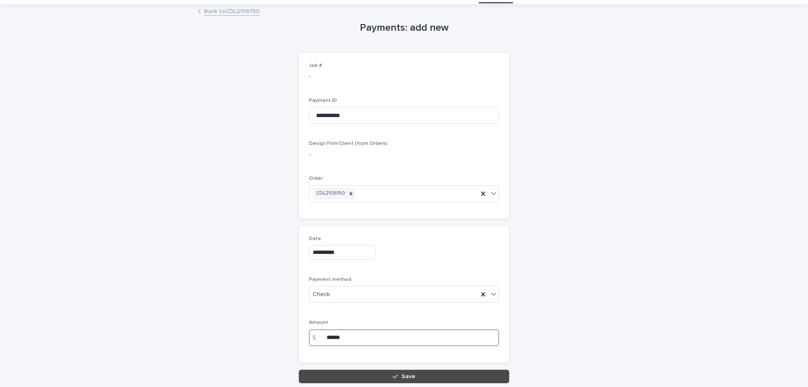
scroll to position [42, 0]
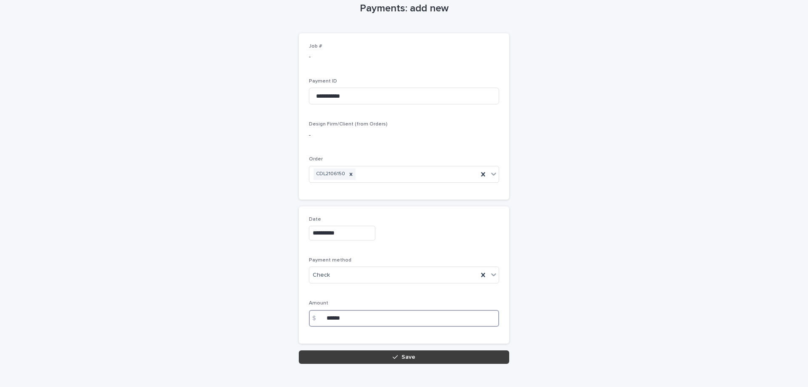
type input "******"
click at [374, 356] on button "Save" at bounding box center [404, 356] width 210 height 13
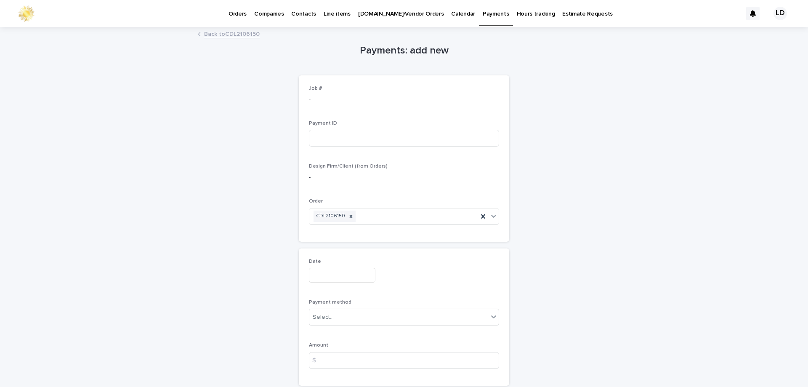
click at [228, 34] on link "Back to CDL2106150" at bounding box center [232, 34] width 56 height 10
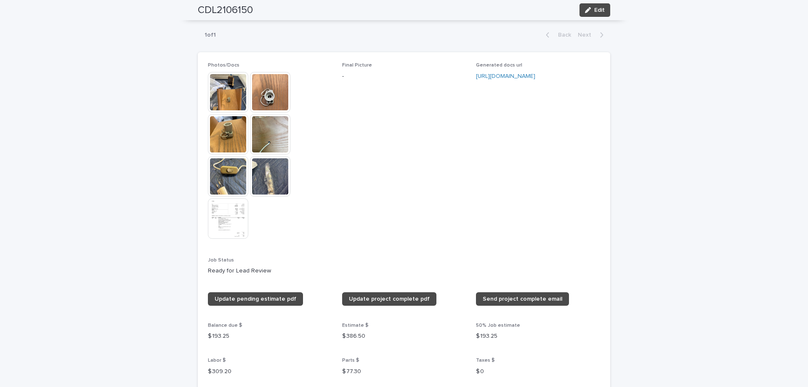
scroll to position [757, 0]
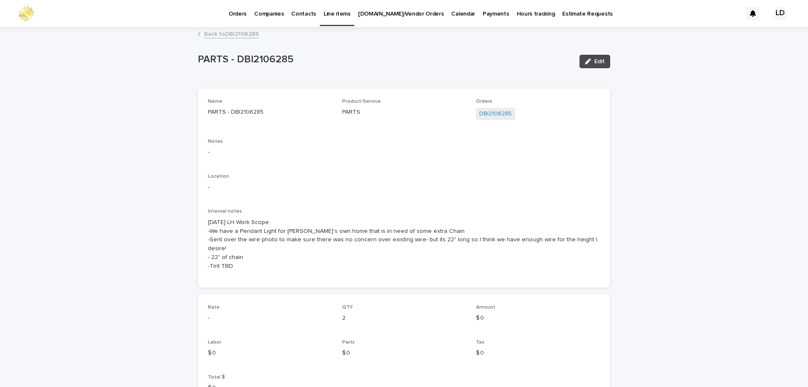
click at [222, 37] on link "Back to DBI2106285" at bounding box center [231, 34] width 55 height 10
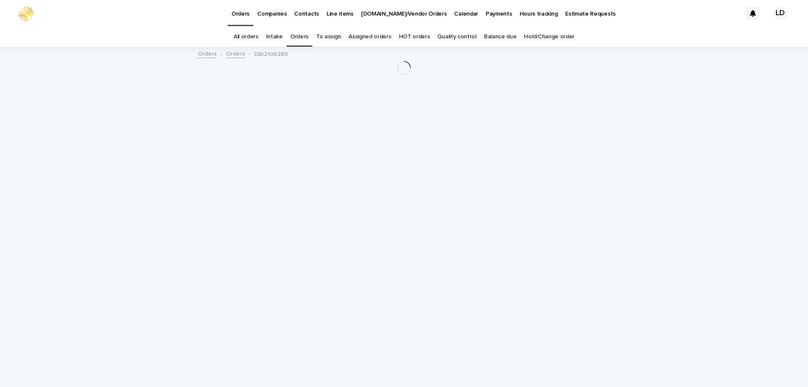
click at [308, 37] on link "Orders" at bounding box center [299, 37] width 18 height 20
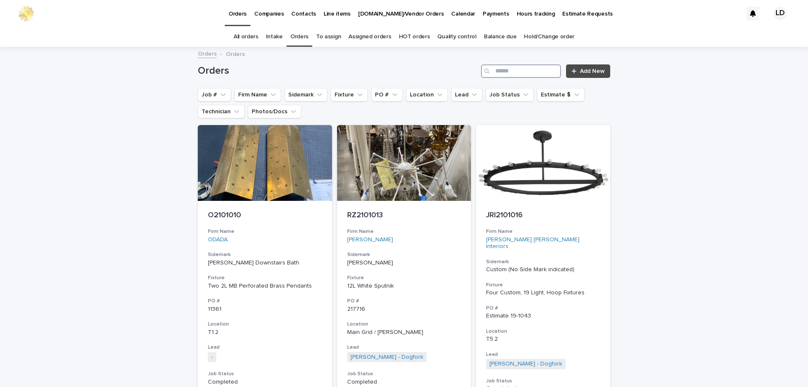
click at [502, 65] on input "Search" at bounding box center [521, 70] width 80 height 13
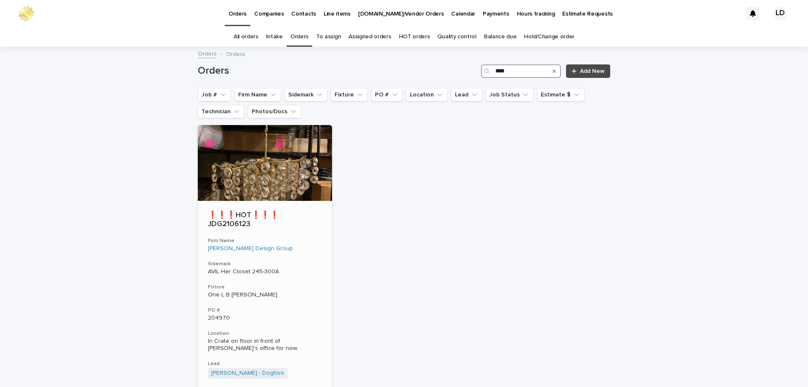
type input "****"
click at [311, 268] on p "AVIL Her Closet 245-300A" at bounding box center [265, 271] width 114 height 7
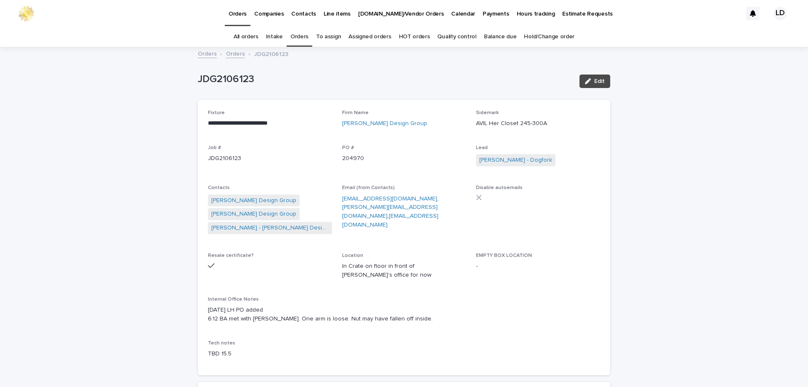
click at [300, 37] on link "Orders" at bounding box center [299, 37] width 18 height 20
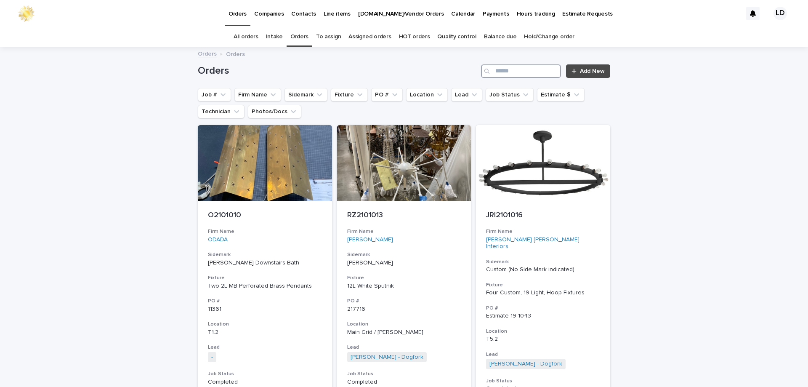
click at [499, 67] on input "Search" at bounding box center [521, 70] width 80 height 13
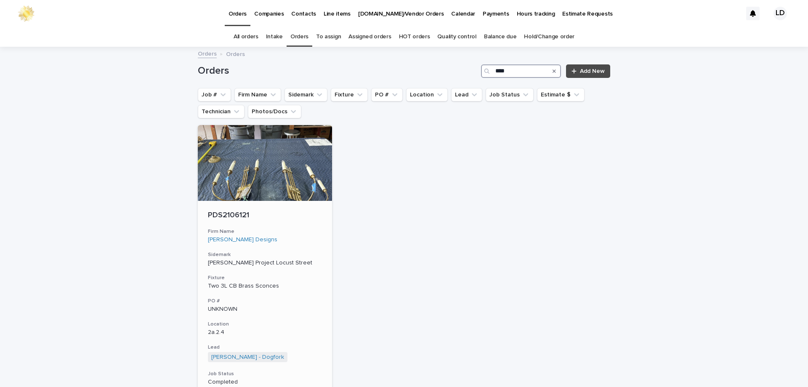
type input "****"
click at [295, 226] on div "PDS2106121 Firm Name Perry D Smith Designs Sidemark Alex Conrad Project Locust …" at bounding box center [265, 323] width 134 height 244
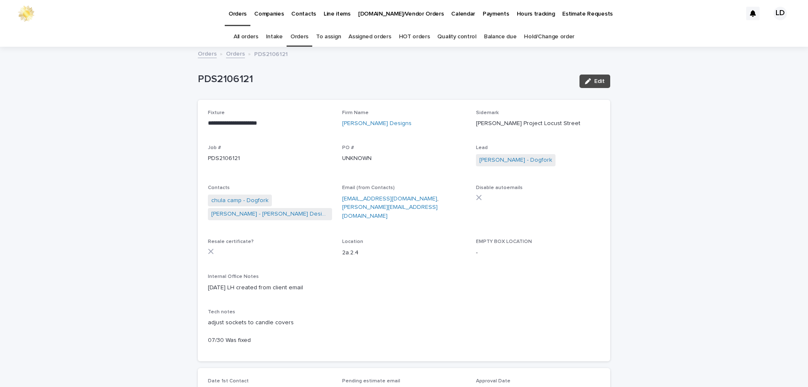
click at [272, 15] on p "Companies" at bounding box center [268, 9] width 29 height 18
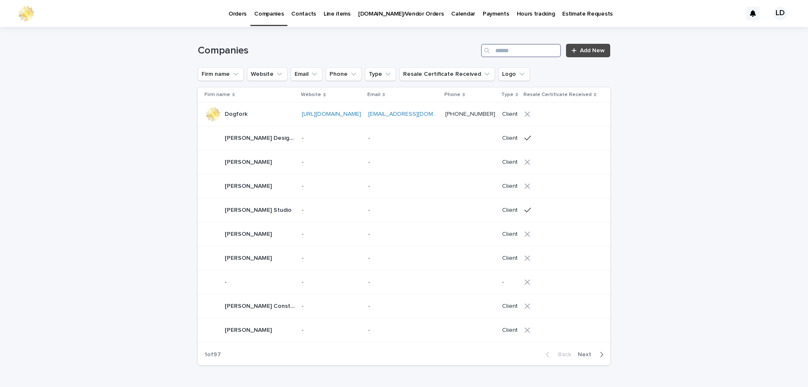
click at [503, 51] on input "Search" at bounding box center [521, 50] width 80 height 13
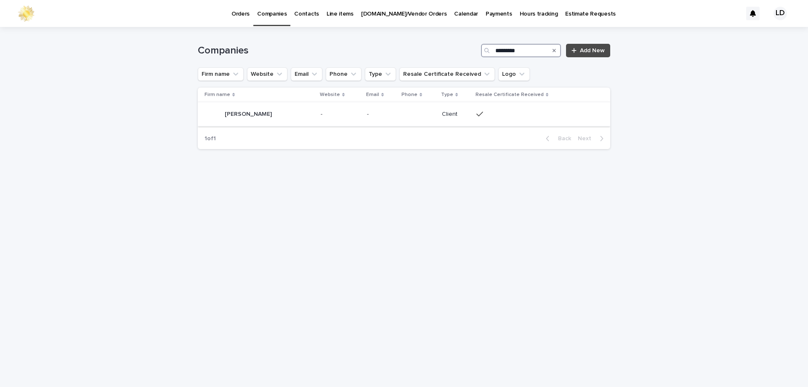
type input "*********"
click at [265, 114] on p "Monica Cardanini" at bounding box center [249, 113] width 49 height 9
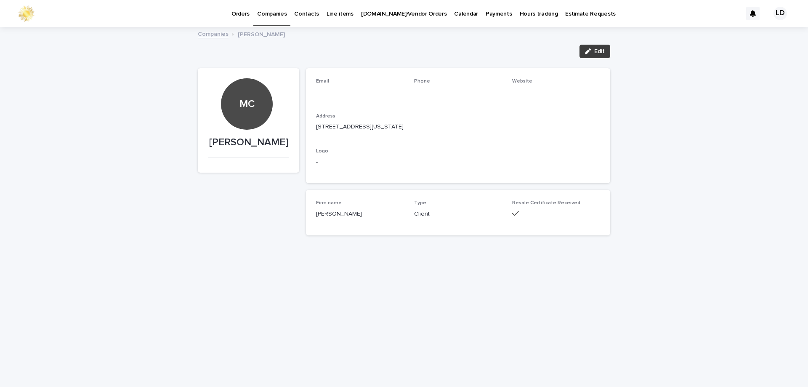
click at [607, 52] on button "Edit" at bounding box center [594, 51] width 31 height 13
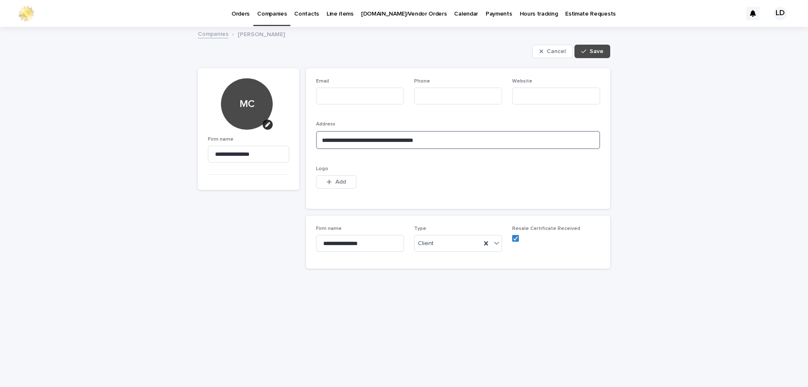
drag, startPoint x: 320, startPoint y: 138, endPoint x: 541, endPoint y: 148, distance: 221.1
click at [541, 148] on textarea "**********" at bounding box center [458, 140] width 284 height 18
type textarea "**********"
click at [461, 102] on input at bounding box center [458, 96] width 88 height 17
type input "**********"
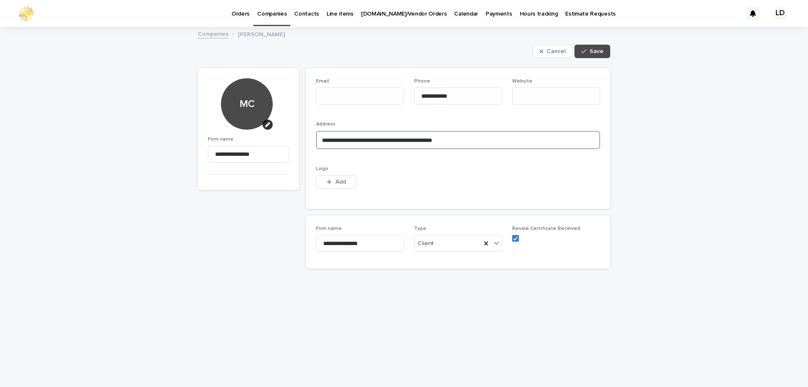
click at [409, 140] on textarea "**********" at bounding box center [458, 140] width 284 height 18
click at [408, 140] on textarea "**********" at bounding box center [458, 140] width 284 height 18
type textarea "**********"
click at [596, 51] on span "Save" at bounding box center [596, 51] width 14 height 6
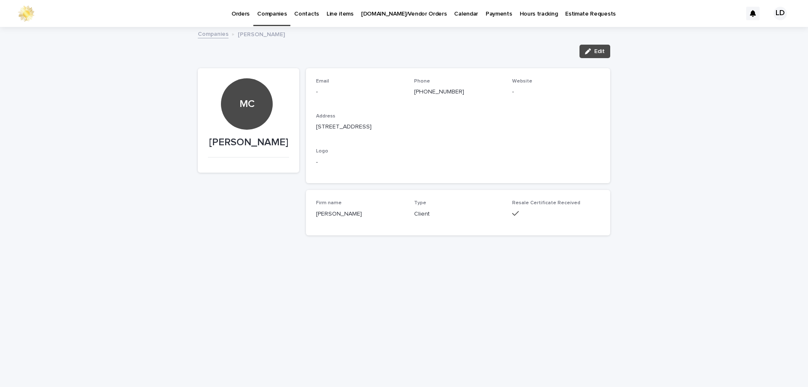
click at [271, 15] on p "Companies" at bounding box center [271, 9] width 29 height 18
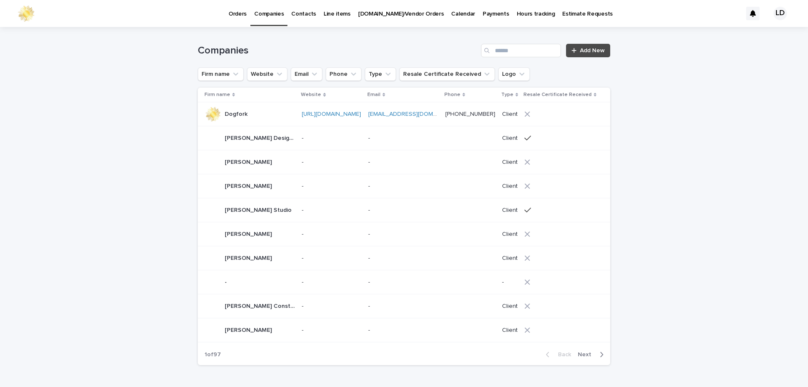
click at [499, 42] on div "Companies Add New" at bounding box center [404, 47] width 412 height 40
click at [499, 48] on input "Search" at bounding box center [521, 50] width 80 height 13
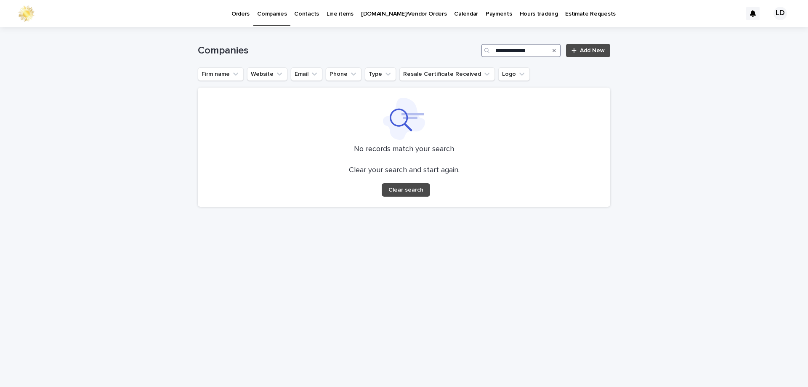
click at [495, 51] on input "**********" at bounding box center [521, 50] width 80 height 13
type input "**********"
click at [239, 11] on p "Orders" at bounding box center [240, 9] width 18 height 18
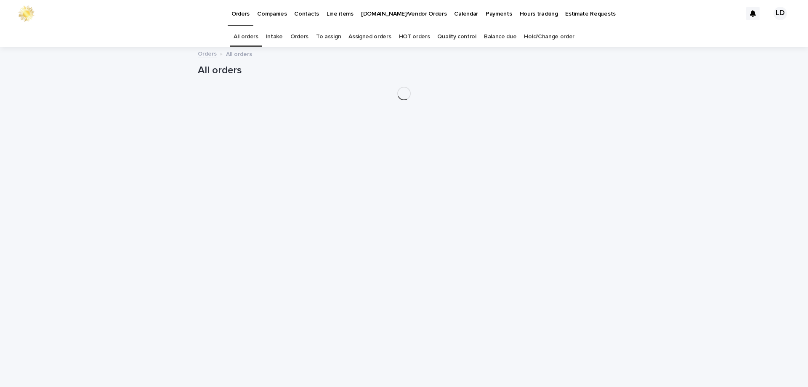
click at [300, 33] on link "Orders" at bounding box center [299, 37] width 18 height 20
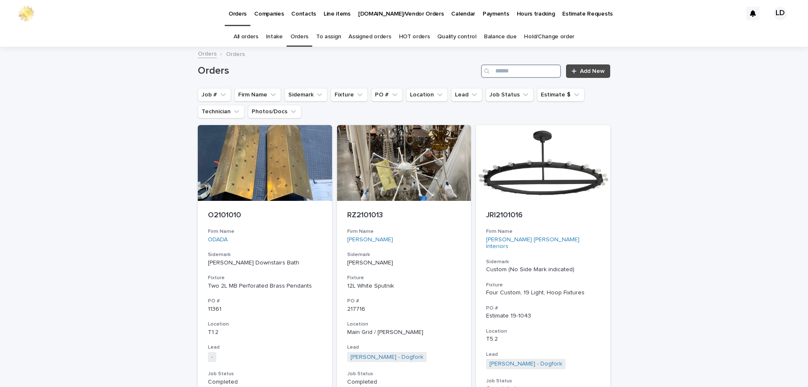
click at [543, 74] on input "Search" at bounding box center [521, 70] width 80 height 13
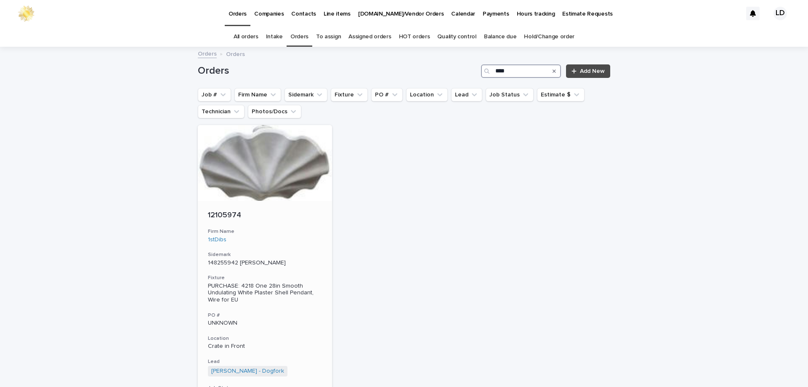
type input "****"
click at [288, 250] on div "12105974 Firm Name 1stDibs Sidemark 148255942 Julia UK Fixture PURCHASE: 4218 O…" at bounding box center [265, 330] width 134 height 258
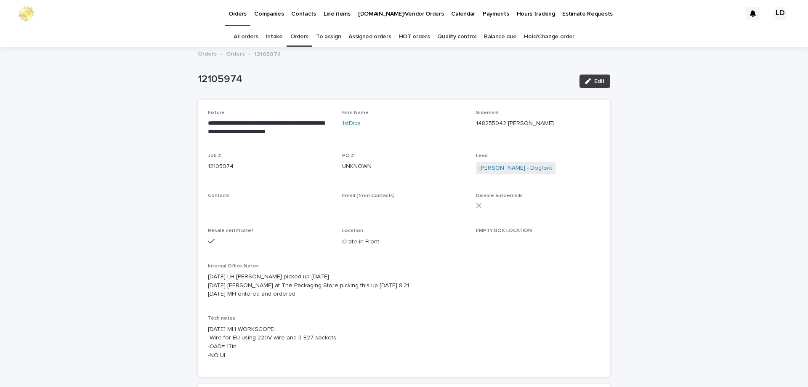
click at [596, 84] on span "Edit" at bounding box center [599, 81] width 11 height 6
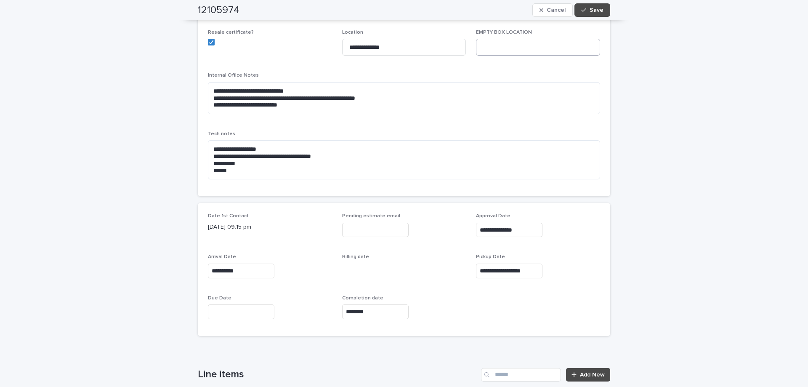
scroll to position [252, 0]
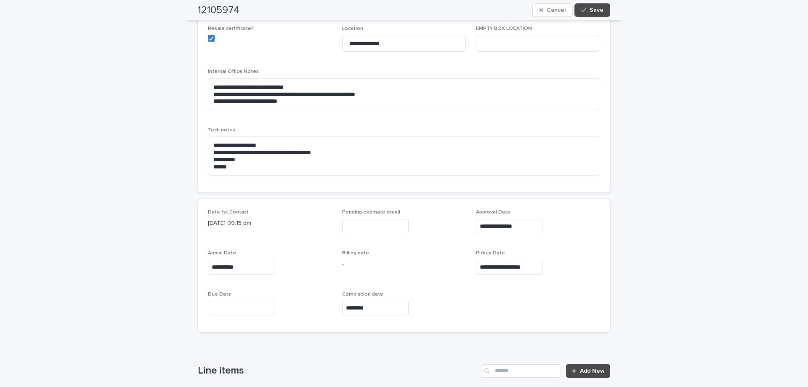
click at [505, 266] on input "**********" at bounding box center [509, 267] width 66 height 15
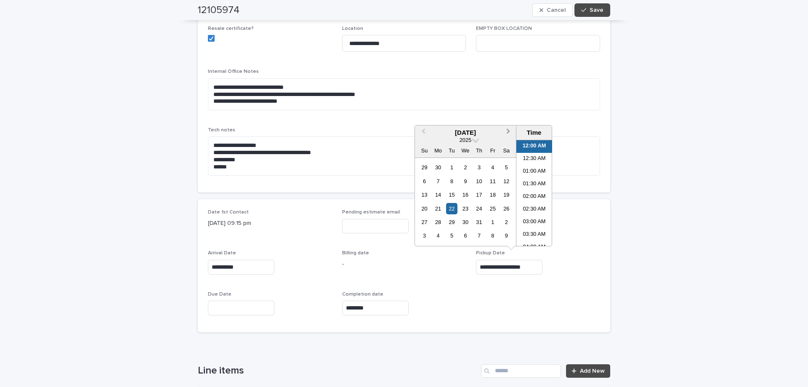
click at [508, 130] on span "Next Month" at bounding box center [508, 132] width 0 height 11
click at [494, 208] on div "22" at bounding box center [492, 208] width 11 height 11
click at [480, 207] on div "21" at bounding box center [478, 208] width 11 height 11
type input "**********"
click at [597, 11] on span "Save" at bounding box center [596, 10] width 14 height 6
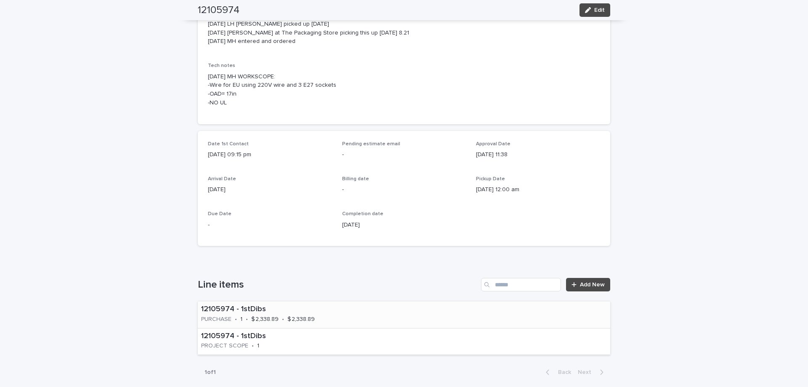
click at [376, 319] on div "12105974 - 1stDibs PURCHASE • 1 • $ 2,338.89 • $ 2,338.89" at bounding box center [290, 314] width 185 height 26
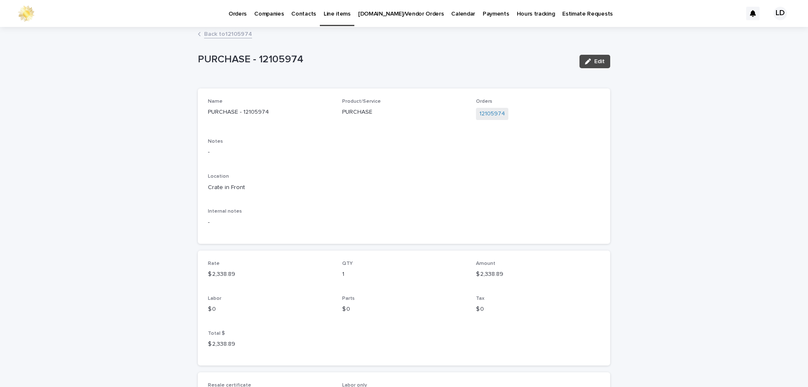
click at [231, 35] on link "Back to 12105974" at bounding box center [228, 34] width 48 height 10
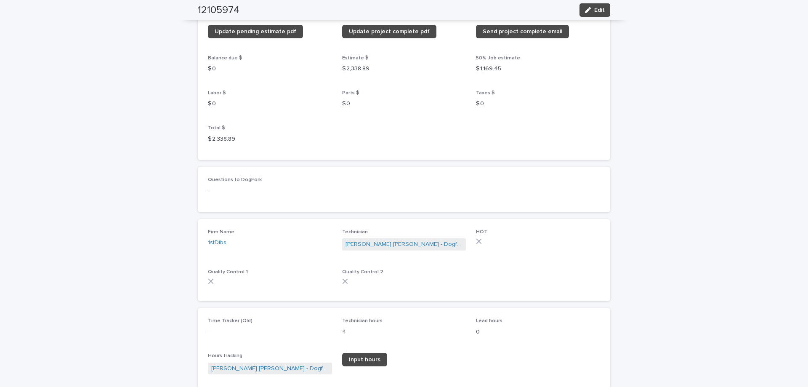
scroll to position [742, 0]
